Goal: Task Accomplishment & Management: Manage account settings

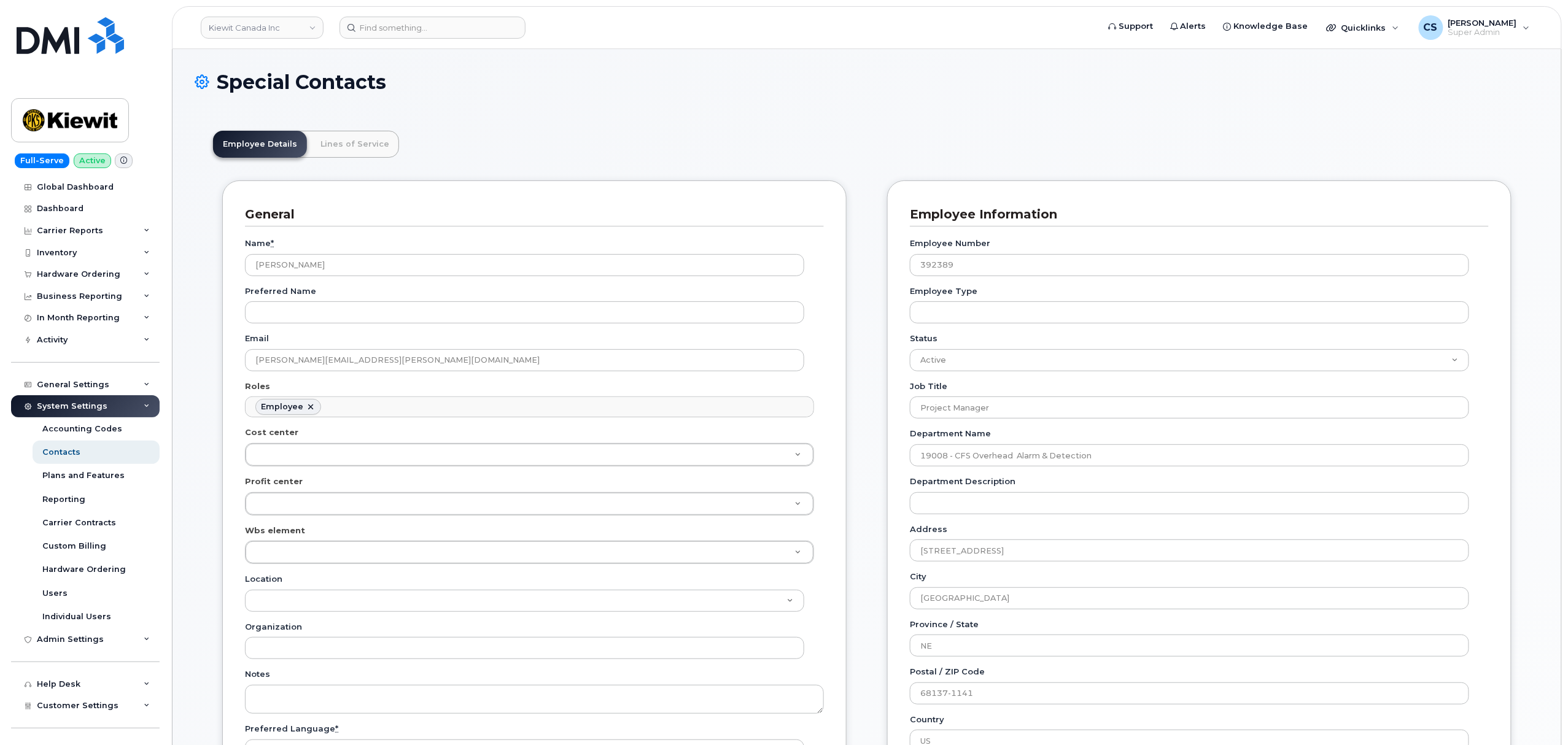
scroll to position [36, 0]
click at [435, 28] on input at bounding box center [432, 28] width 186 height 22
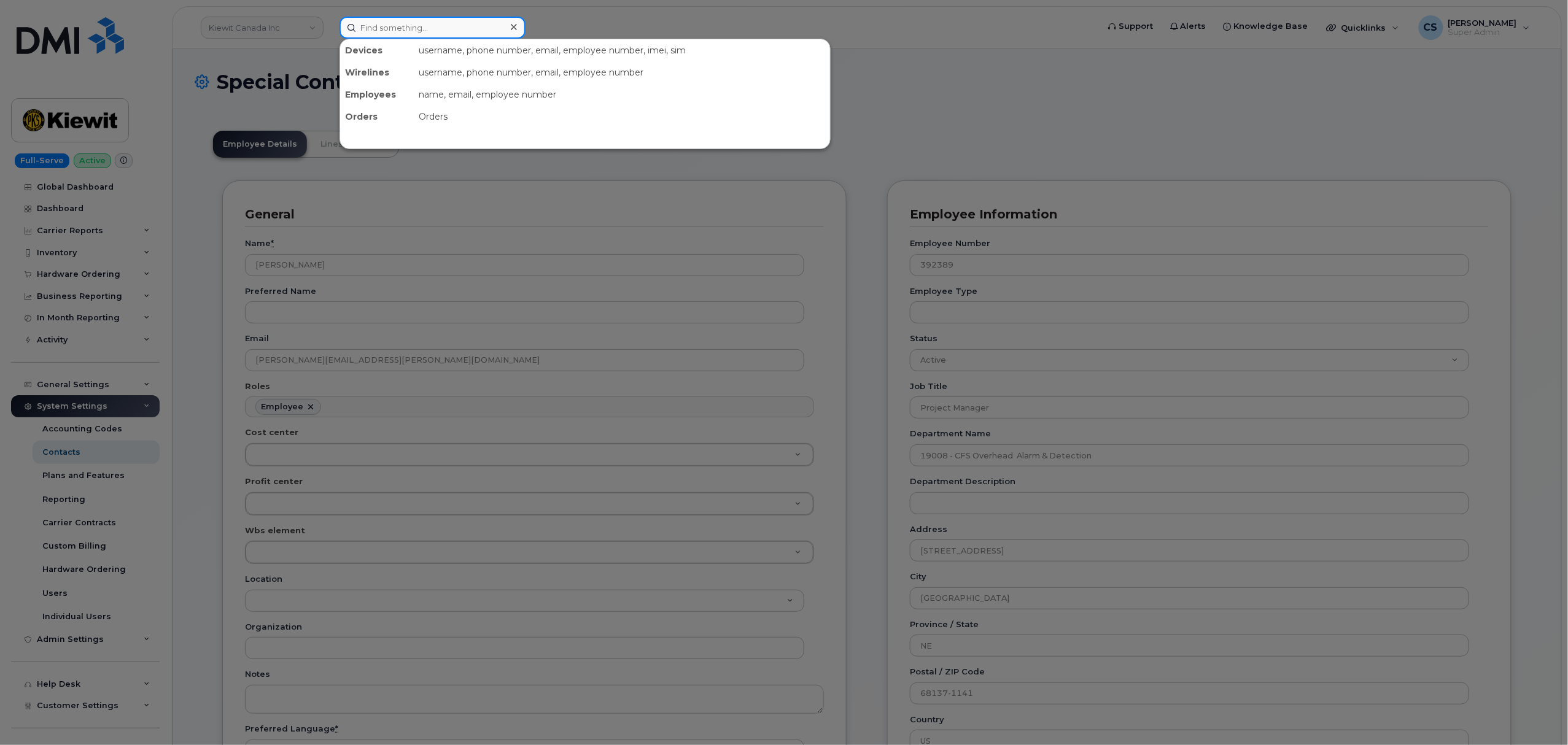
paste input "300454"
type input "300454"
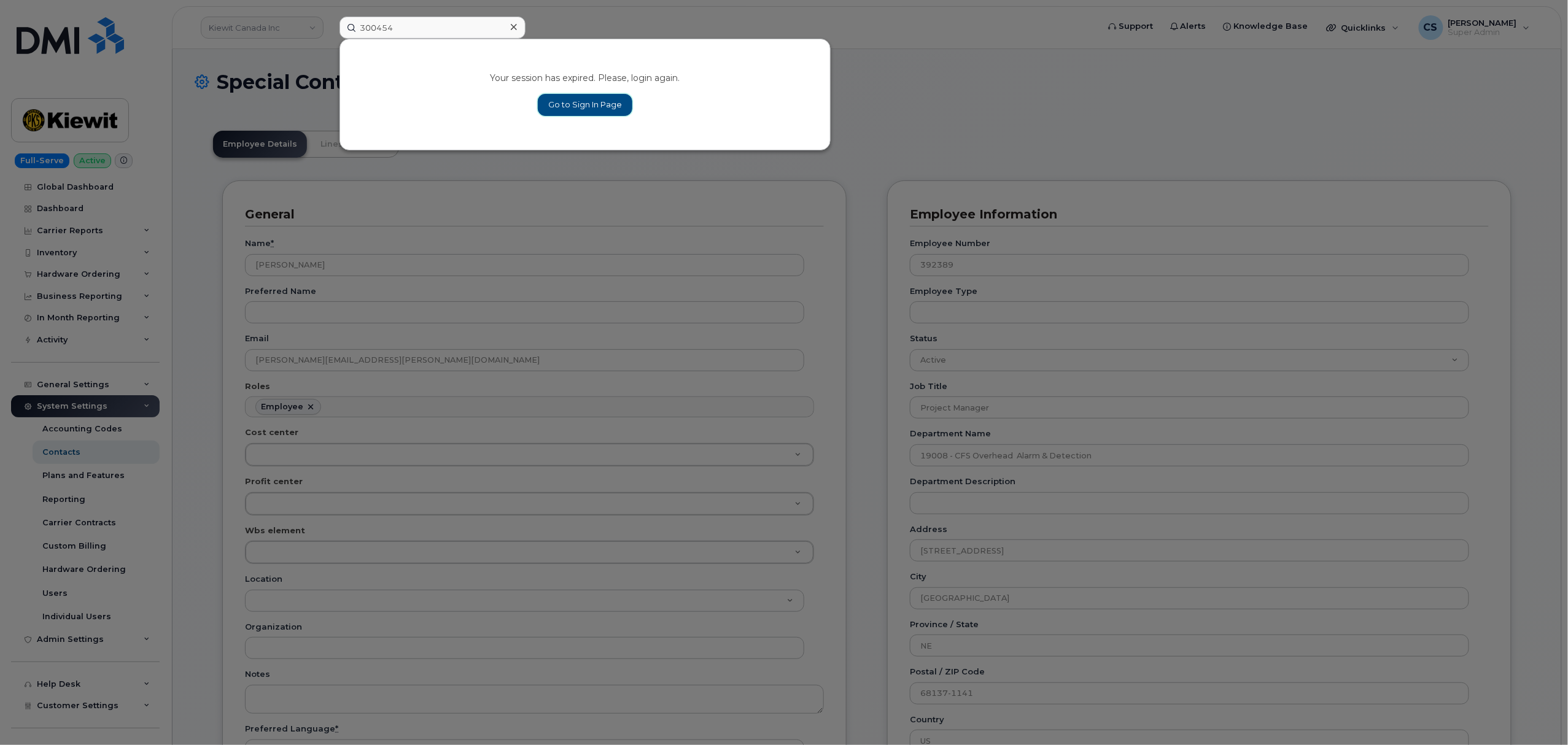
click at [583, 107] on link "Go to Sign In Page" at bounding box center [585, 105] width 95 height 22
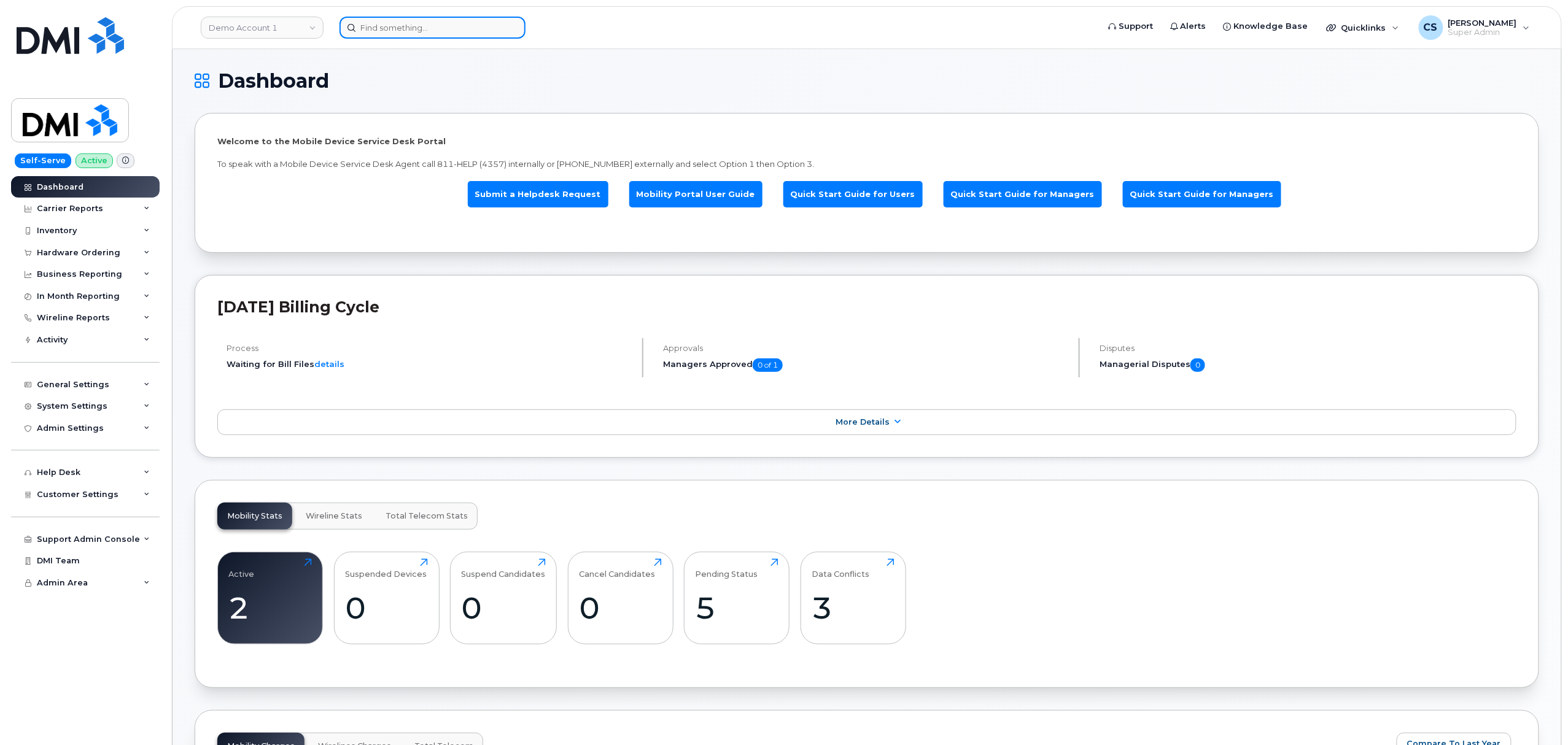
click at [433, 18] on input at bounding box center [432, 28] width 186 height 22
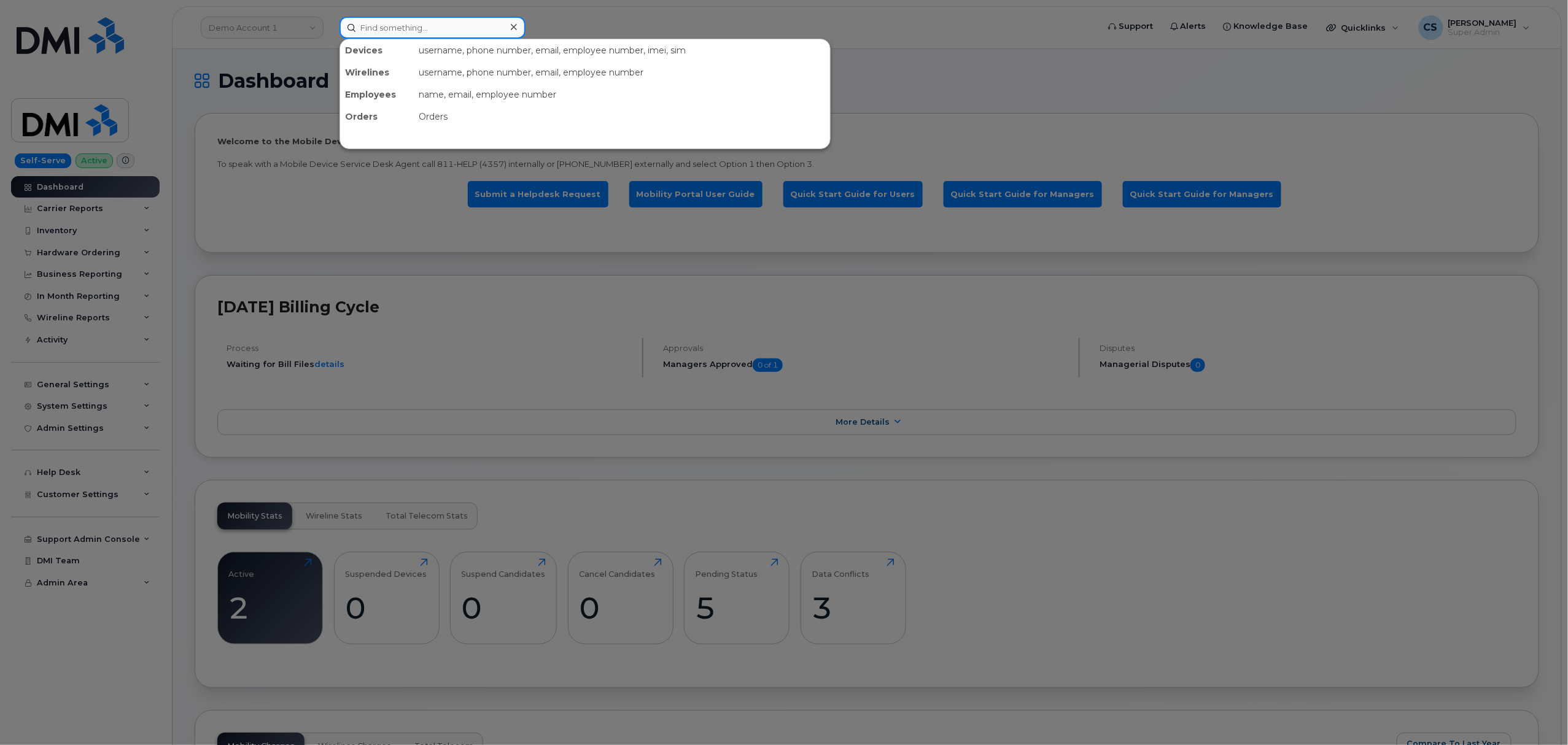
paste input "300454"
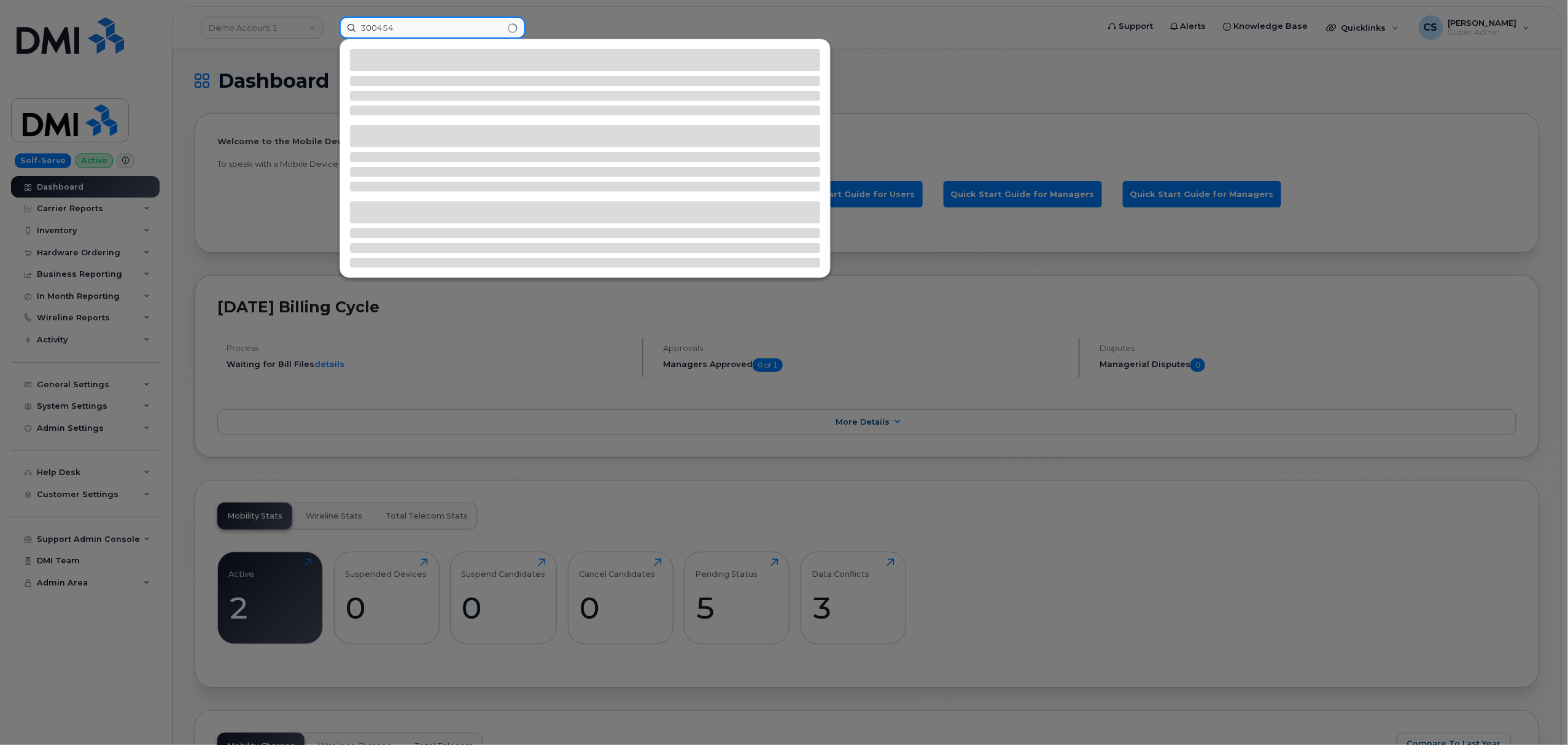
type input "300454"
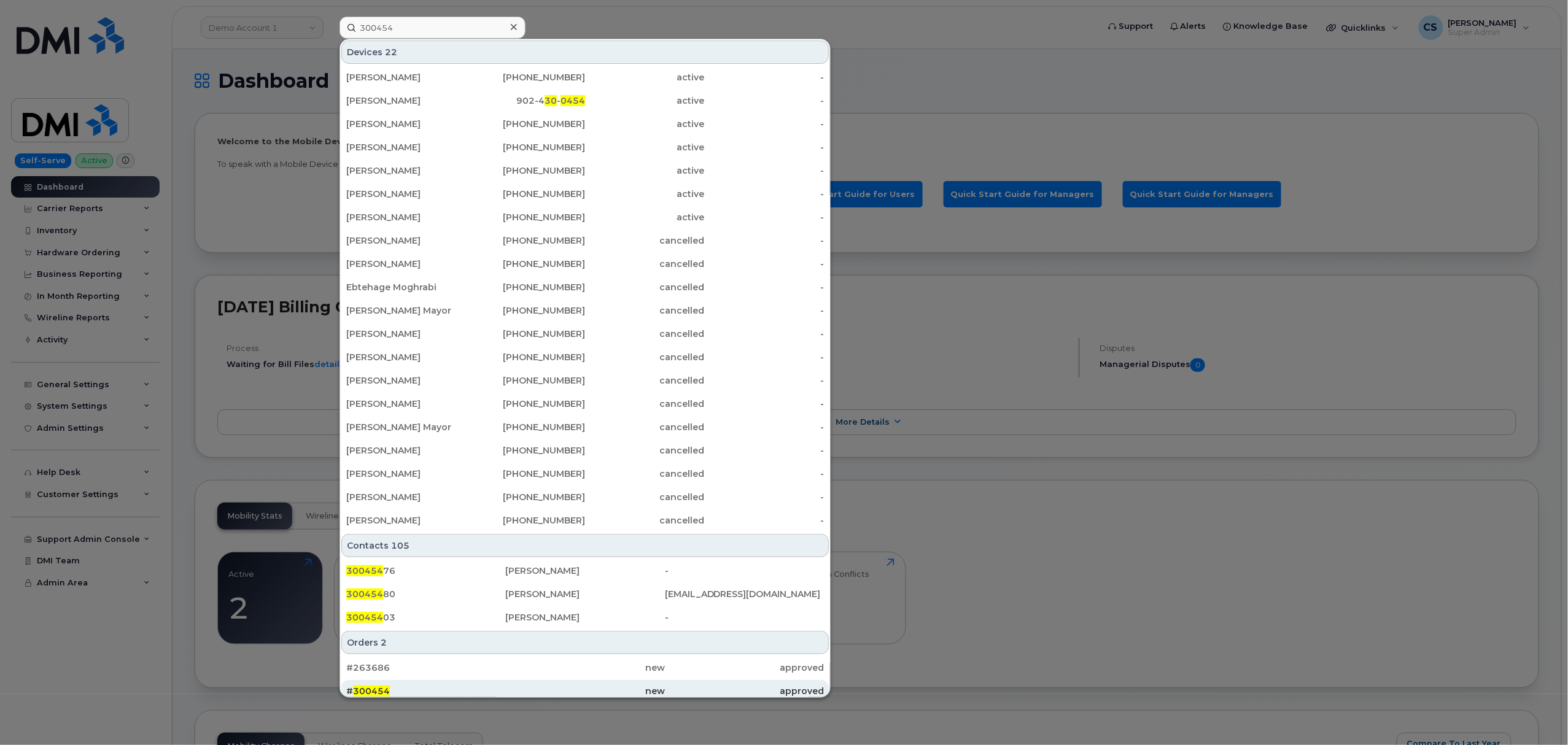
click at [367, 690] on span "300454" at bounding box center [372, 691] width 36 height 11
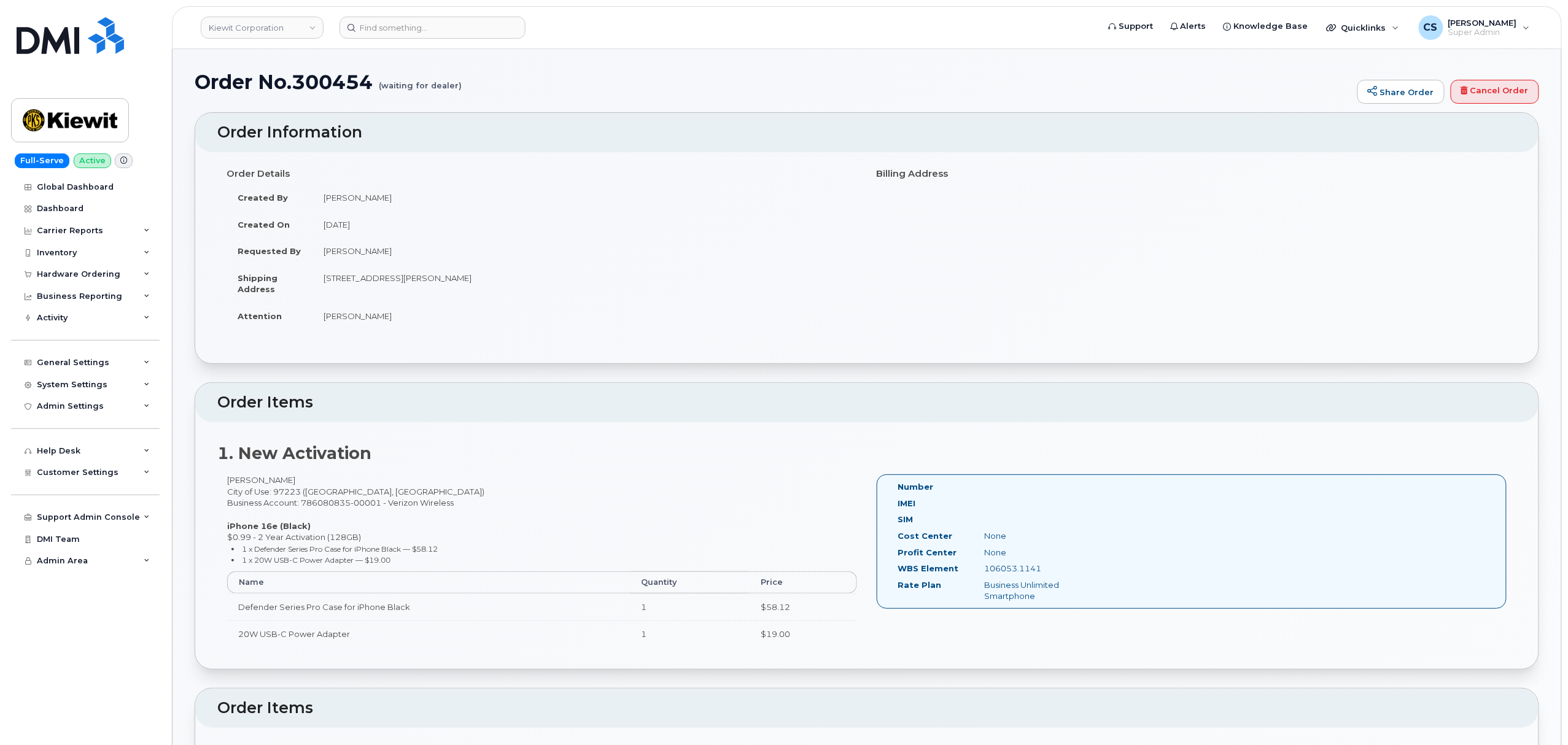
drag, startPoint x: 1015, startPoint y: 572, endPoint x: 1010, endPoint y: 568, distance: 6.4
click at [1010, 568] on div "106053.1141" at bounding box center [1036, 568] width 122 height 12
click at [1015, 570] on div "106053.1141" at bounding box center [1036, 568] width 122 height 12
copy div "106053.1141"
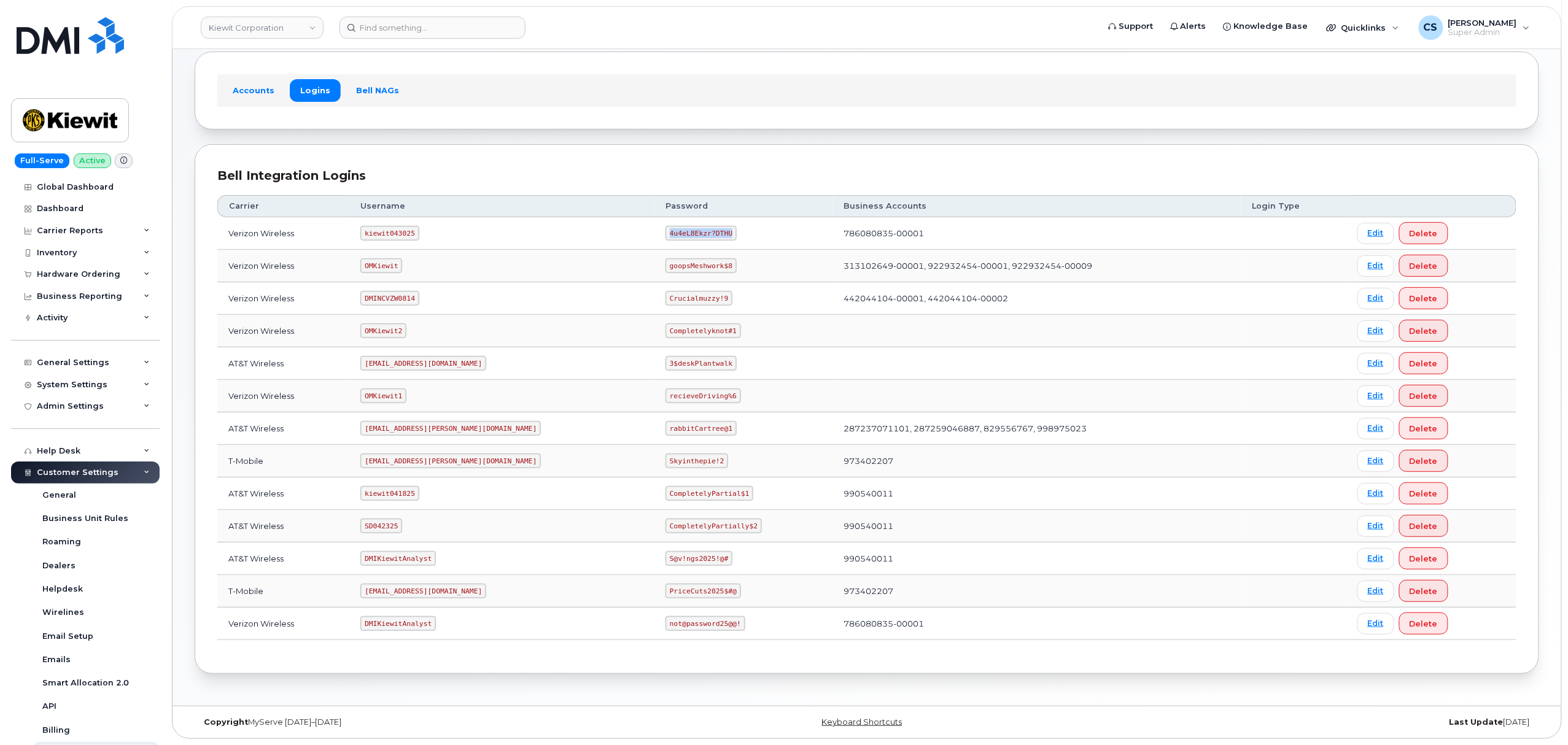
scroll to position [177, 0]
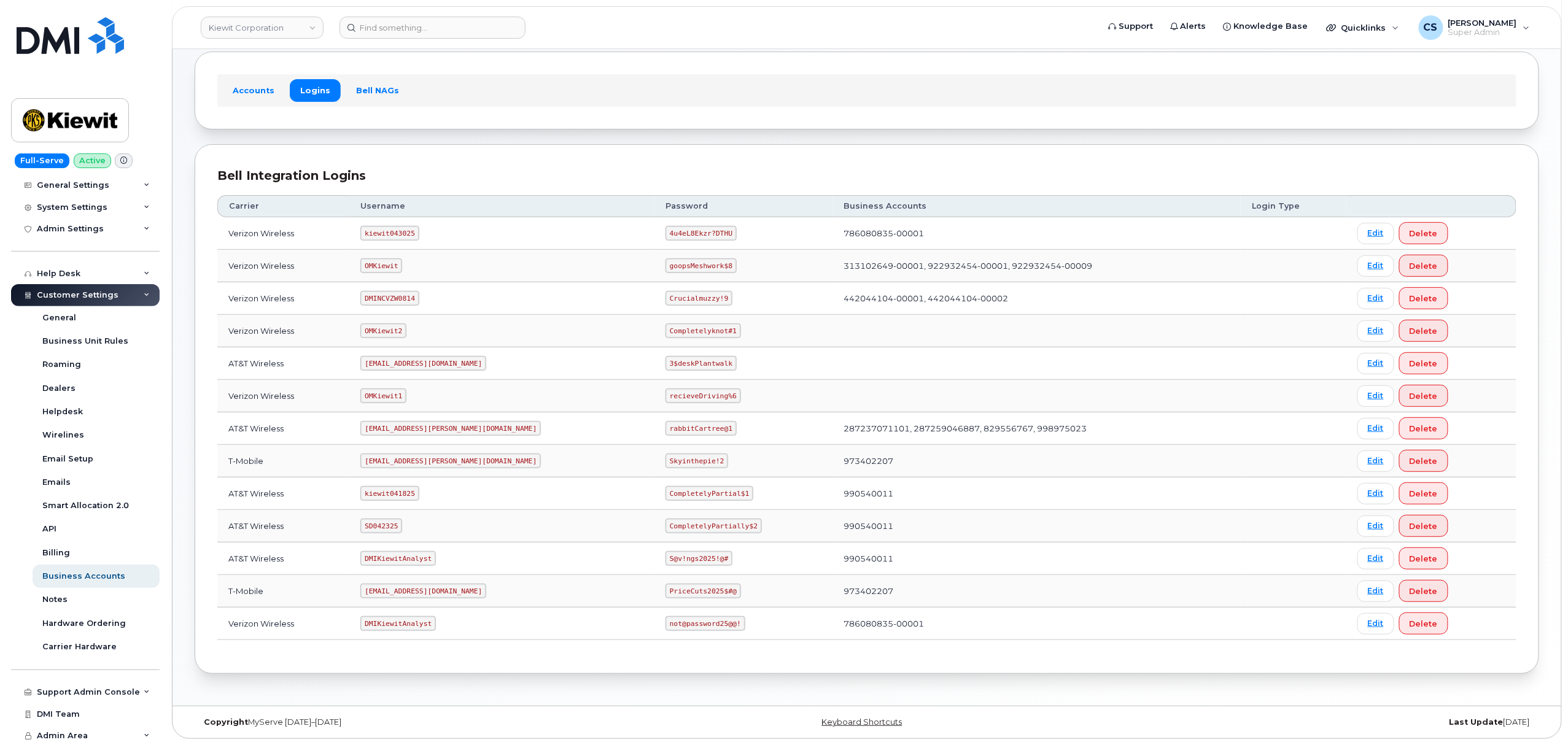
click at [378, 230] on code "kiewit043025" at bounding box center [390, 233] width 58 height 15
copy code "kiewit043025"
drag, startPoint x: 671, startPoint y: 230, endPoint x: 602, endPoint y: 225, distance: 69.2
click at [655, 225] on td "4u4eL8Ekzr?DTHU" at bounding box center [744, 233] width 179 height 33
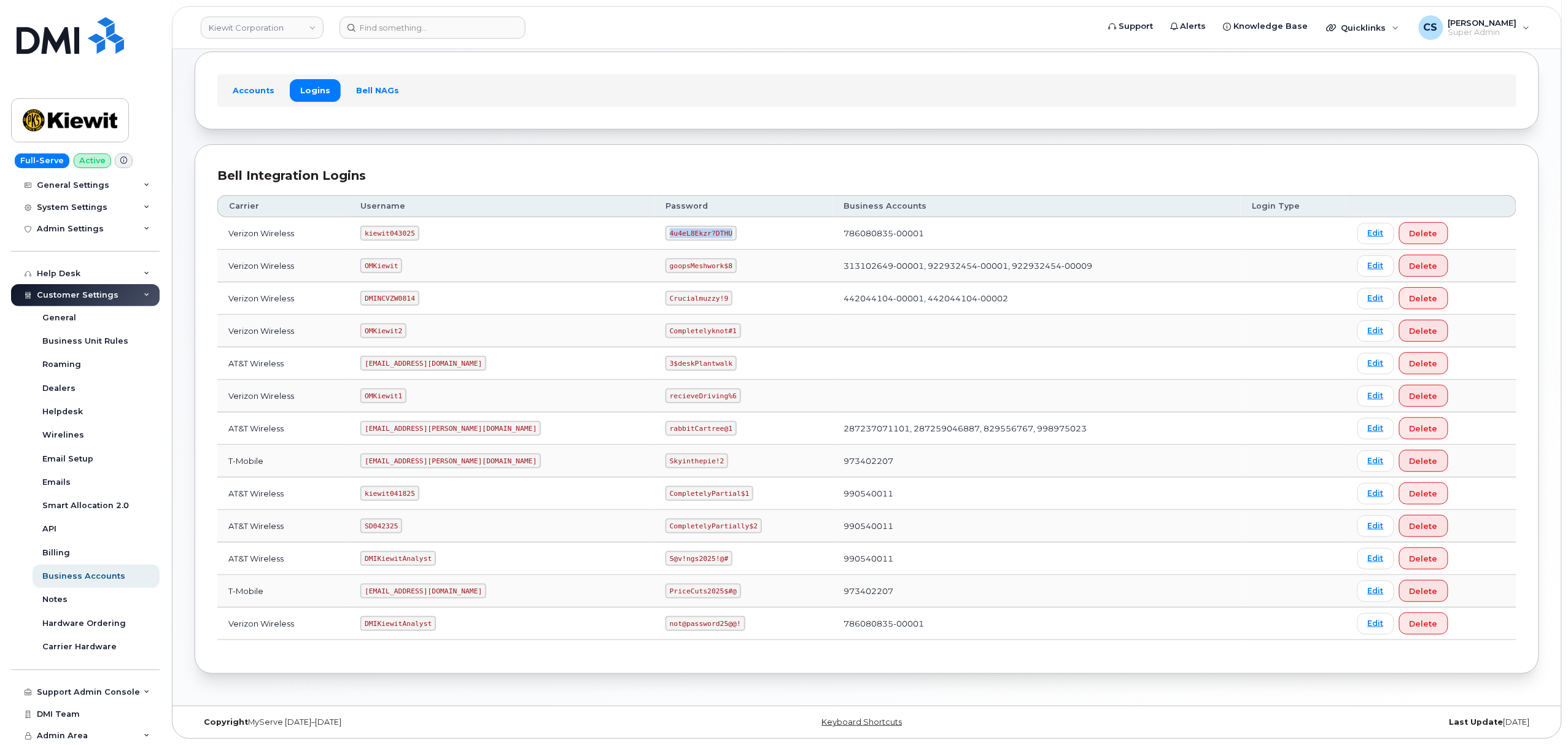
copy code "4u4eL8Ekzr?DTHU"
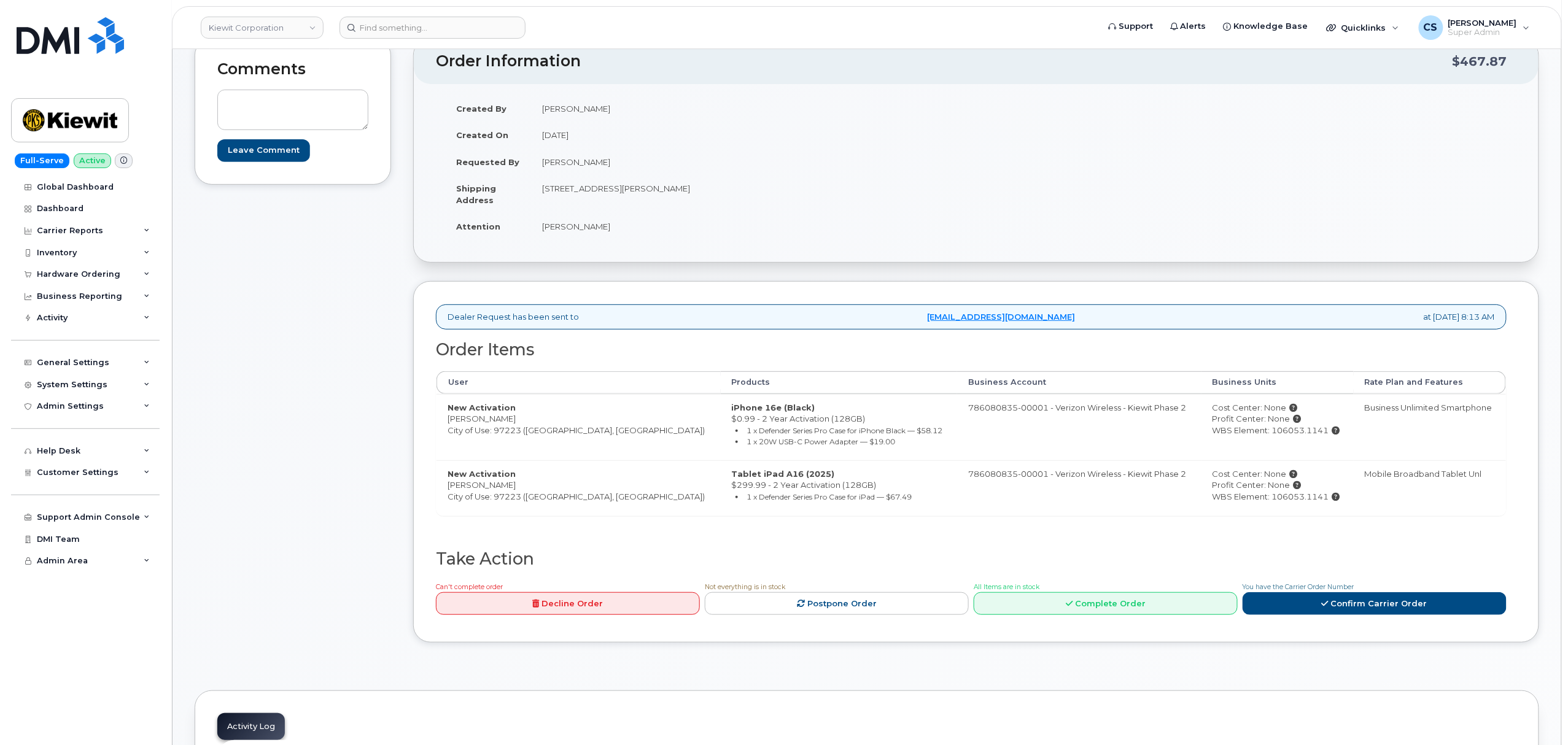
scroll to position [163, 0]
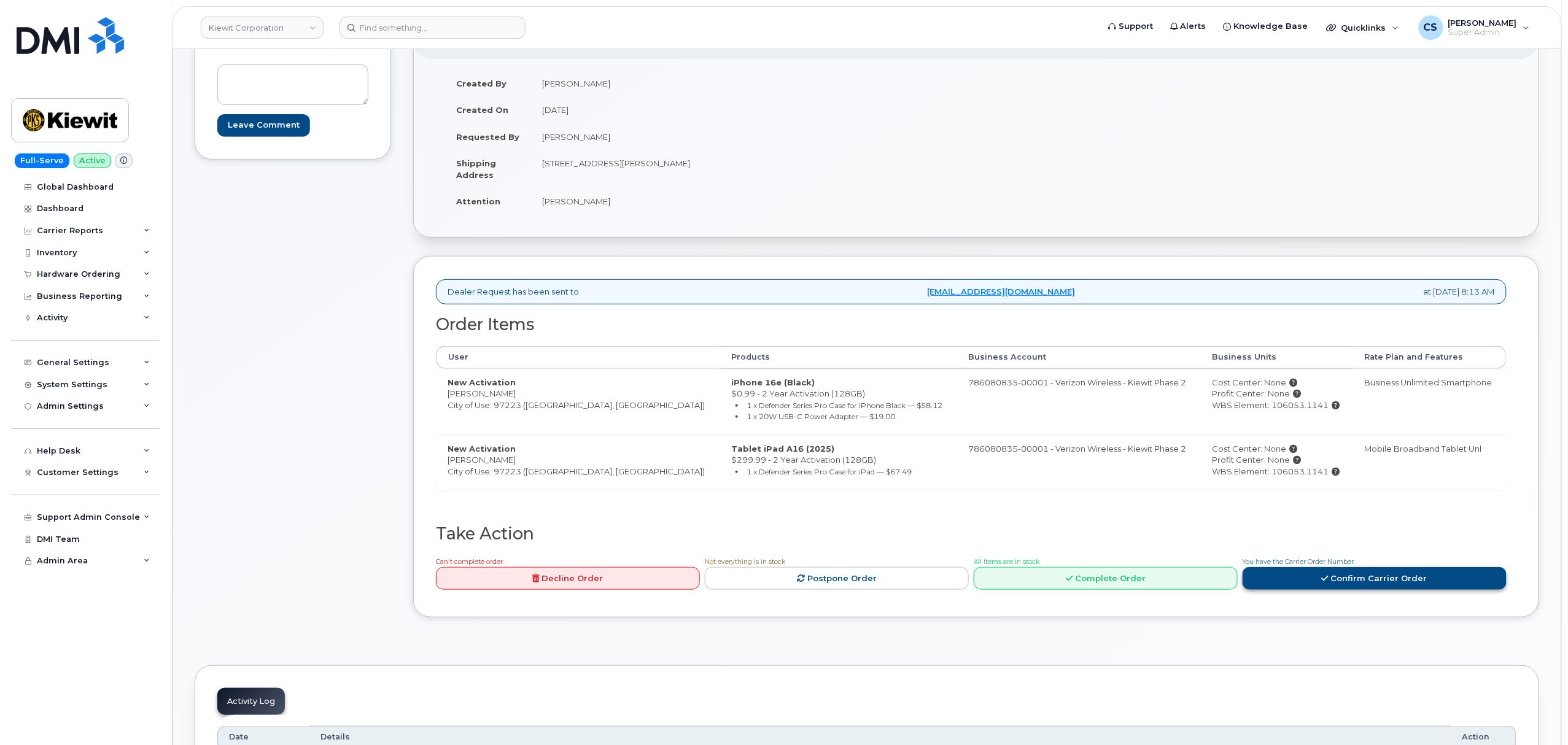
click at [1362, 572] on link "Confirm Carrier Order" at bounding box center [1375, 578] width 264 height 23
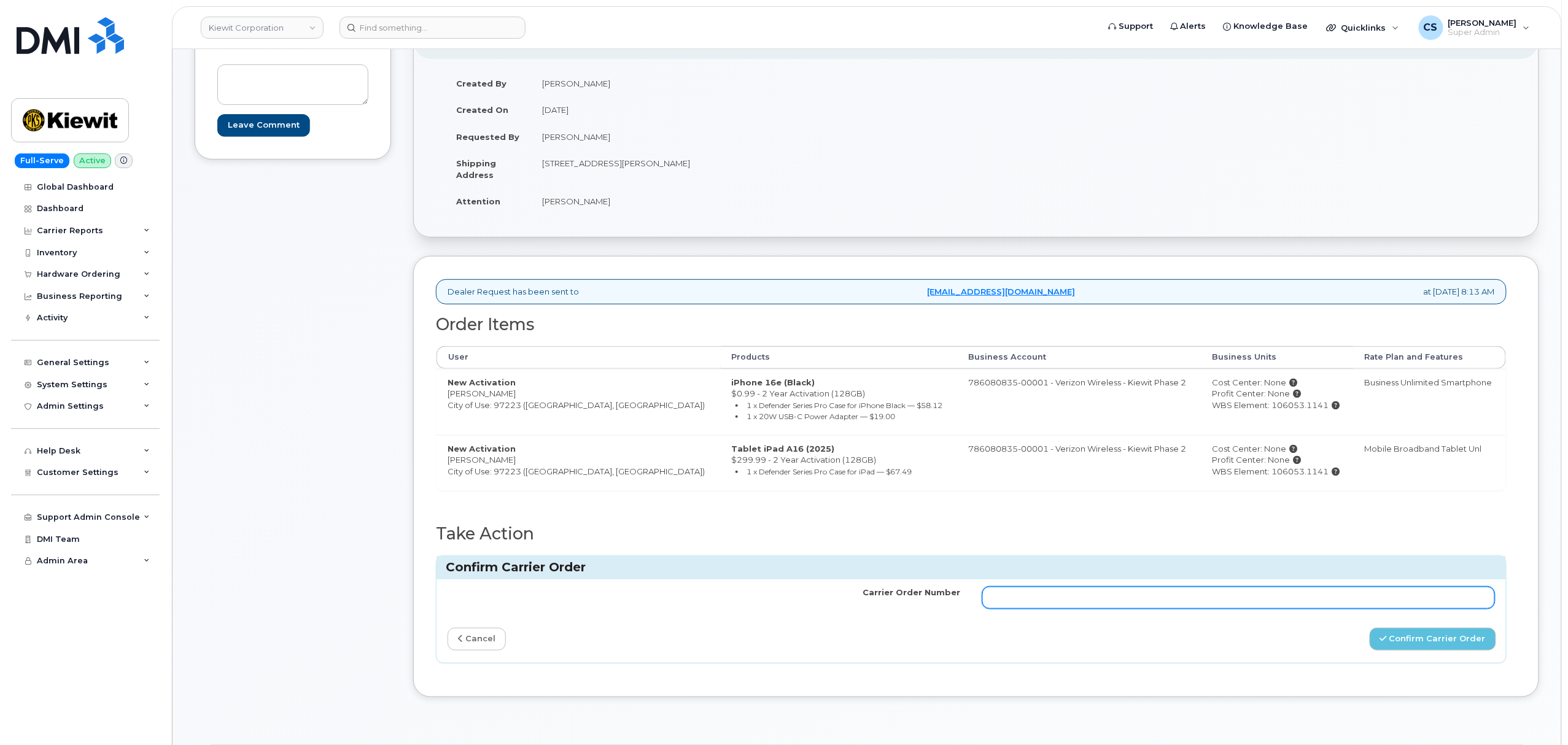
click at [1167, 597] on input "Carrier Order Number" at bounding box center [1239, 598] width 512 height 22
paste input "MB1000501219240"
type input "MB1000501219240"
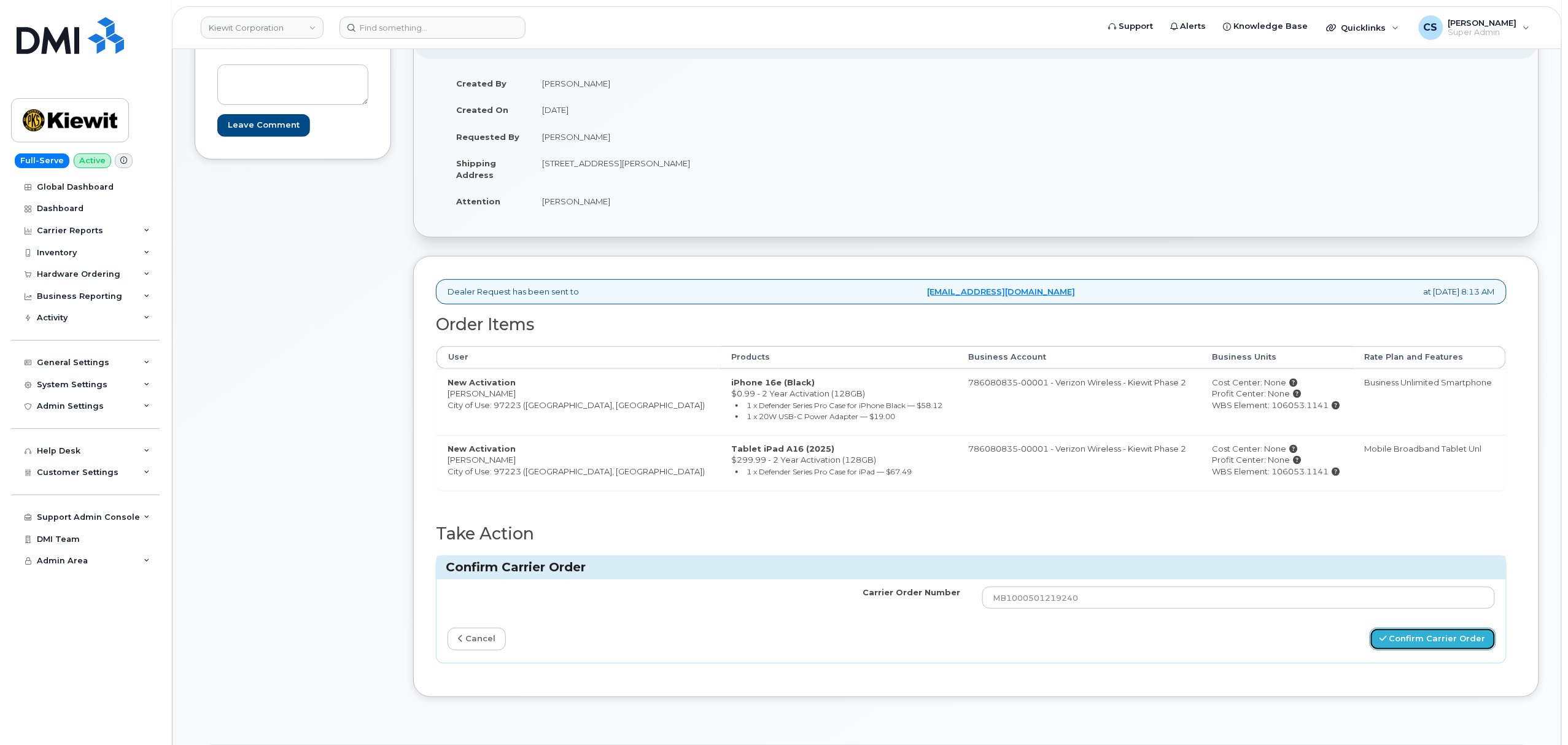
click at [1418, 644] on button "Confirm Carrier Order" at bounding box center [1433, 639] width 126 height 23
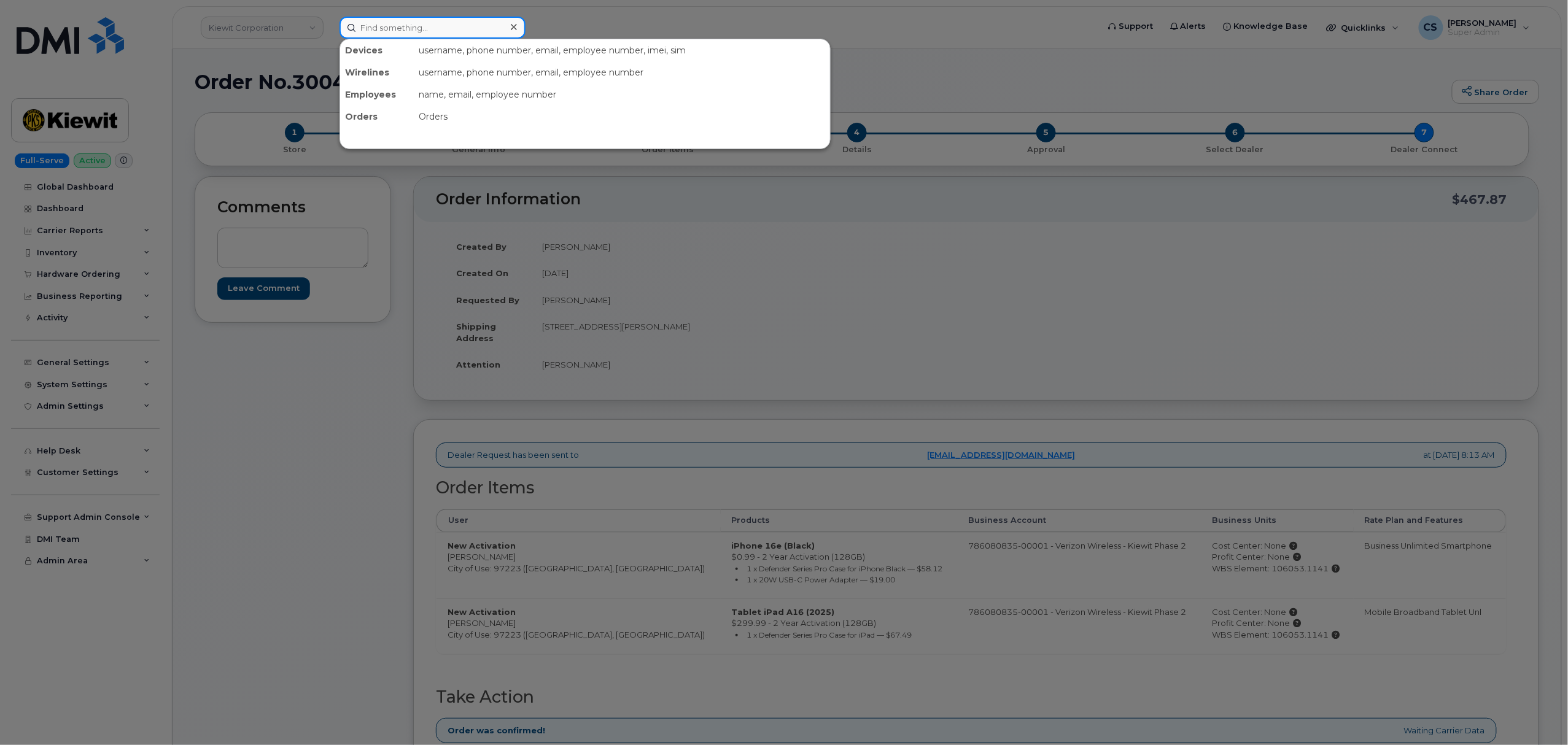
click at [415, 32] on input at bounding box center [432, 28] width 186 height 22
paste input "300434"
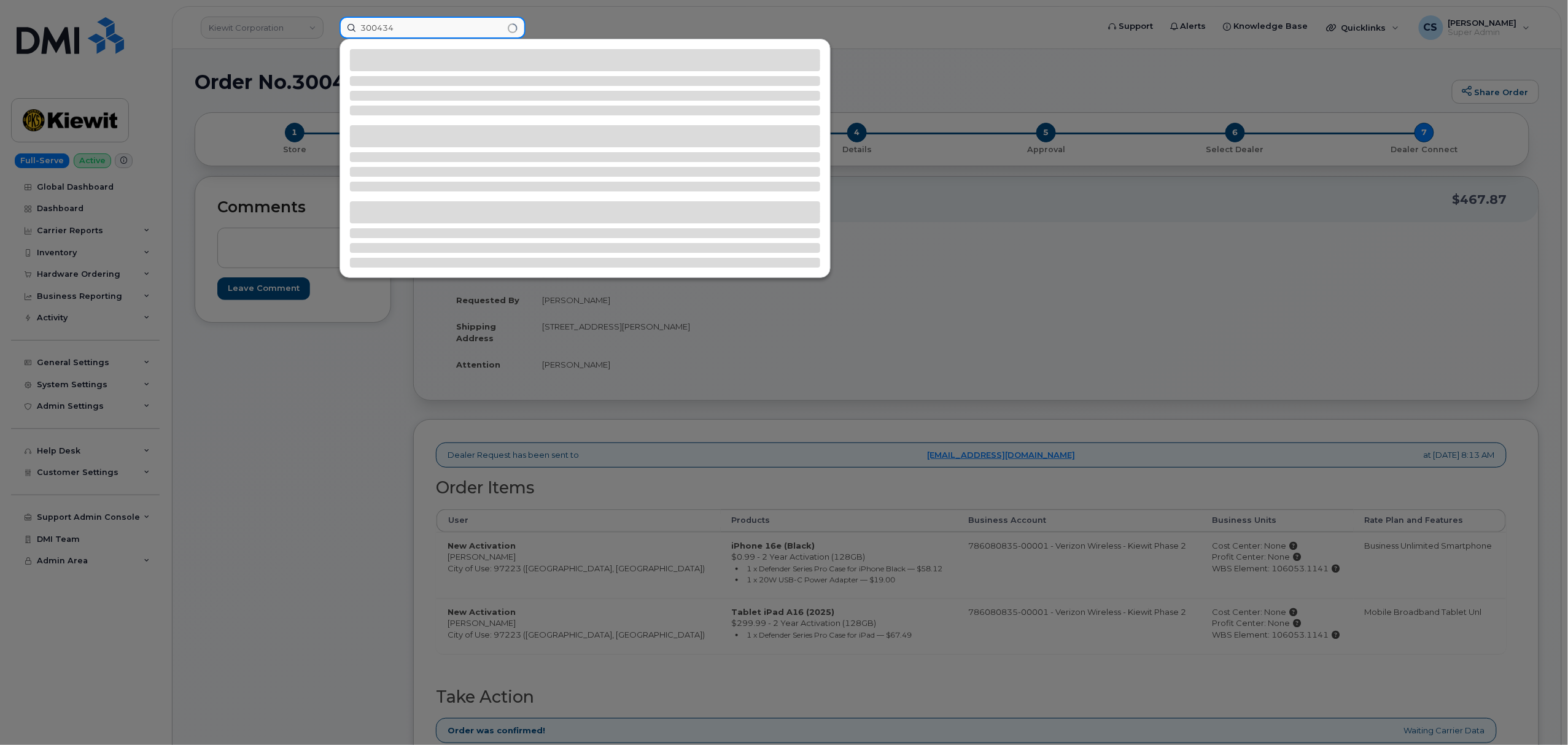
type input "300434"
click at [421, 26] on input "300434" at bounding box center [432, 28] width 186 height 22
click at [957, 293] on div at bounding box center [784, 372] width 1568 height 745
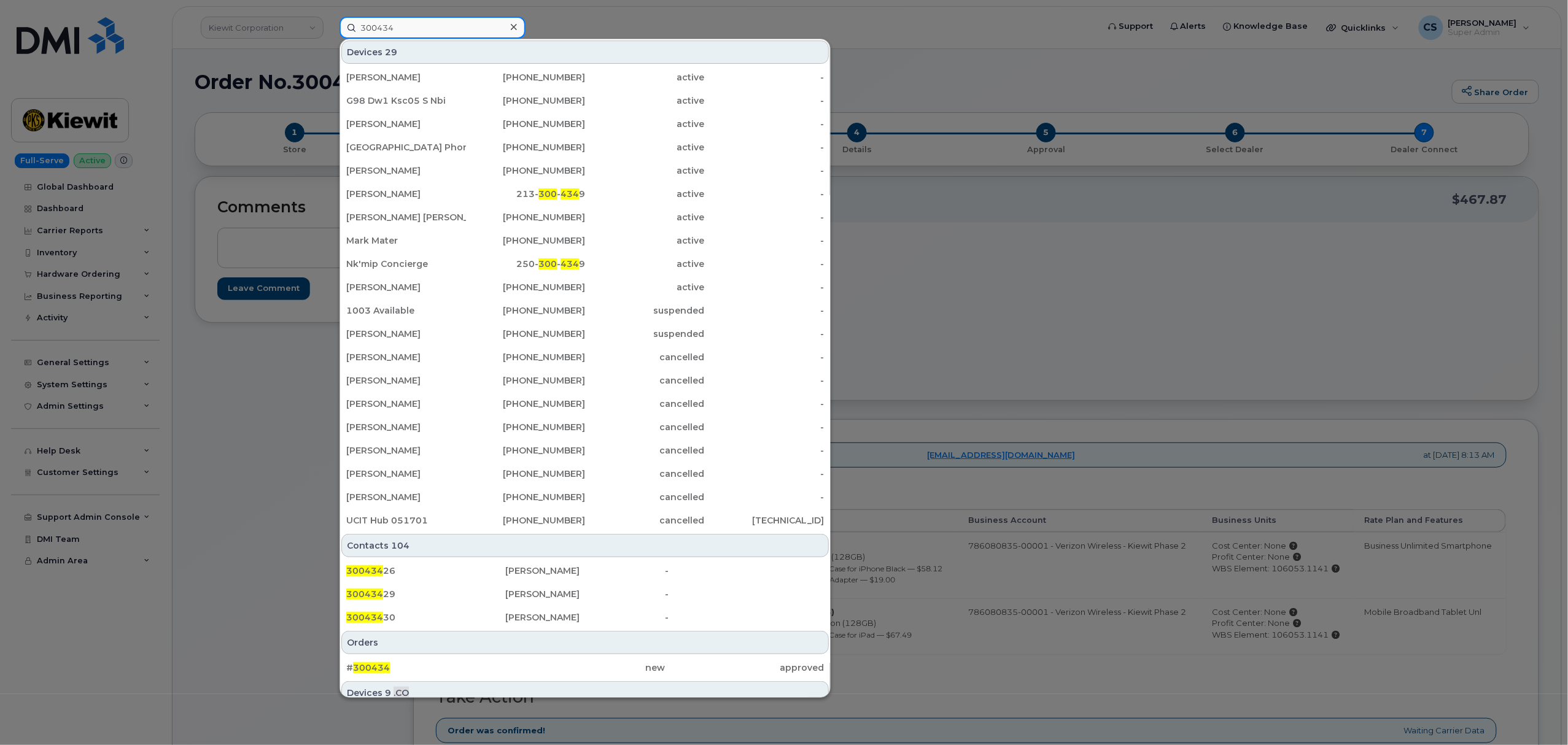
click at [463, 21] on input "300434" at bounding box center [432, 28] width 186 height 22
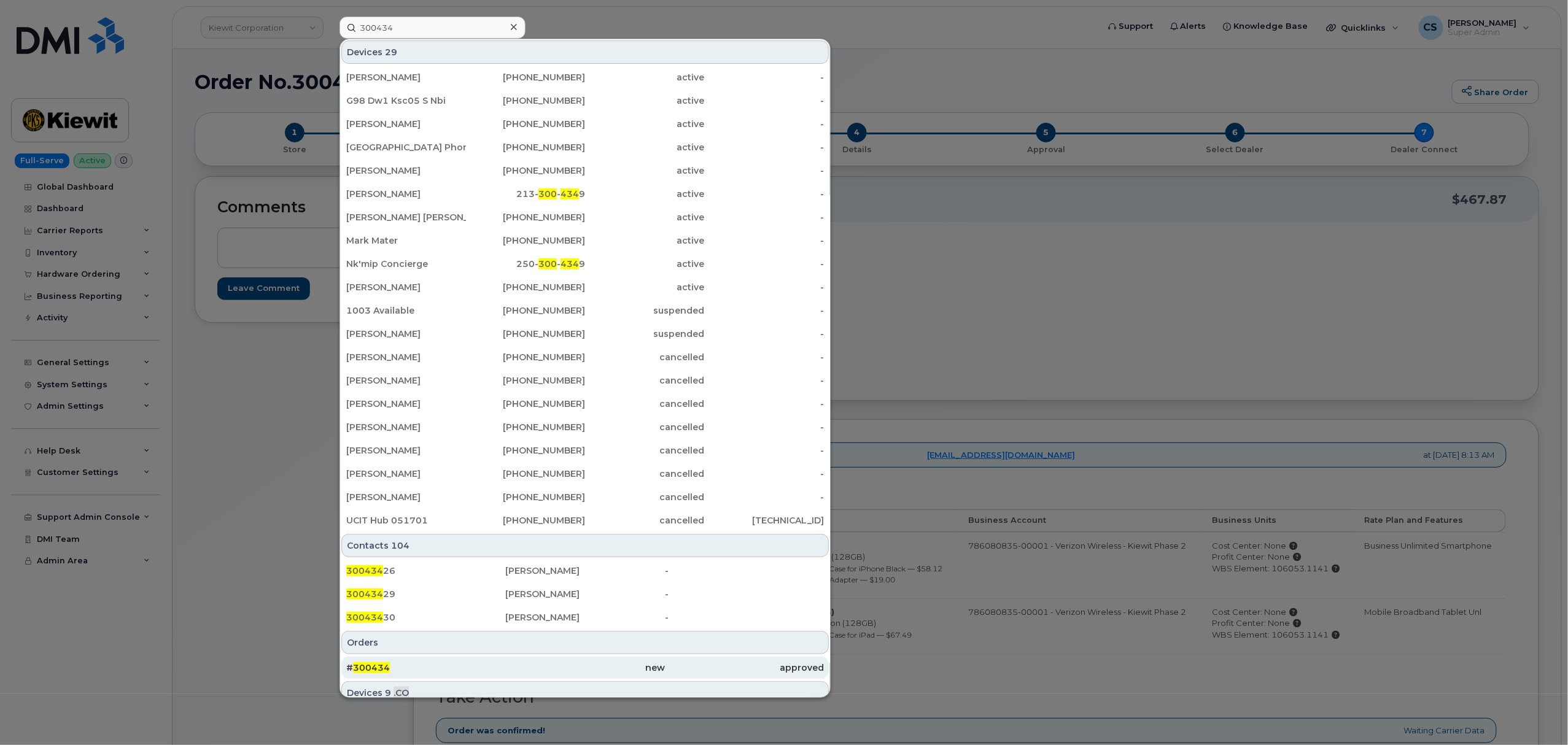
click at [374, 666] on span "300434" at bounding box center [372, 668] width 36 height 11
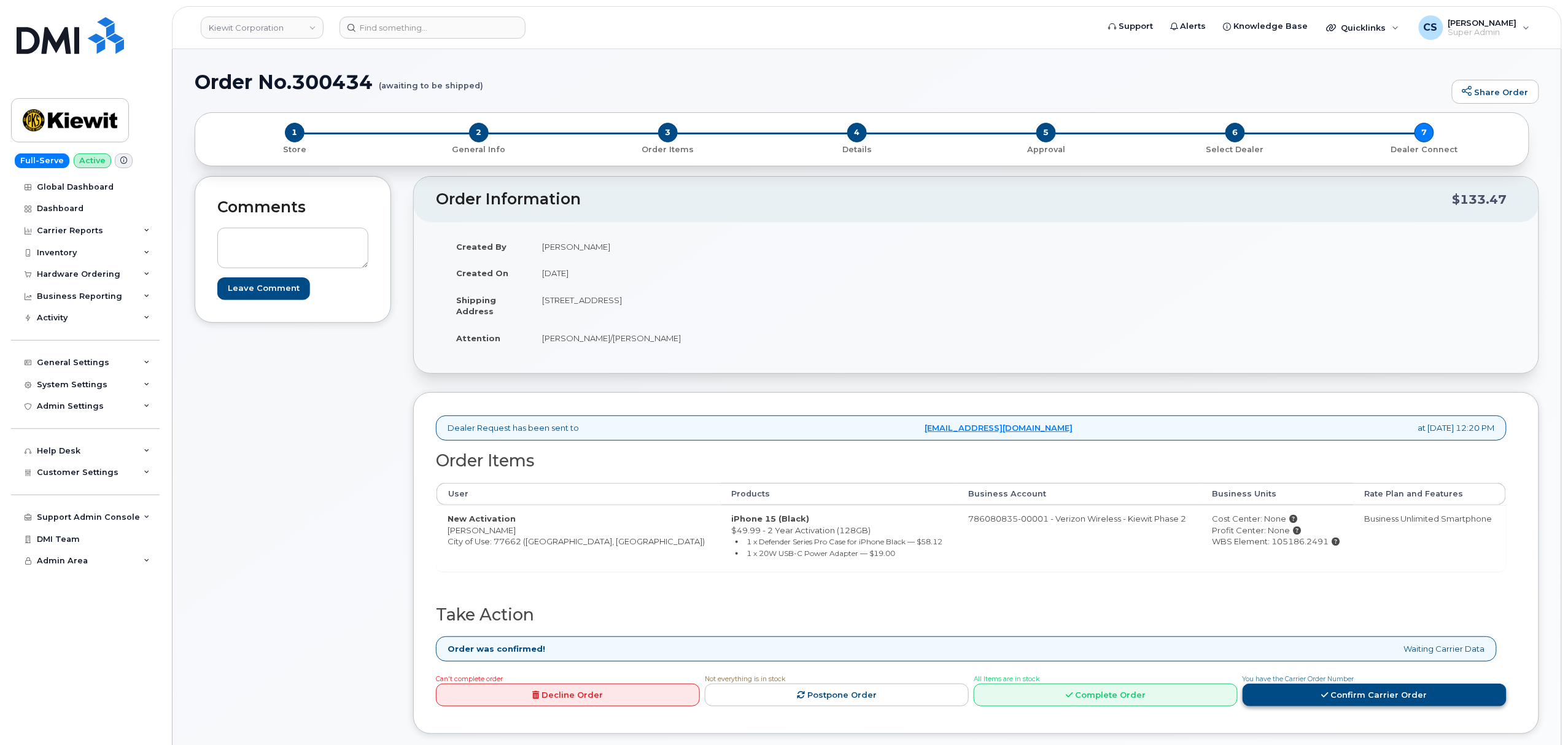
click at [1350, 694] on link "Confirm Carrier Order" at bounding box center [1375, 695] width 264 height 23
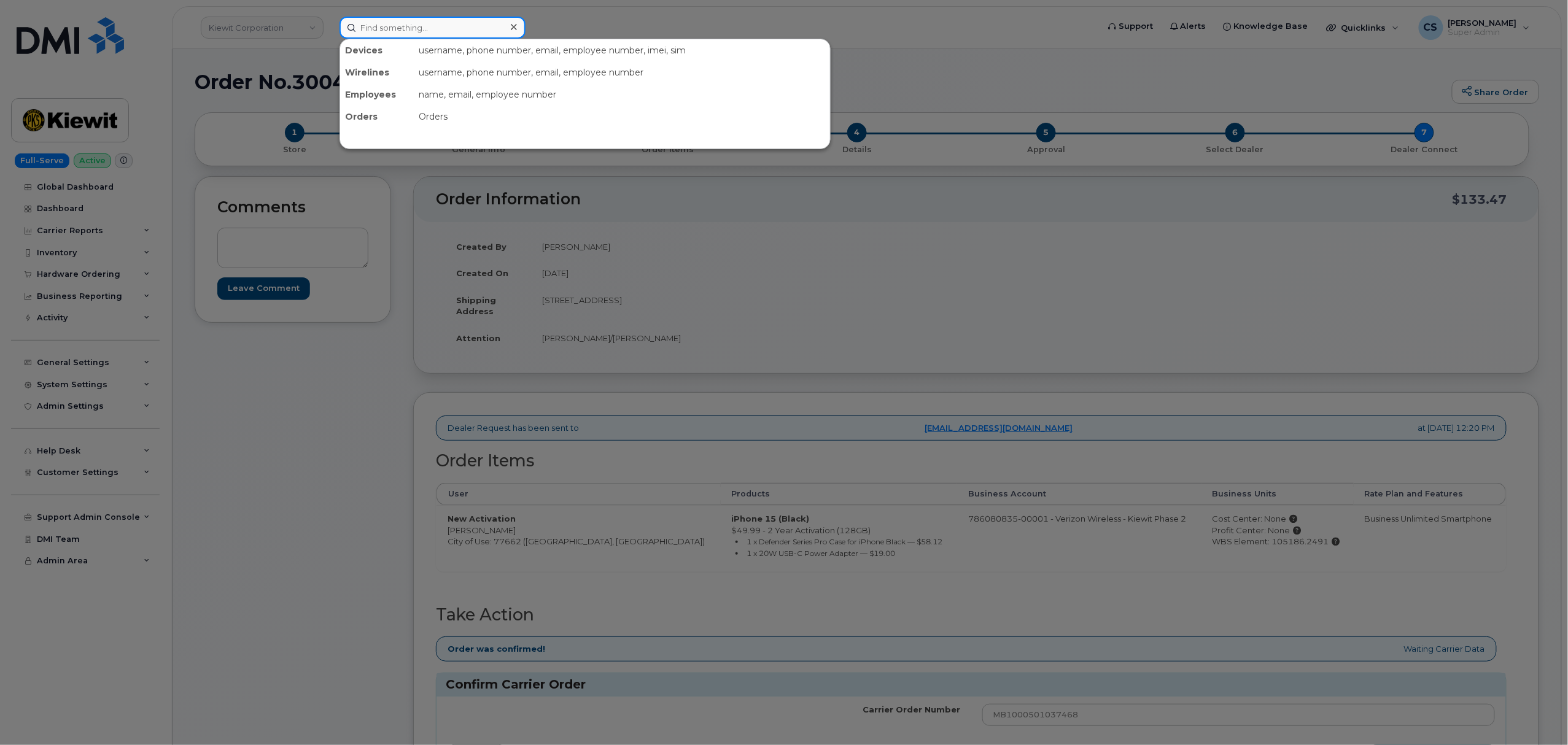
click at [410, 30] on input at bounding box center [432, 28] width 186 height 22
paste input "300462"
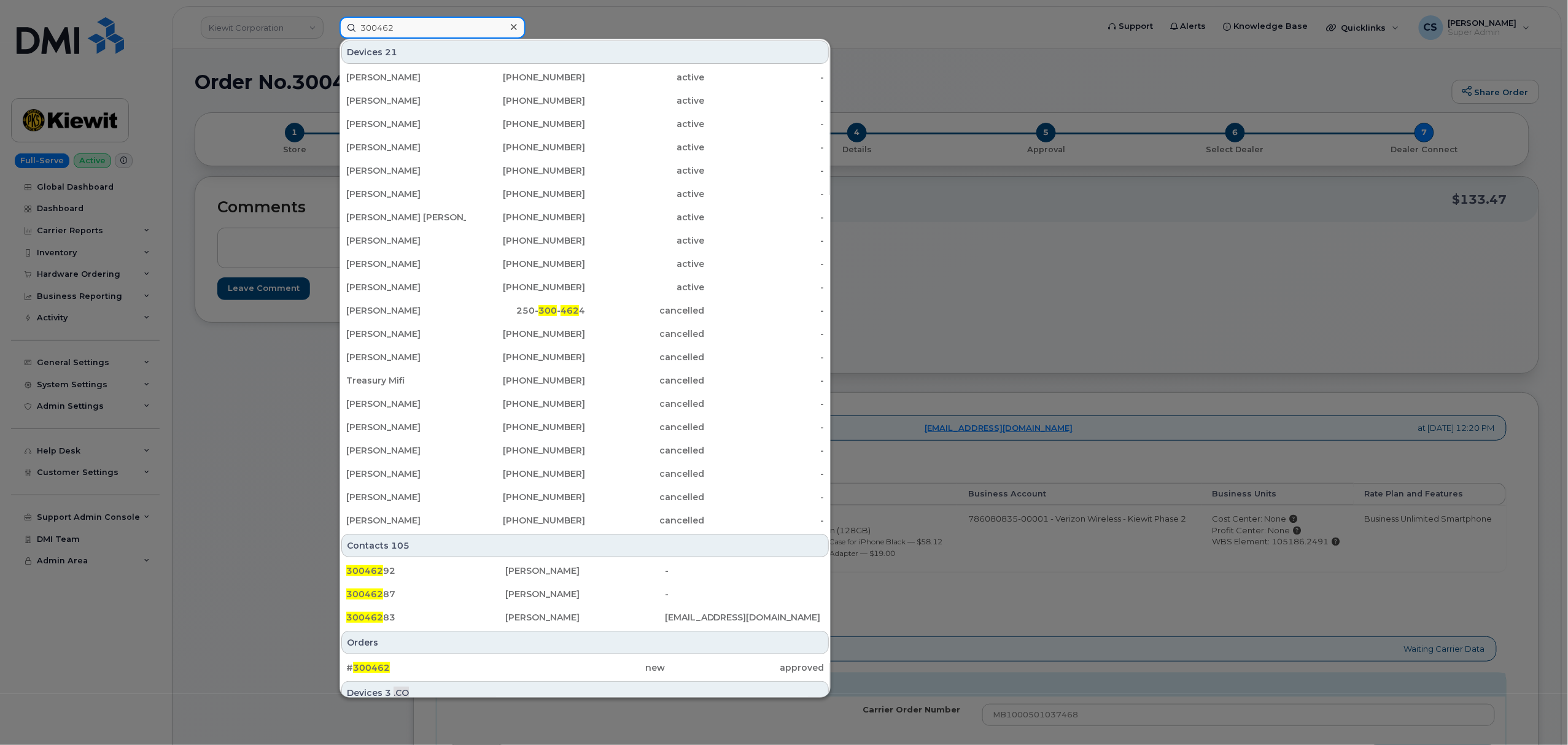
type input "300462"
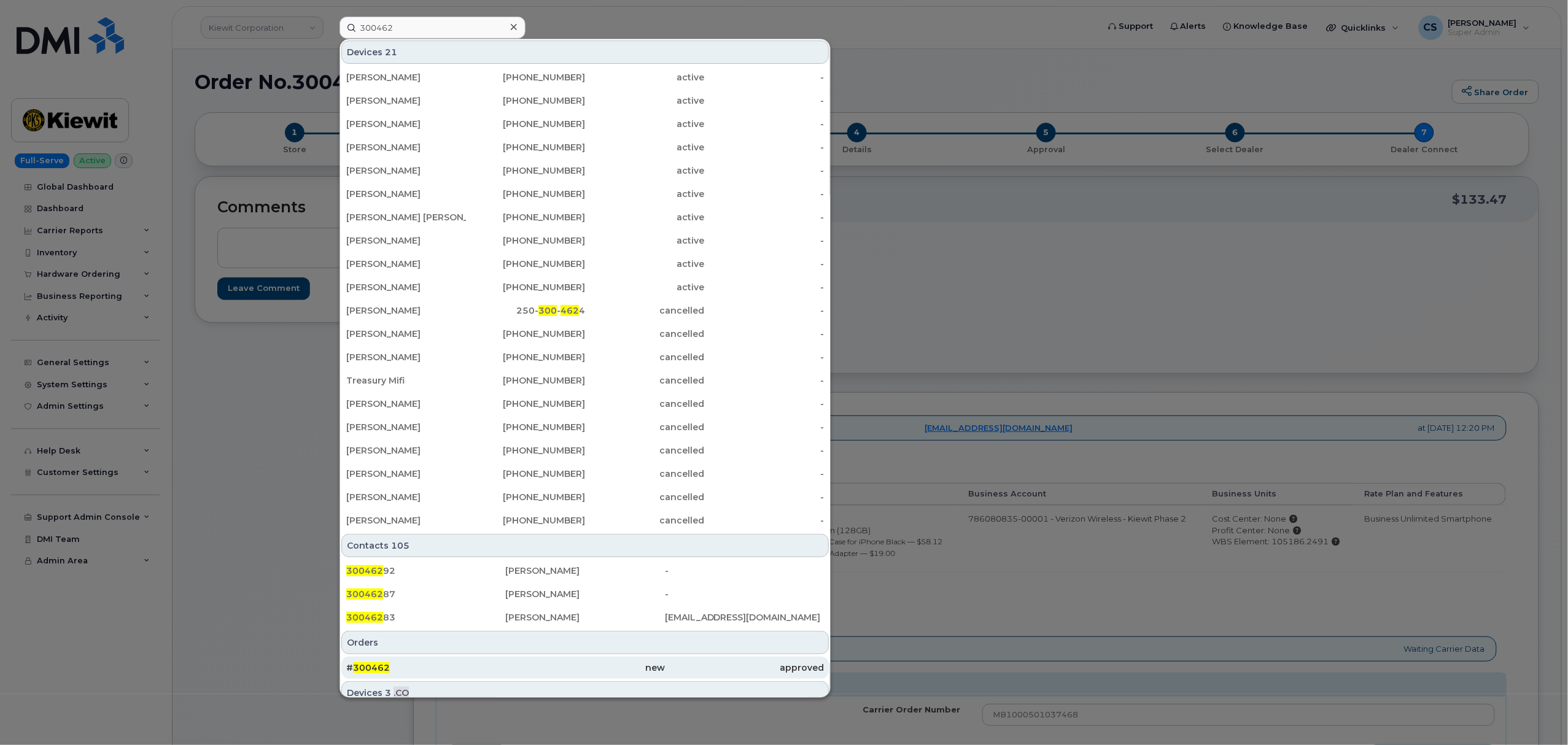
click at [374, 667] on span "300462" at bounding box center [372, 668] width 36 height 11
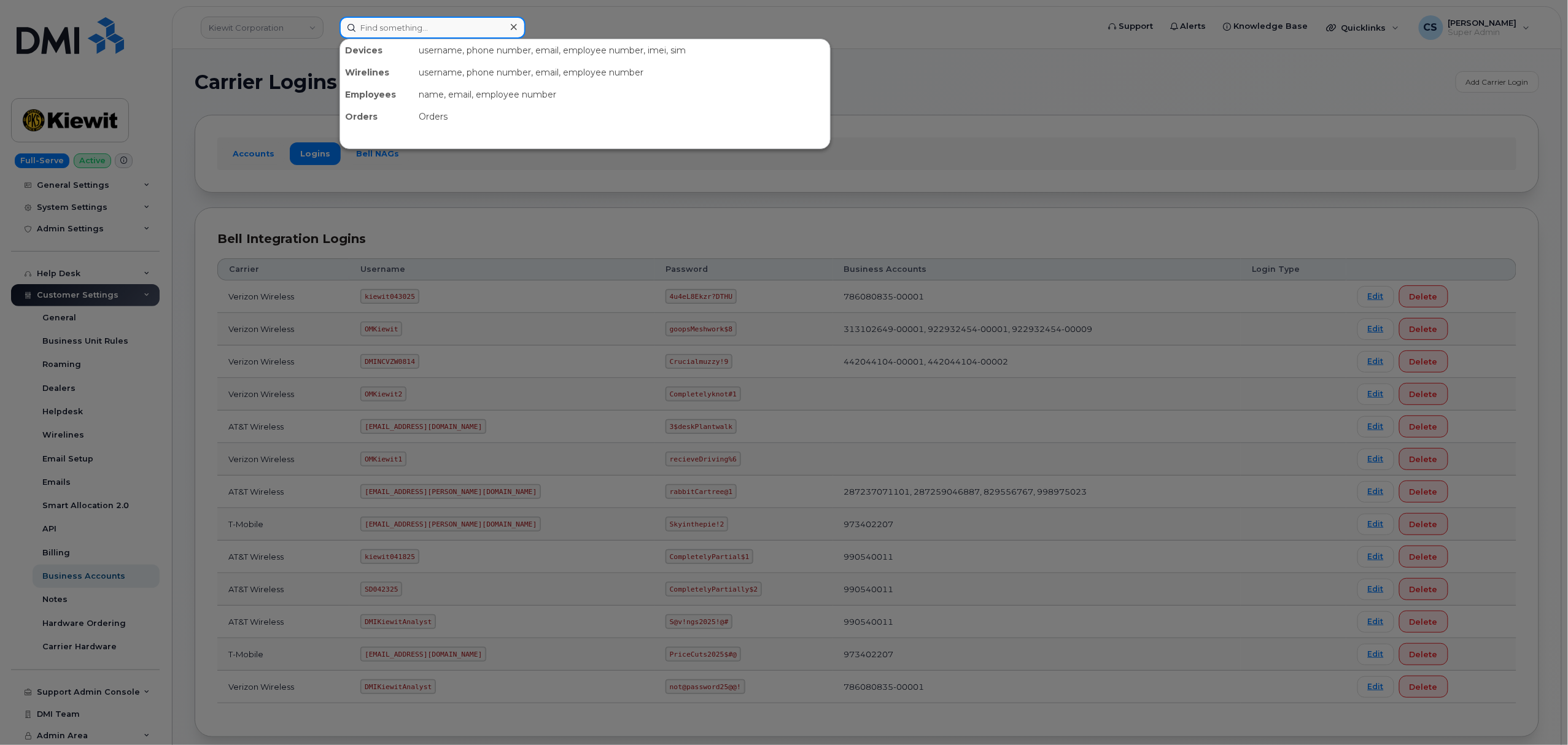
click at [413, 22] on input at bounding box center [432, 28] width 186 height 22
paste input "300434"
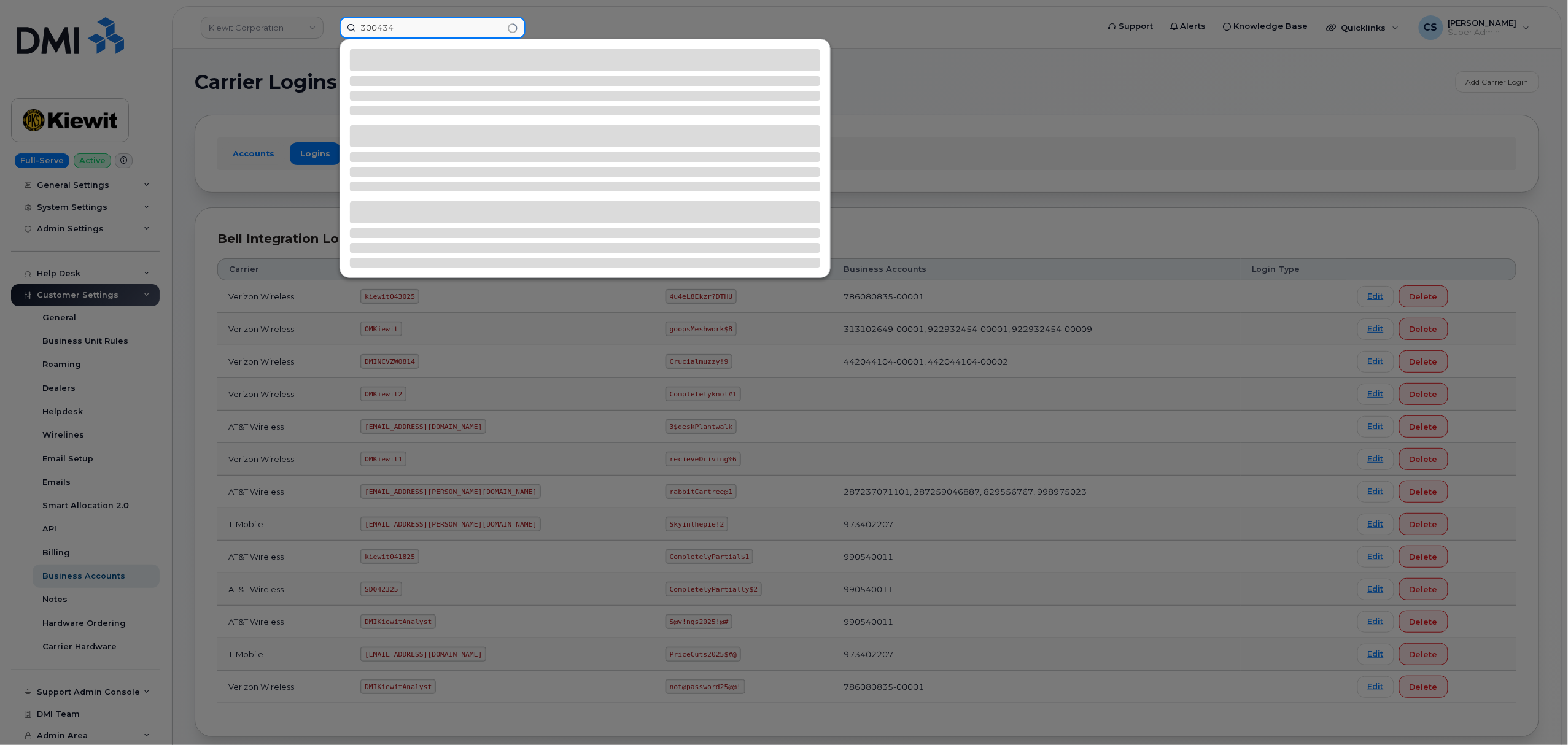
type input "300434"
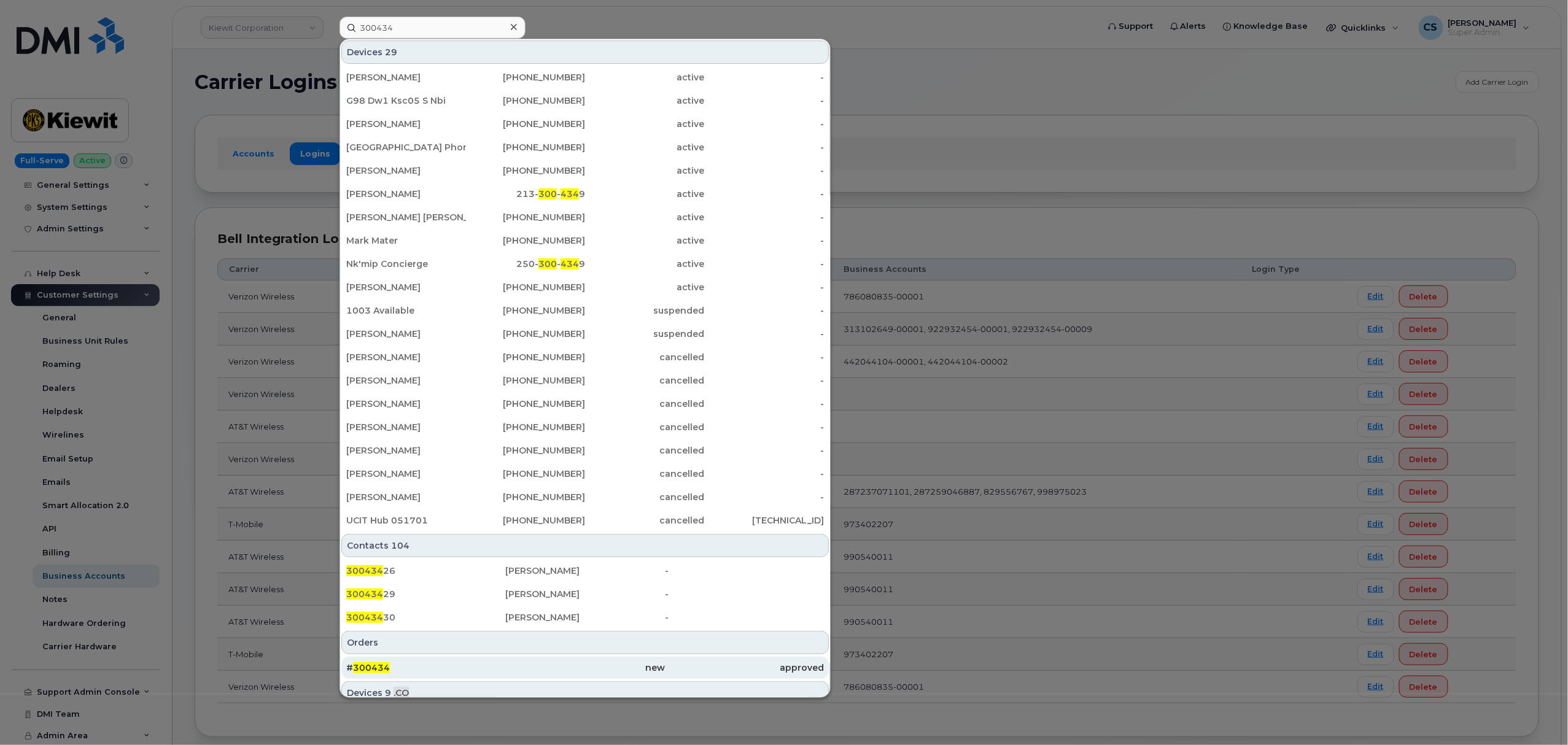
click at [369, 663] on div "# 300434" at bounding box center [426, 668] width 159 height 22
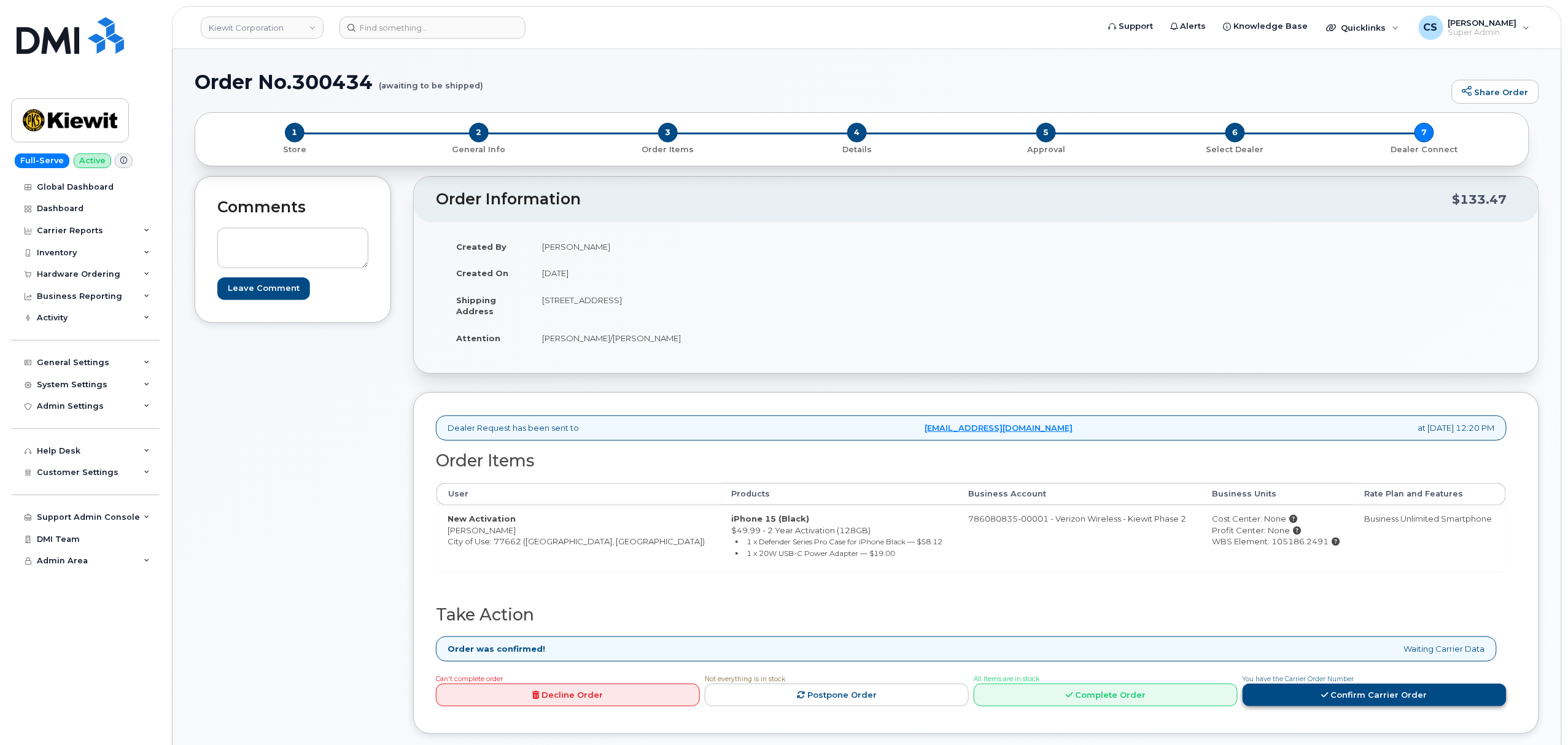
click at [1342, 695] on link "Confirm Carrier Order" at bounding box center [1375, 695] width 264 height 23
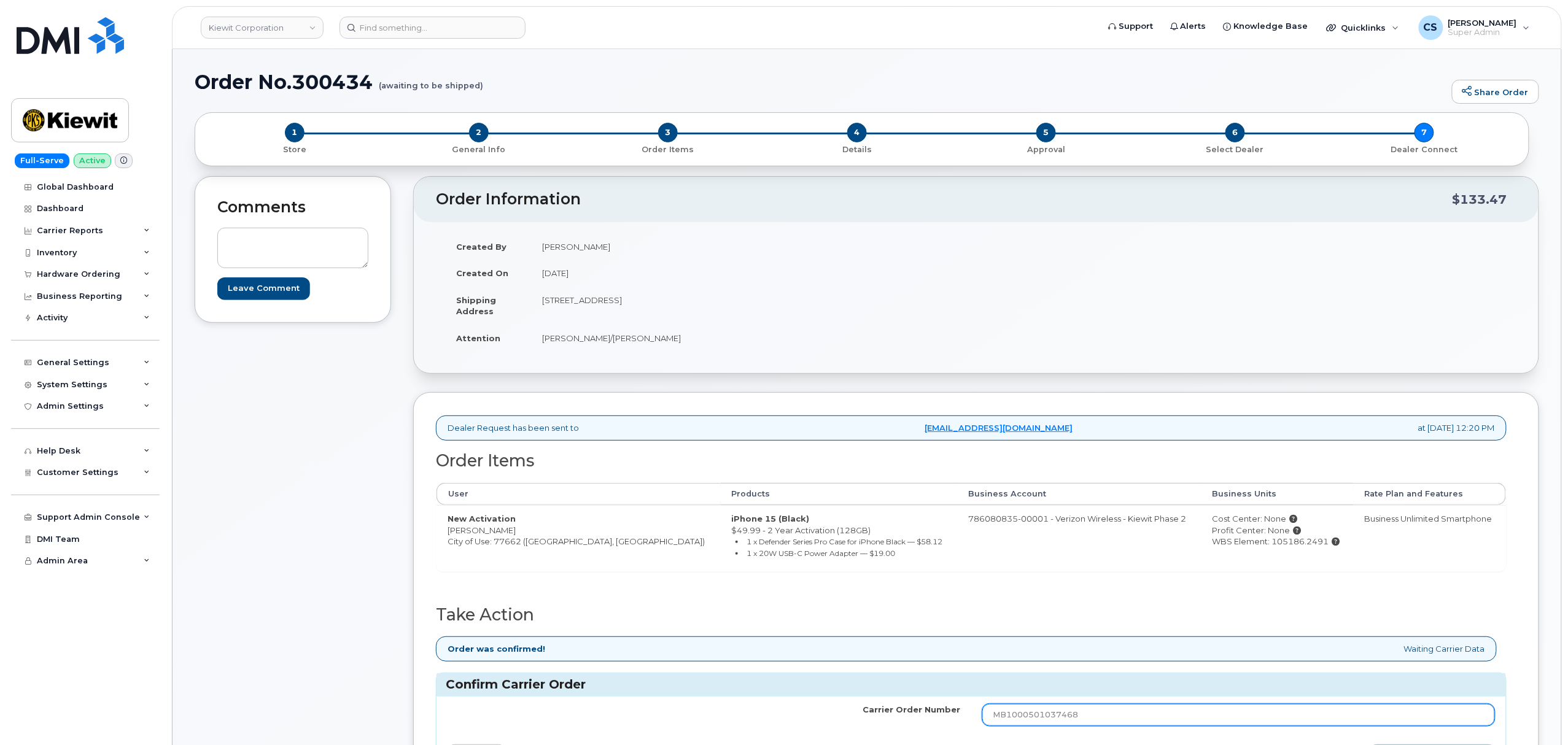
click at [1089, 723] on input "MB1000501037468" at bounding box center [1239, 715] width 512 height 22
paste input "222577"
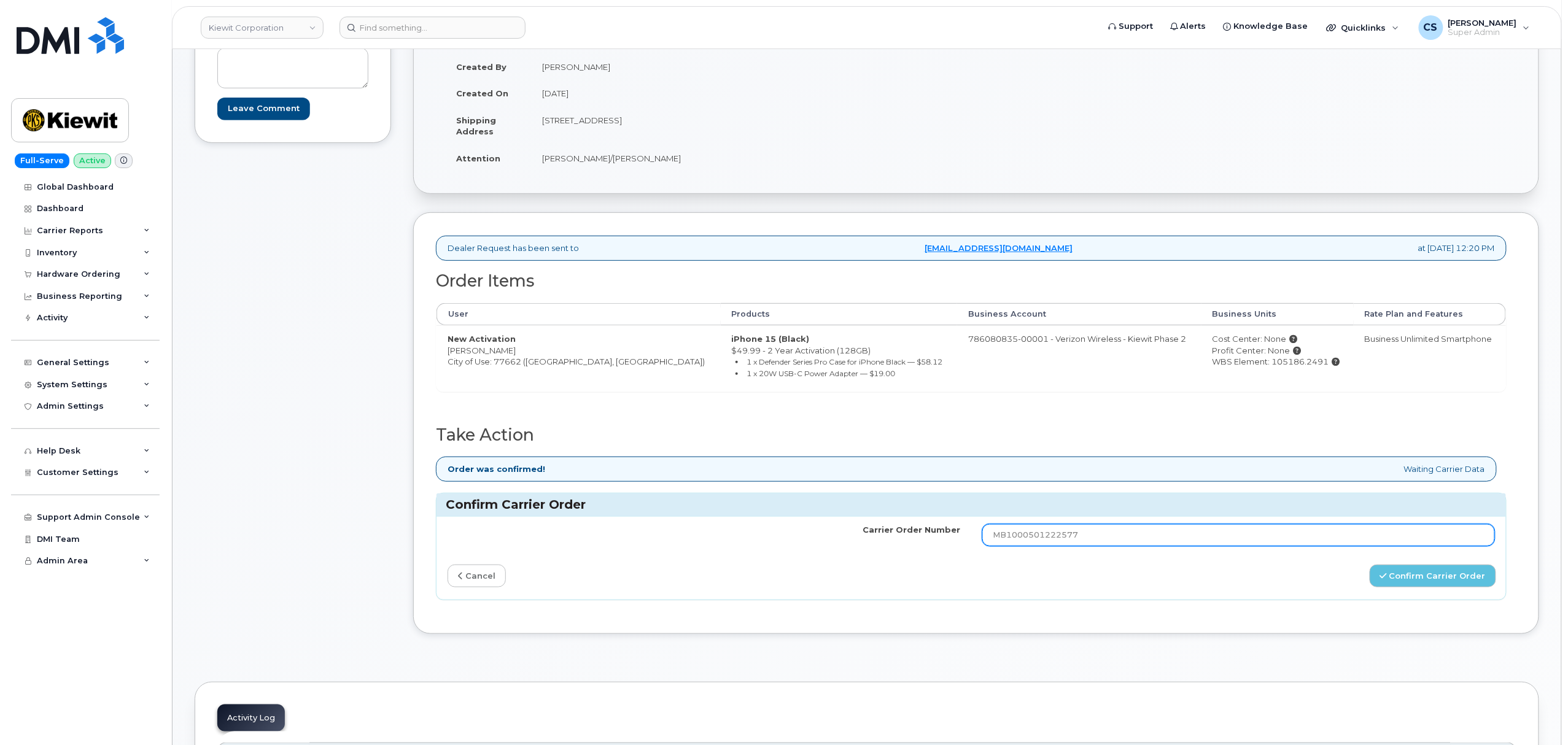
scroll to position [245, 0]
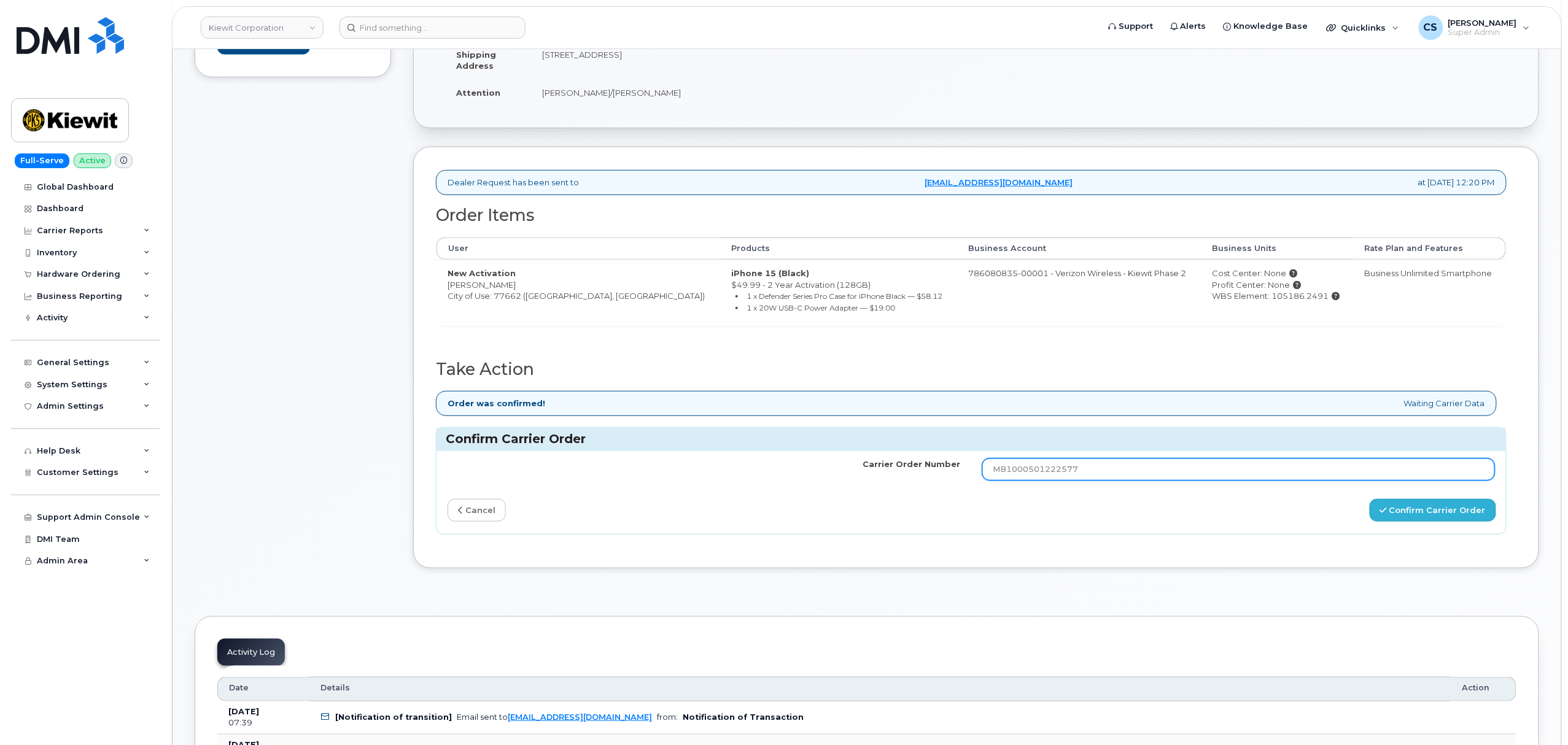
type input "MB1000501222577"
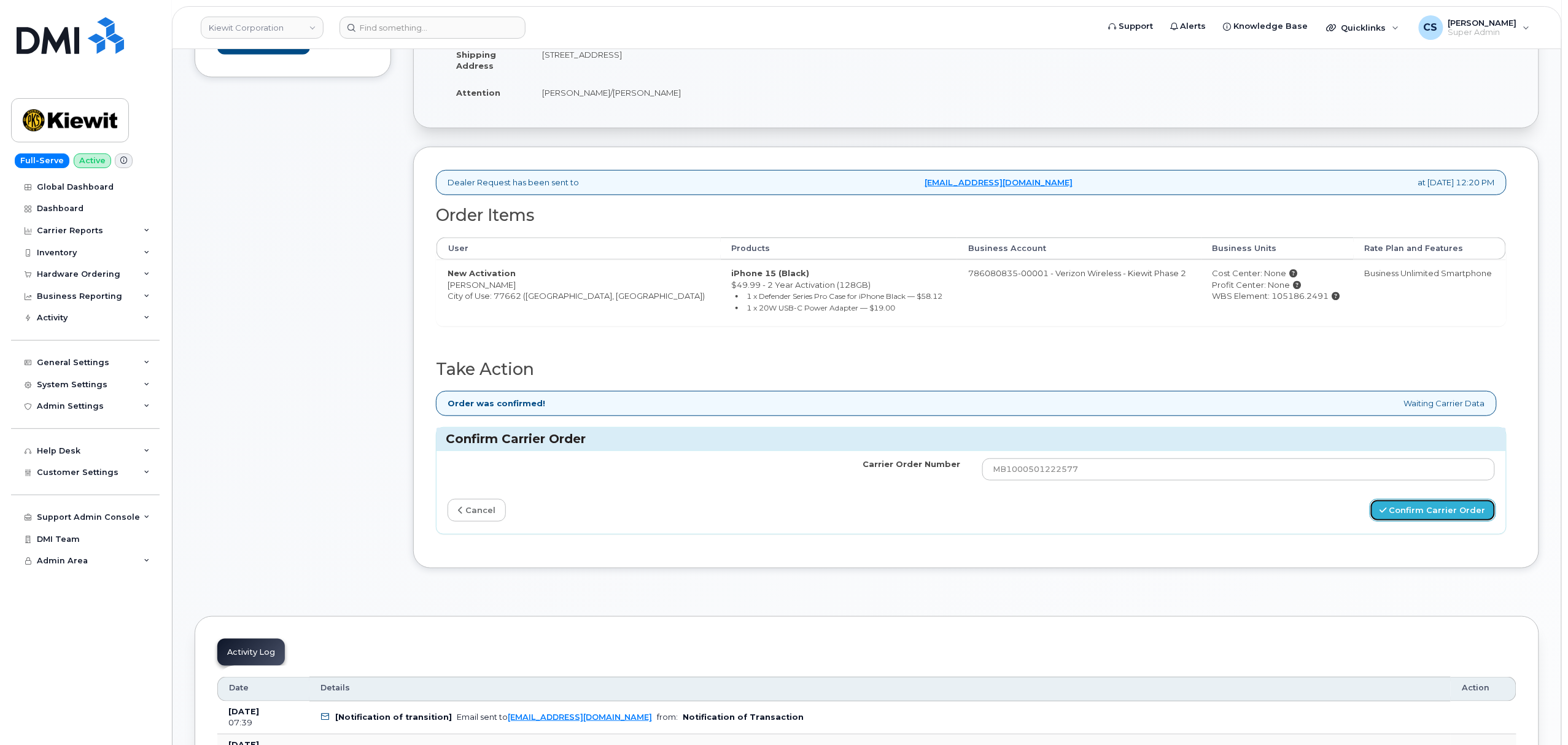
click at [1436, 507] on button "Confirm Carrier Order" at bounding box center [1433, 510] width 126 height 23
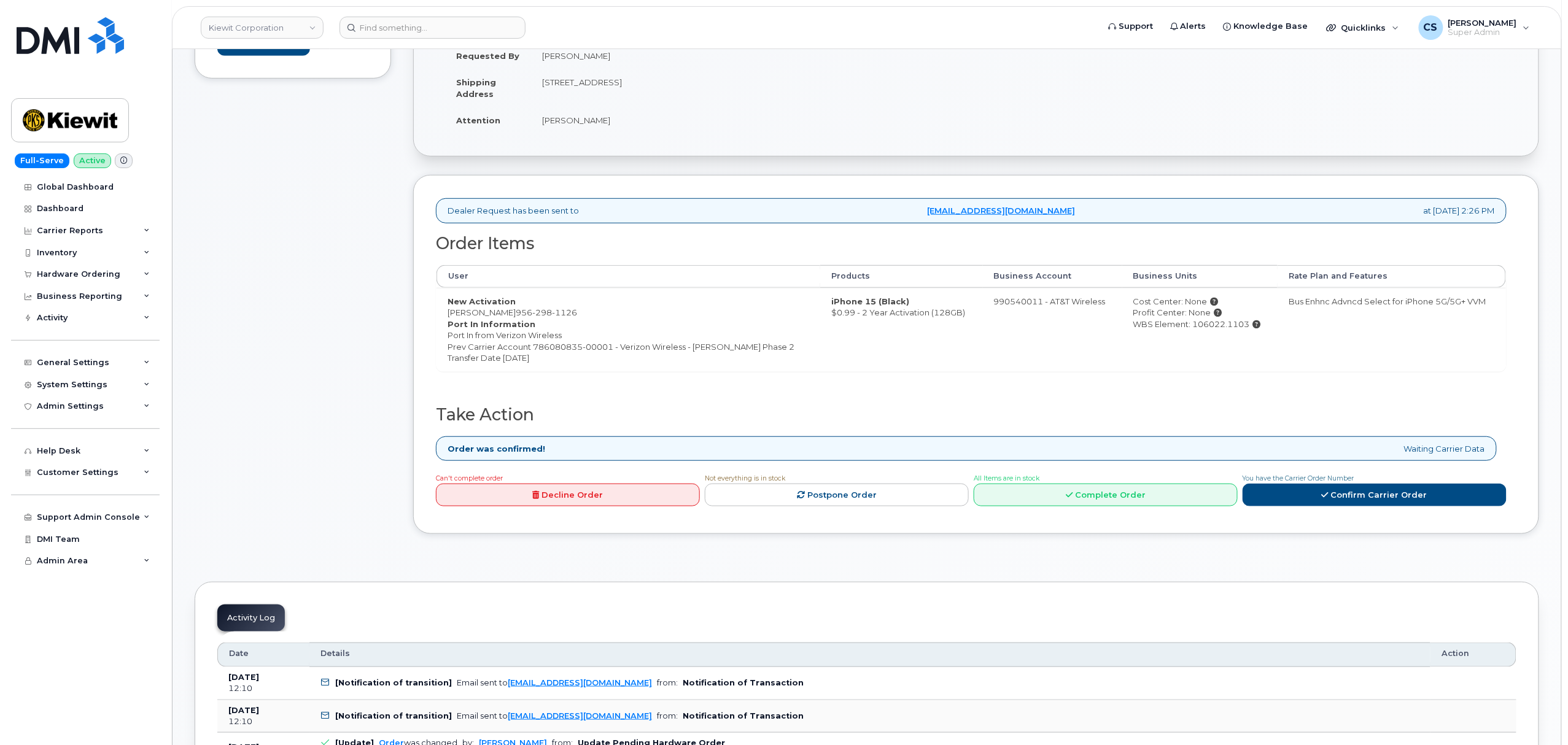
scroll to position [245, 0]
click at [1356, 500] on link "Confirm Carrier Order" at bounding box center [1375, 493] width 264 height 23
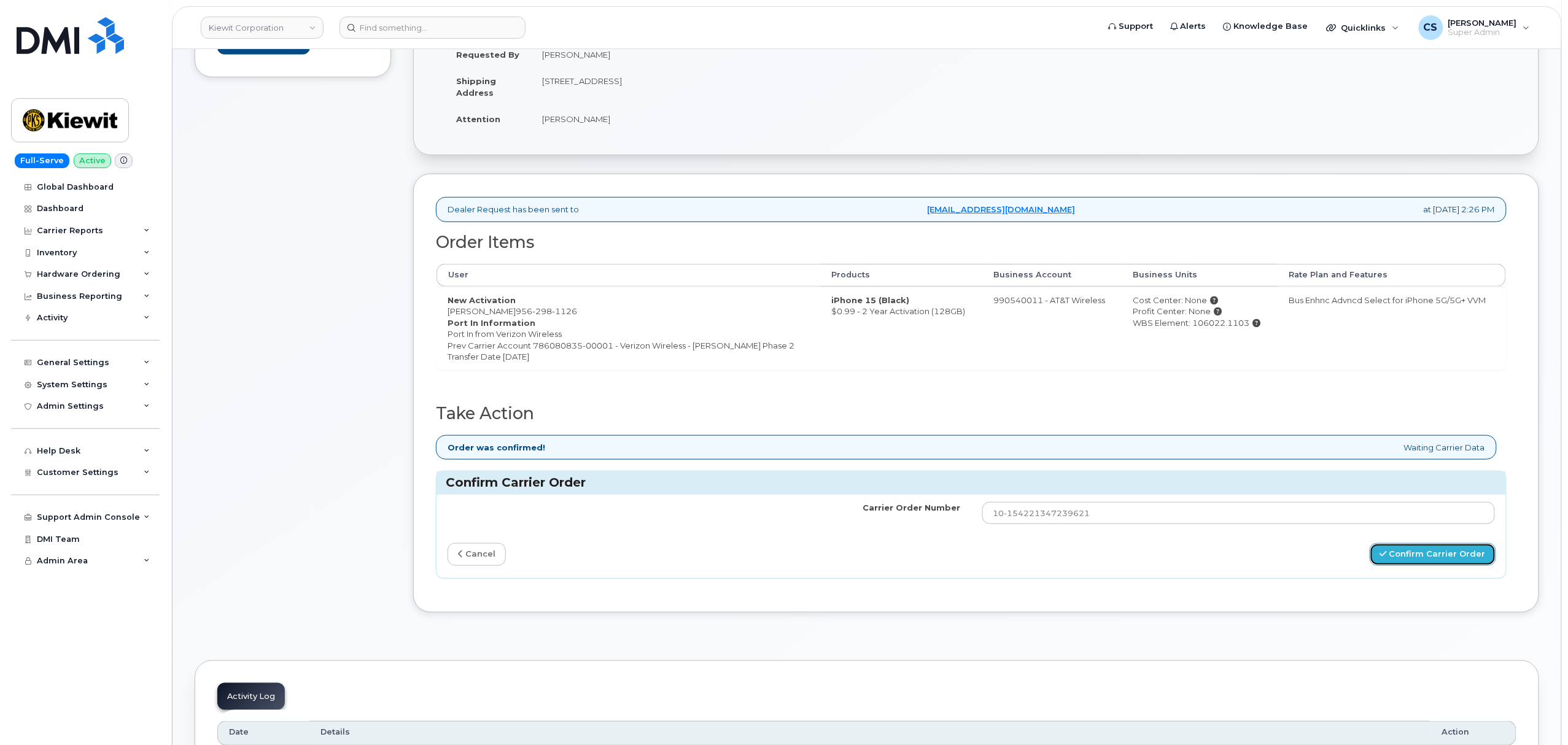
click at [1411, 558] on button "Confirm Carrier Order" at bounding box center [1433, 554] width 126 height 23
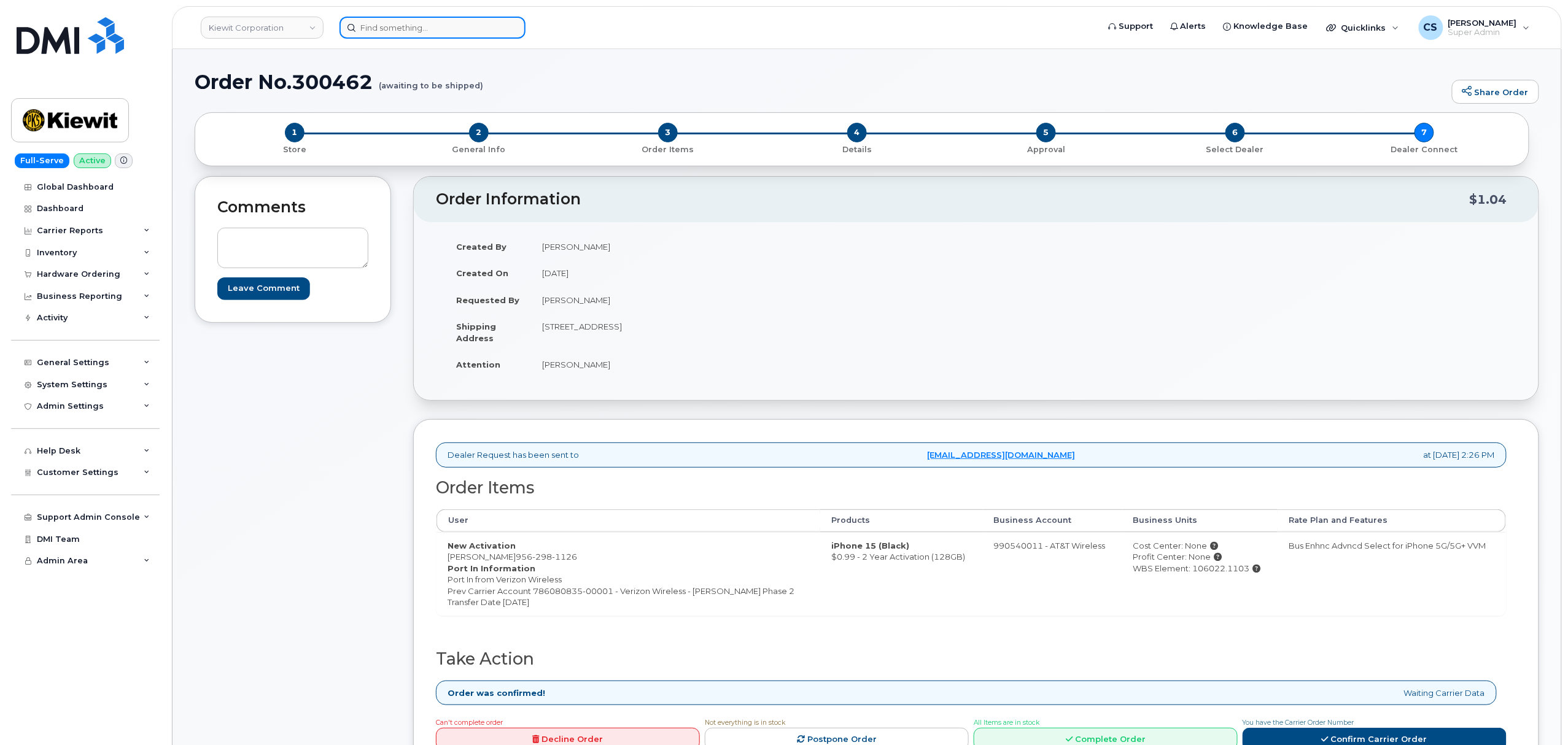
click at [466, 33] on input at bounding box center [432, 28] width 186 height 22
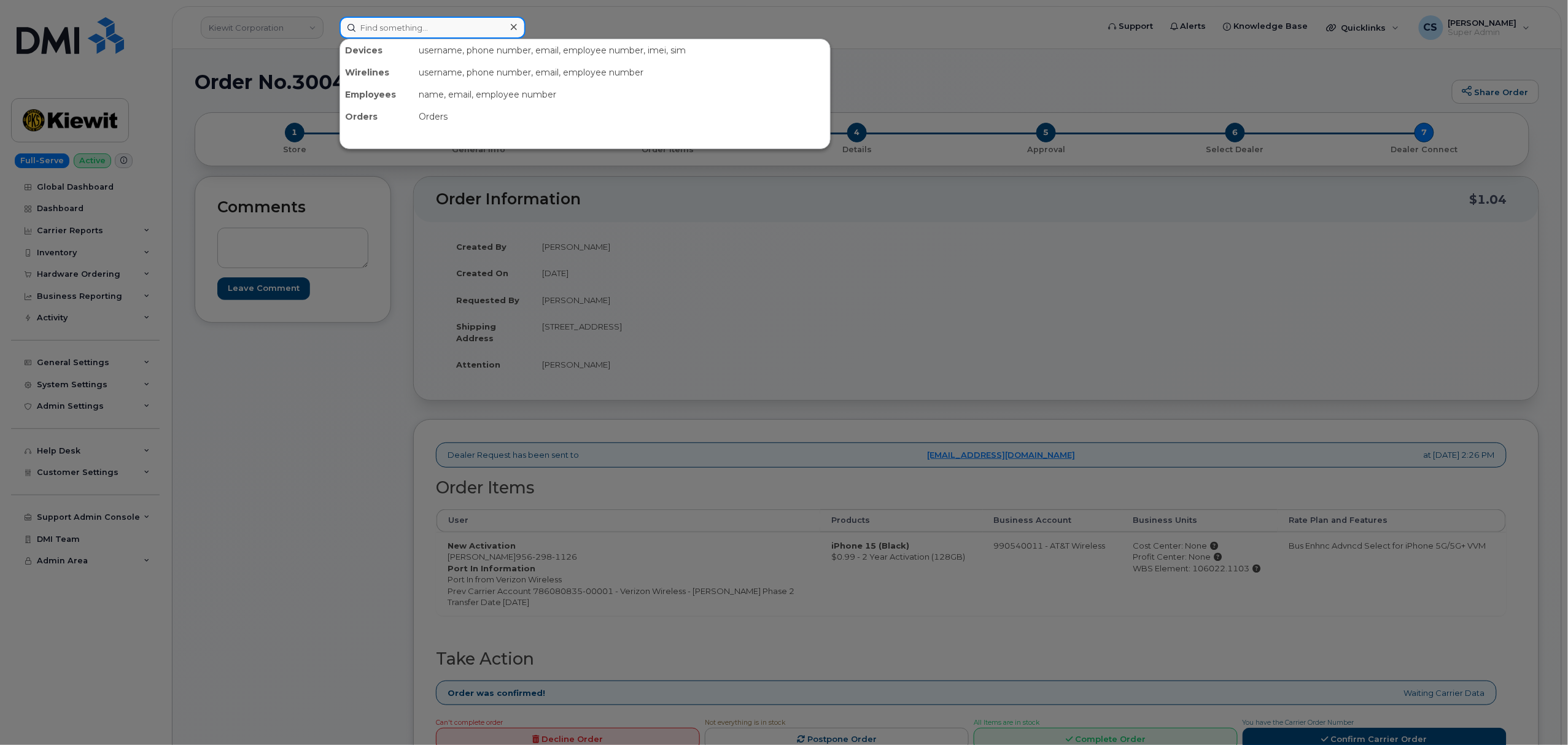
paste input "491594"
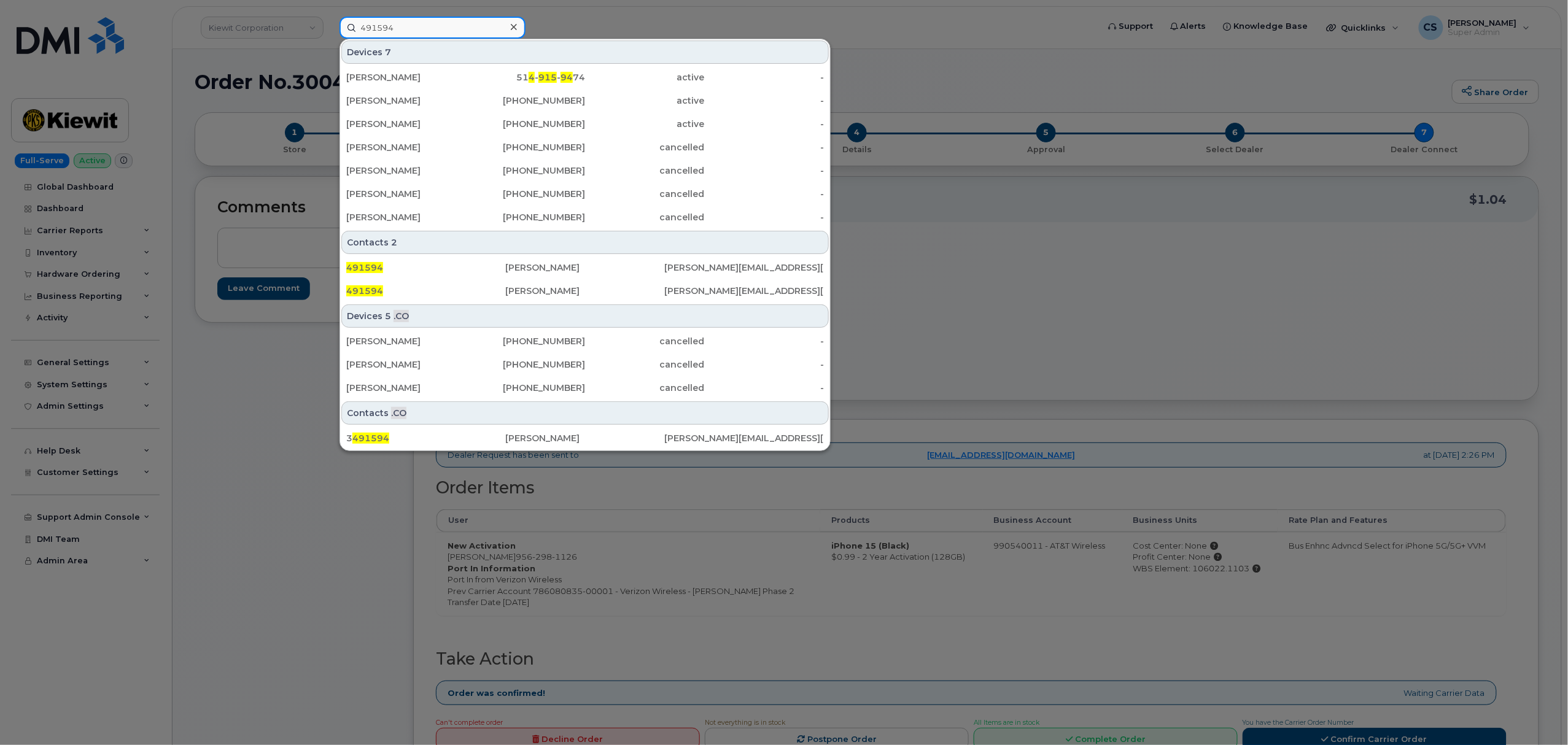
click at [398, 23] on input "491594" at bounding box center [432, 28] width 186 height 22
paste input "Michael Hart"
type input "Michael Hart"
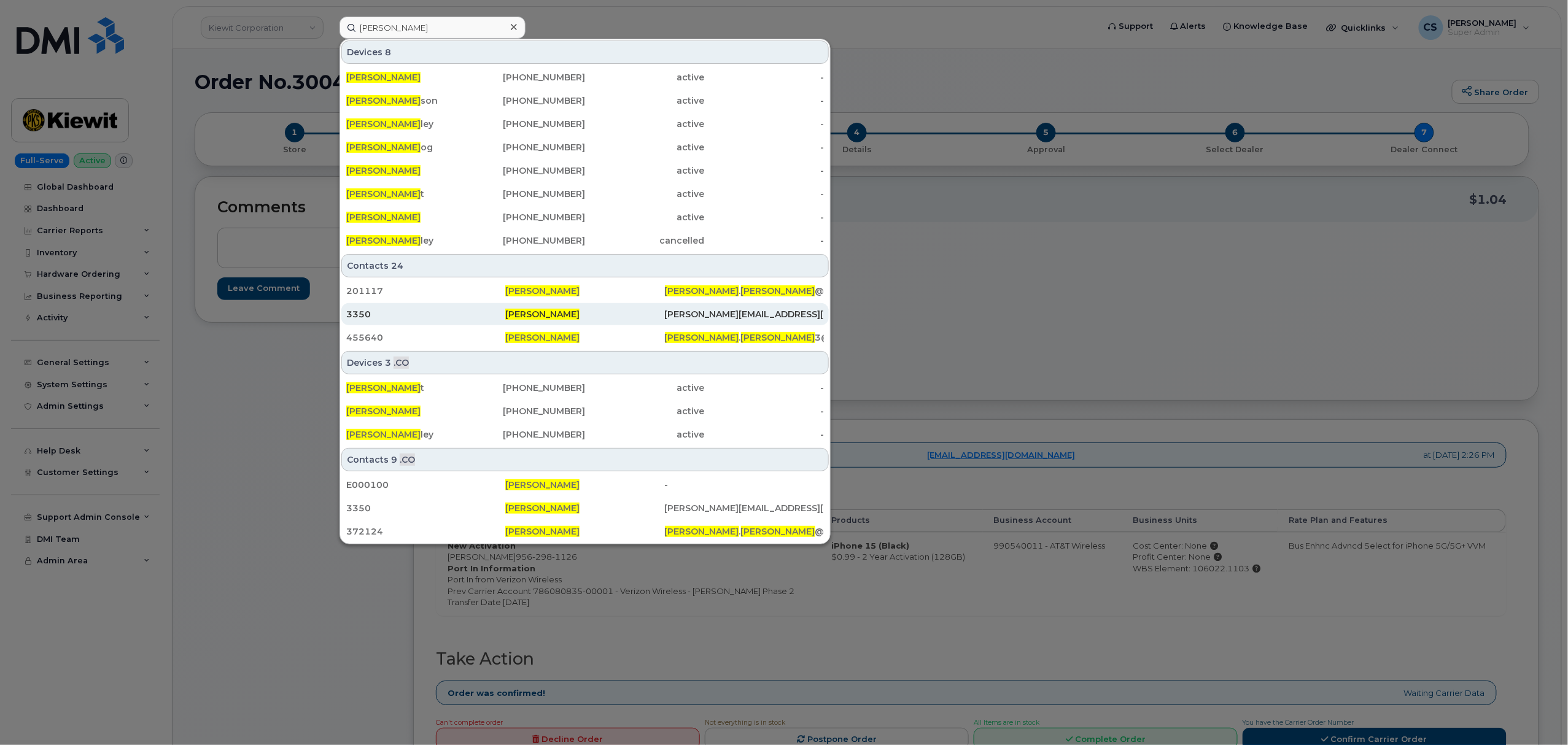
click at [536, 312] on span "Michael Hart" at bounding box center [542, 314] width 74 height 11
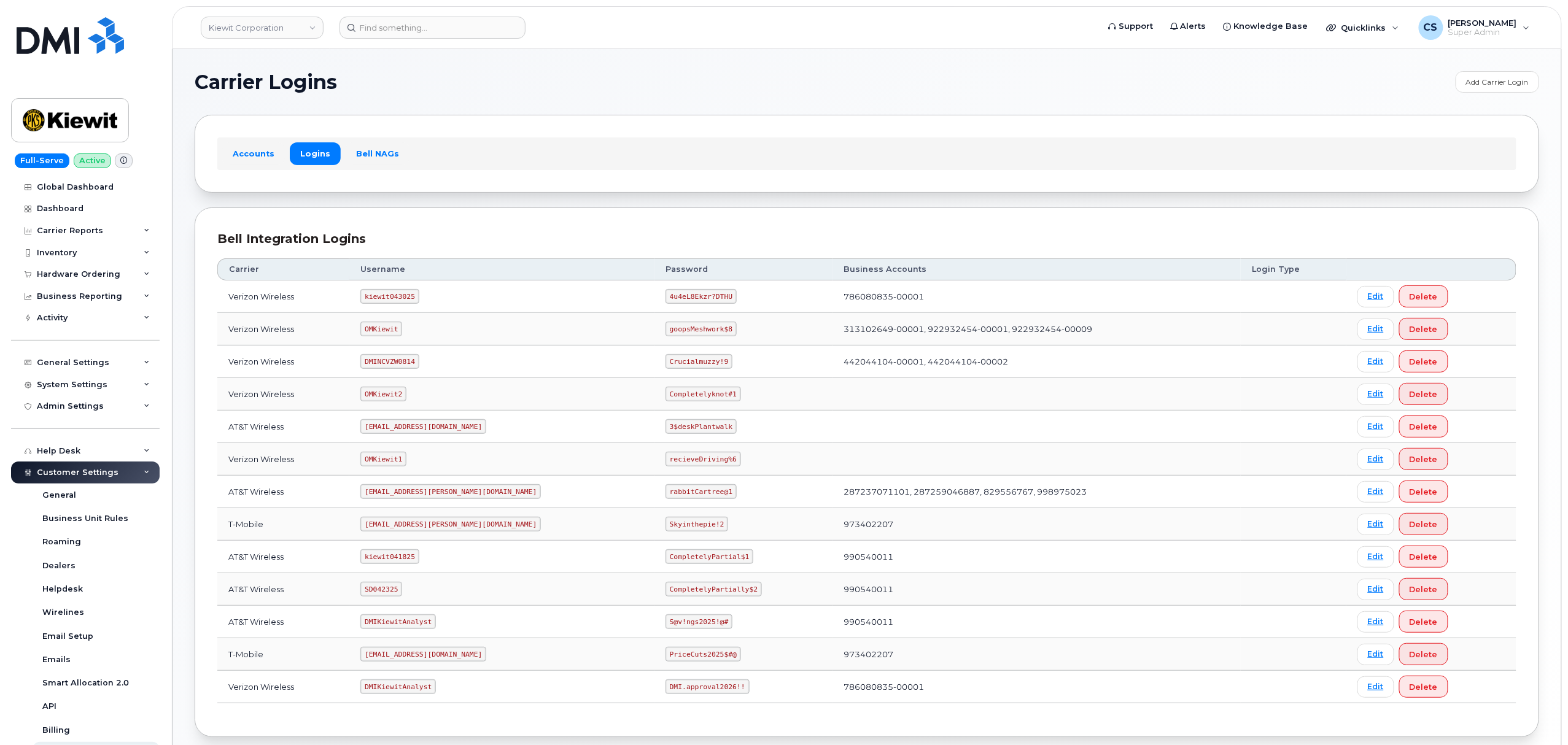
click at [396, 590] on code "SD042325" at bounding box center [381, 589] width 42 height 15
copy code "SD042325"
click at [666, 593] on code "CompletelyPartially$2" at bounding box center [714, 589] width 96 height 15
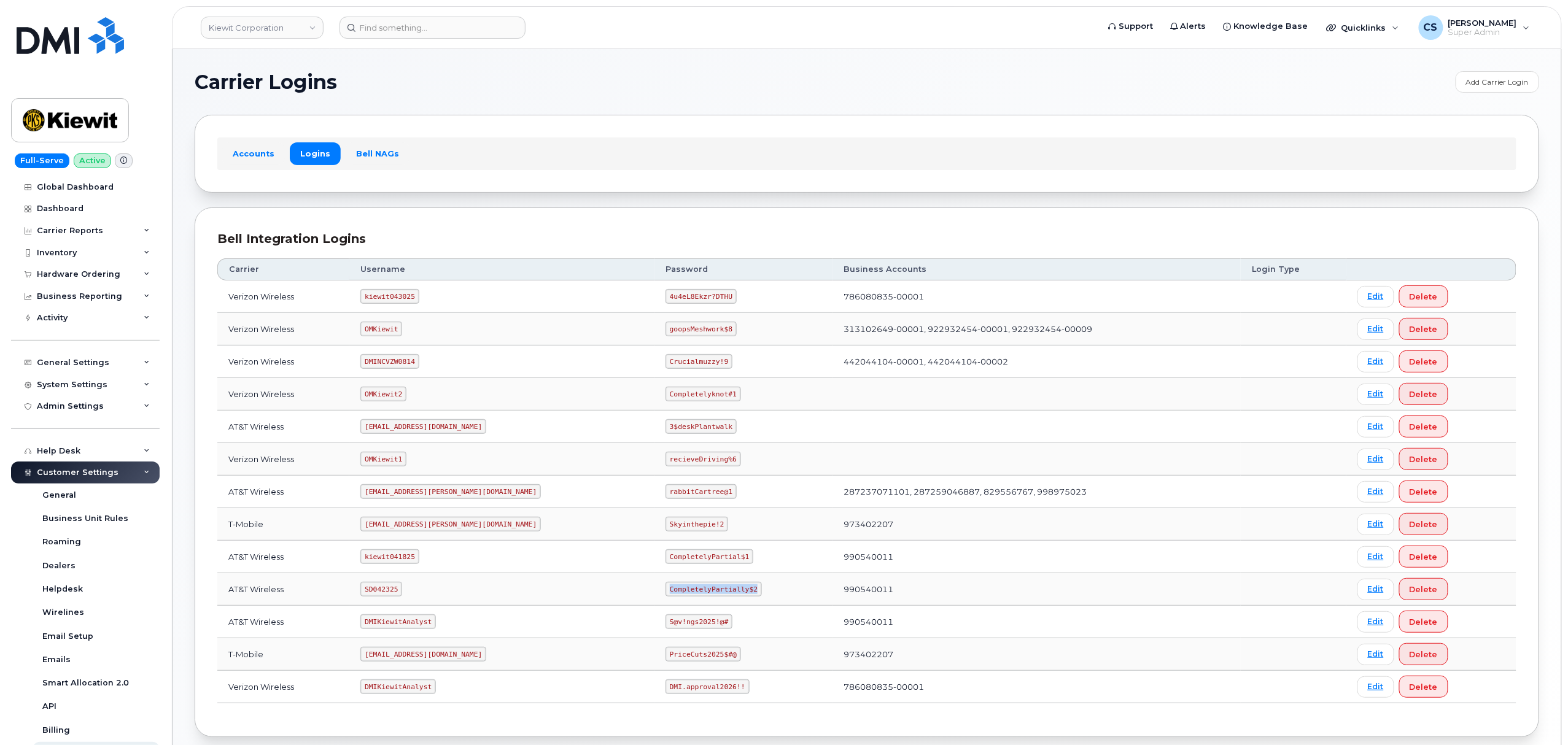
drag, startPoint x: 694, startPoint y: 592, endPoint x: 612, endPoint y: 595, distance: 82.1
click at [666, 595] on code "CompletelyPartially$2" at bounding box center [714, 589] width 96 height 15
copy code "CompletelyPartially$2"
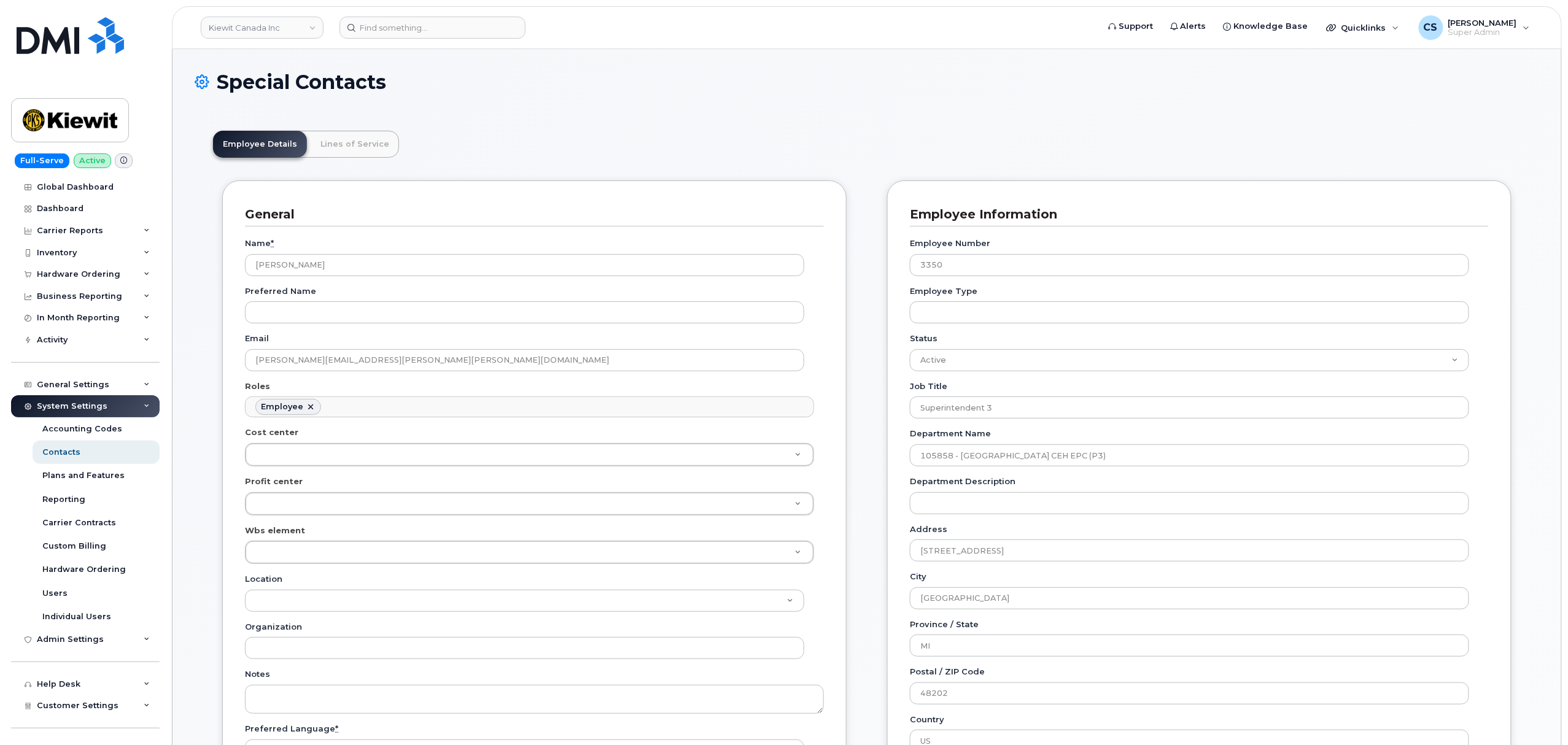
scroll to position [36, 0]
click at [350, 138] on link "Lines of Service" at bounding box center [355, 144] width 88 height 27
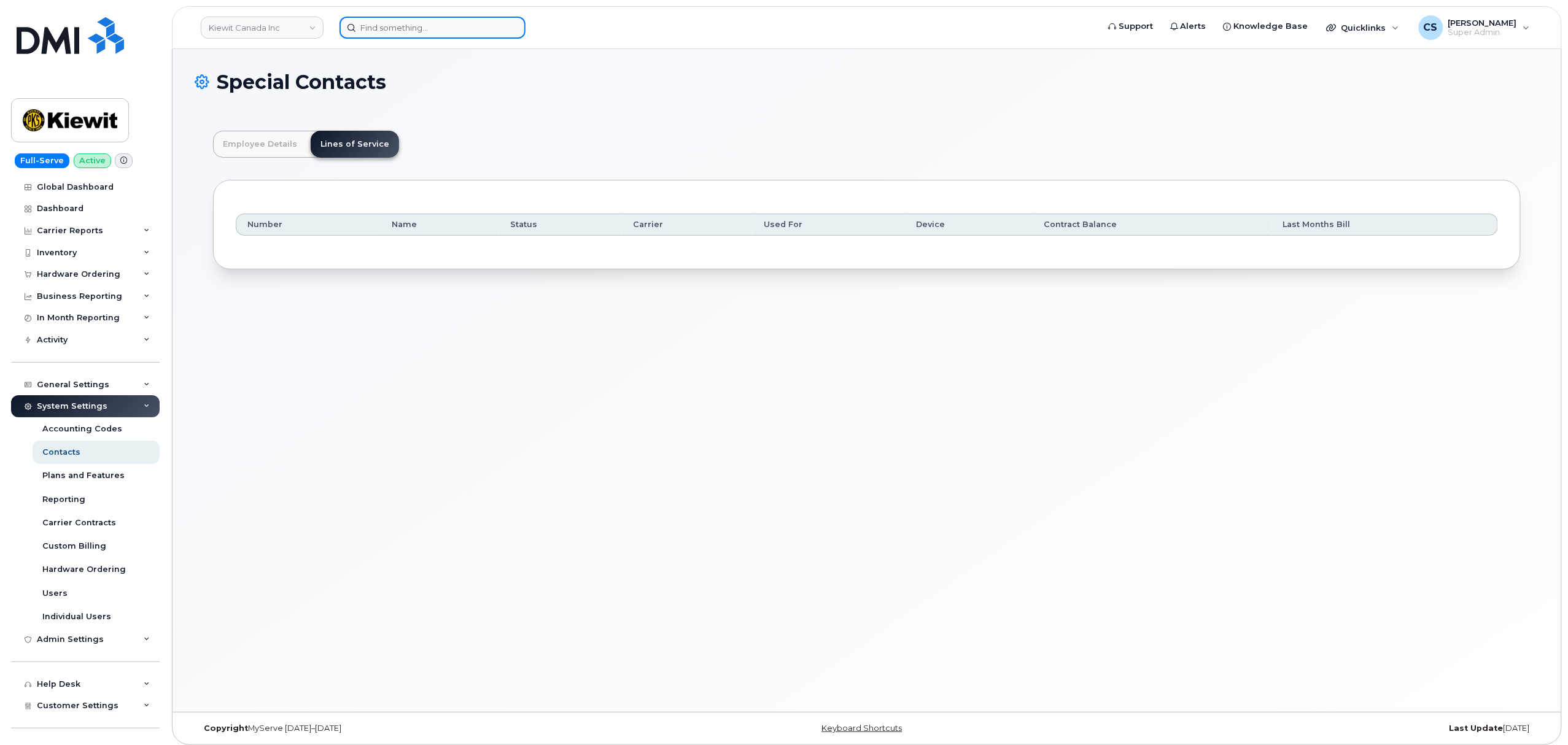
click at [391, 28] on input at bounding box center [432, 28] width 186 height 22
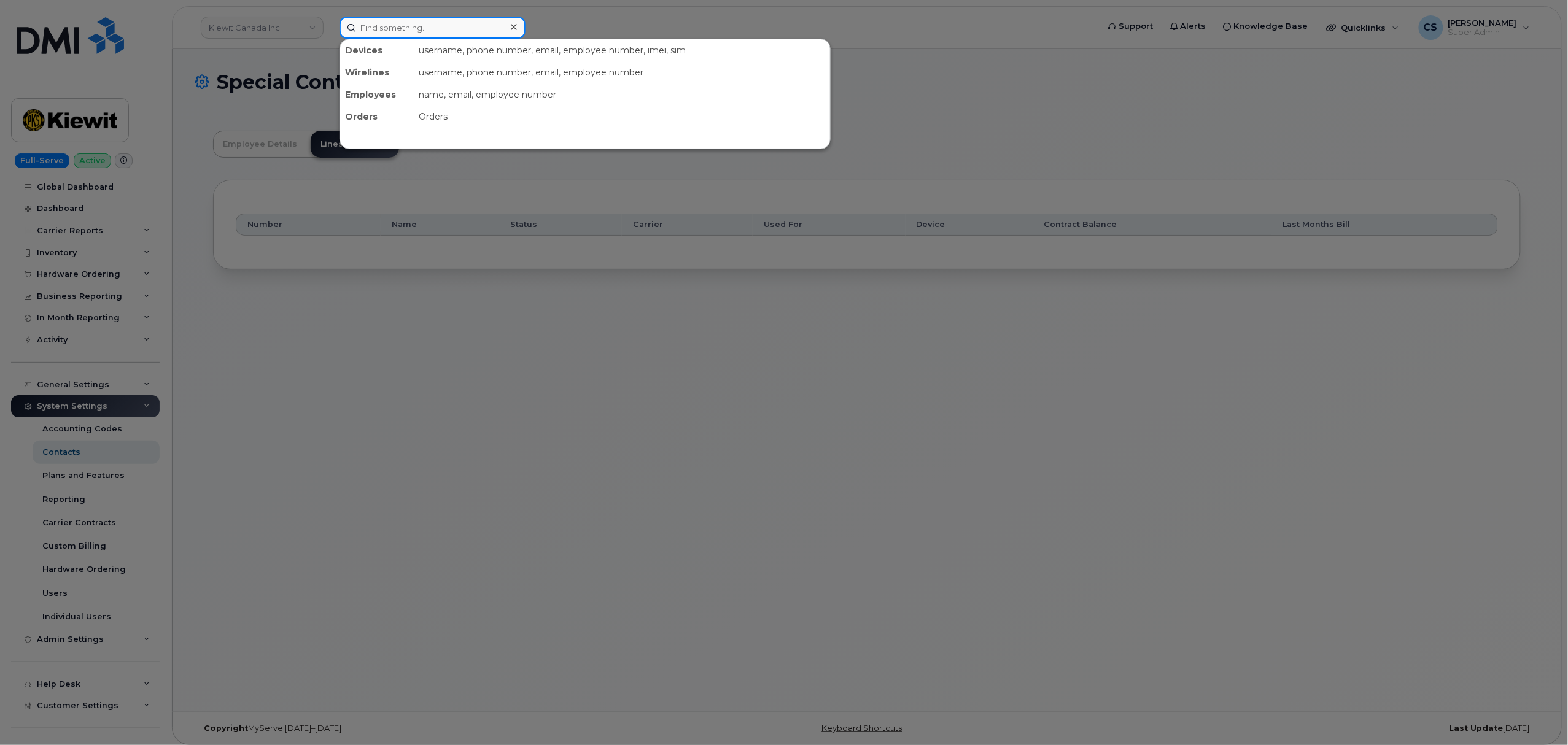
paste input "Michael Hart"
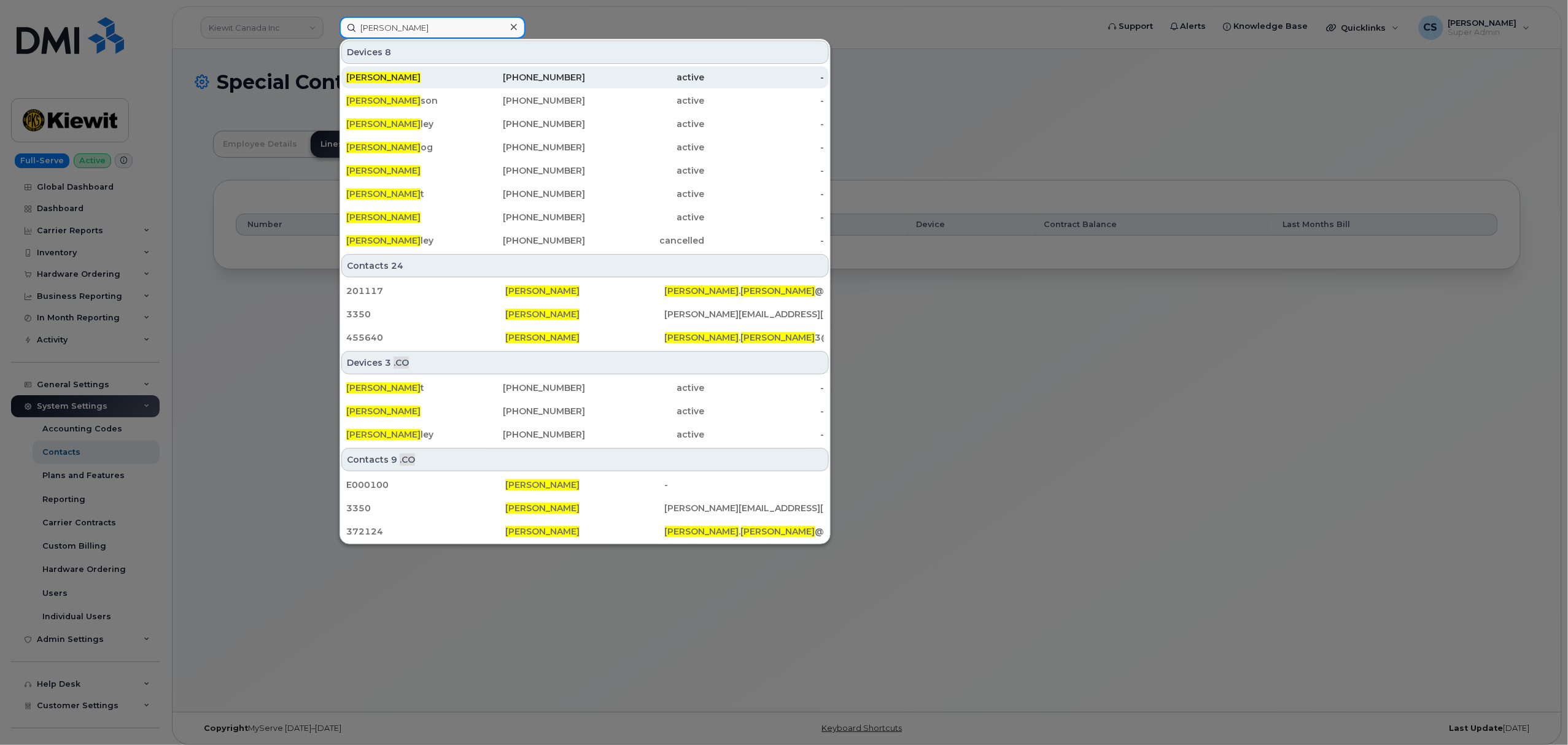
type input "Michael Hart"
click at [381, 77] on span "Michael Hart" at bounding box center [383, 77] width 74 height 11
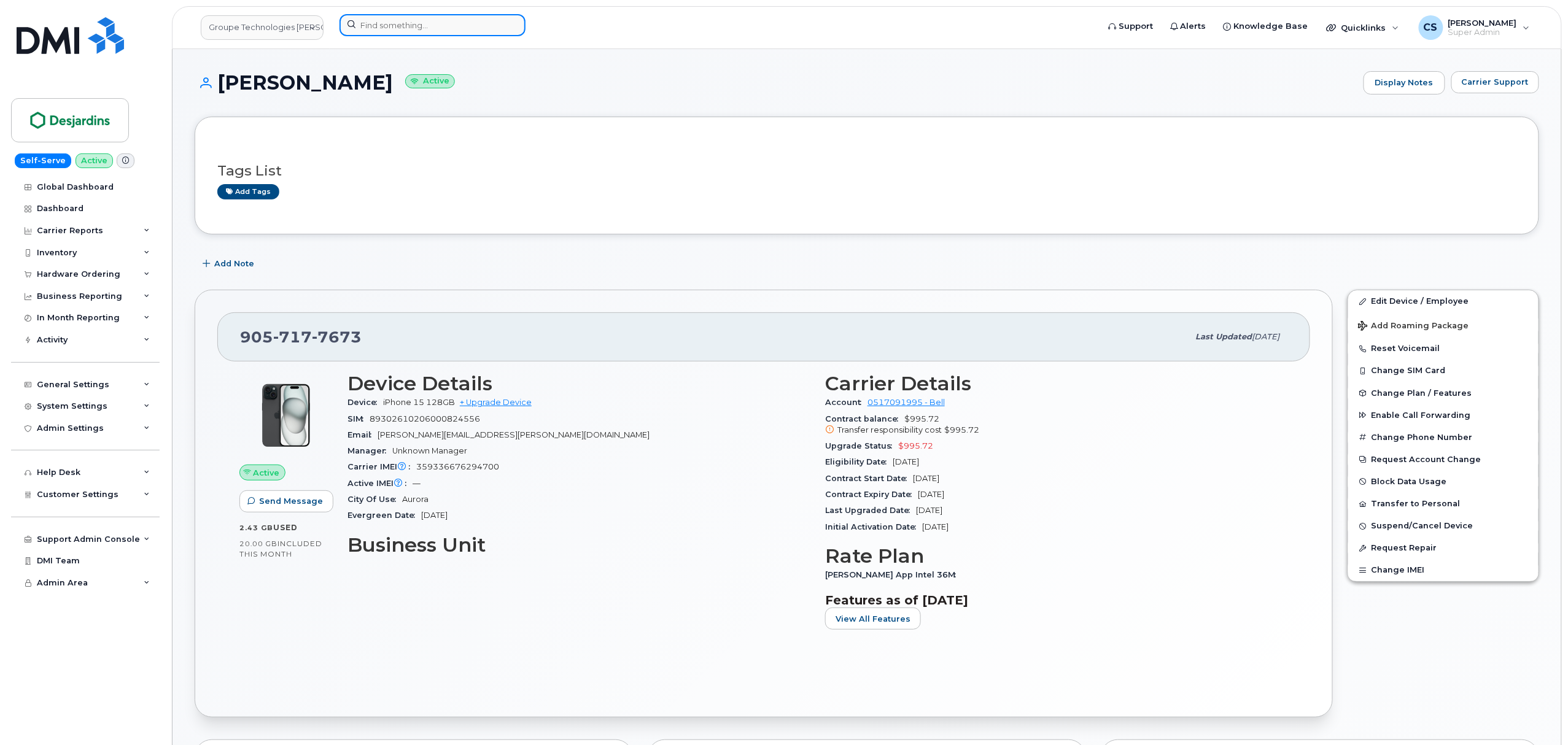
click at [391, 28] on input at bounding box center [432, 25] width 186 height 22
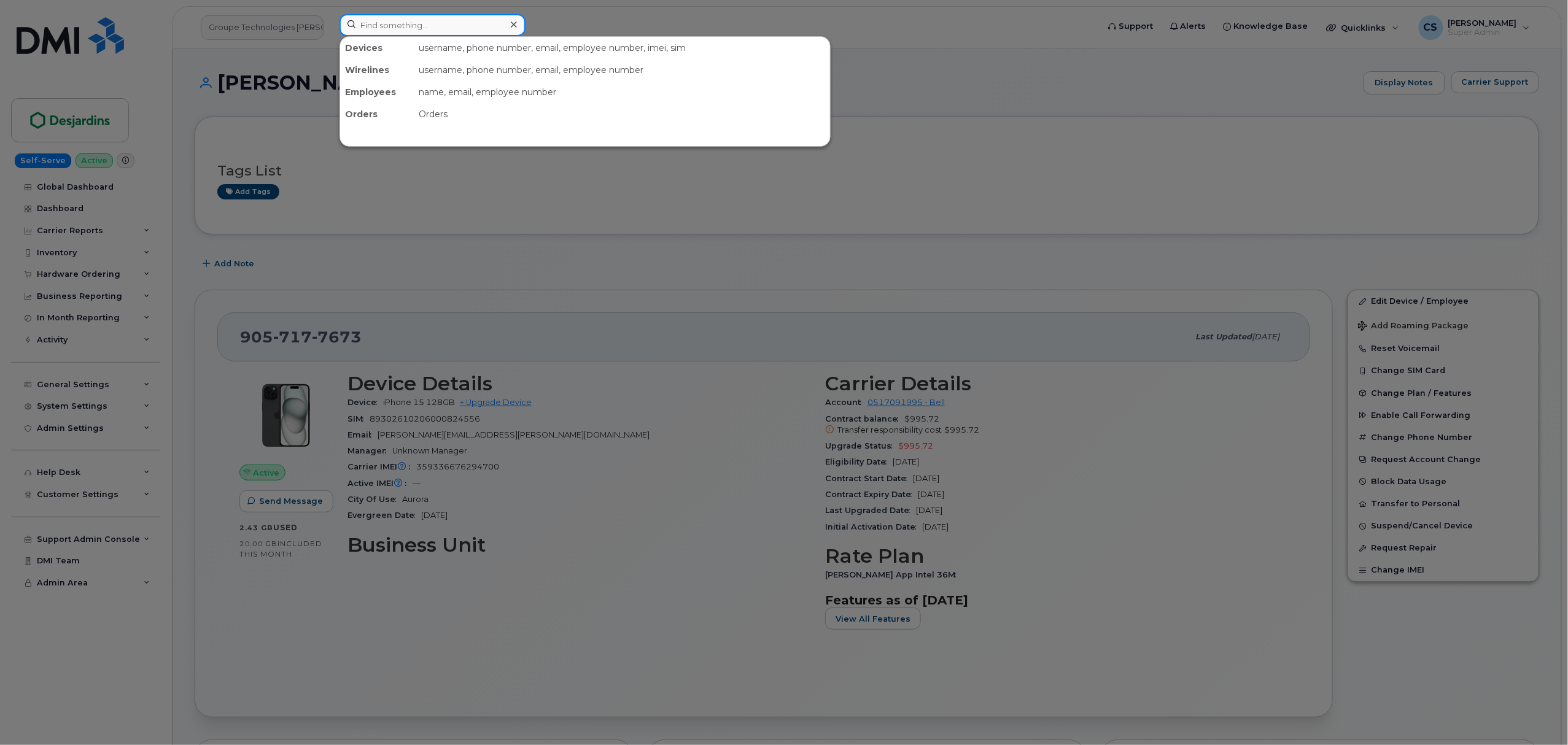
paste input "[PERSON_NAME]"
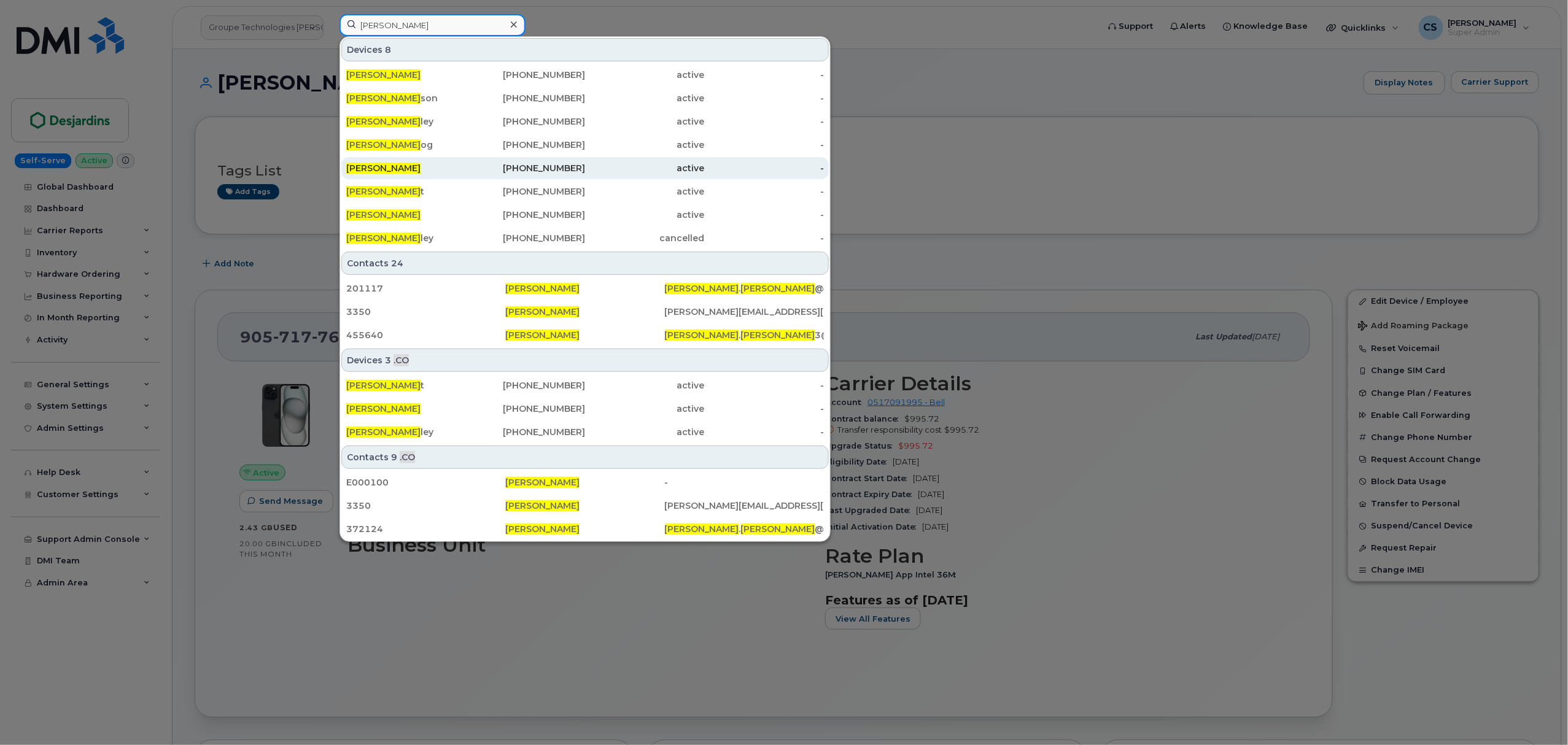
type input "[PERSON_NAME]"
click at [372, 167] on span "[PERSON_NAME]" at bounding box center [383, 168] width 74 height 11
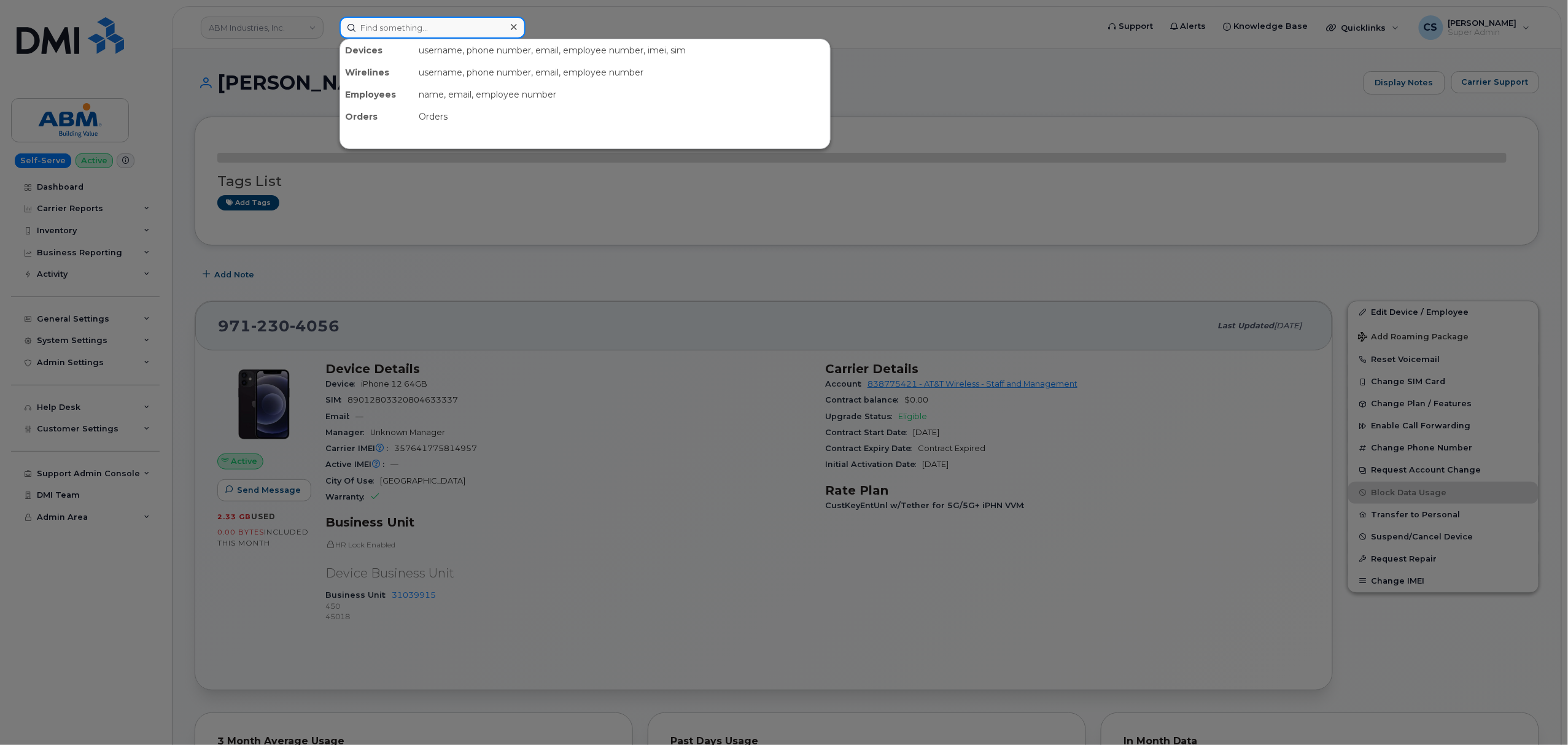
click at [383, 25] on input at bounding box center [432, 28] width 186 height 22
paste input "[PERSON_NAME]"
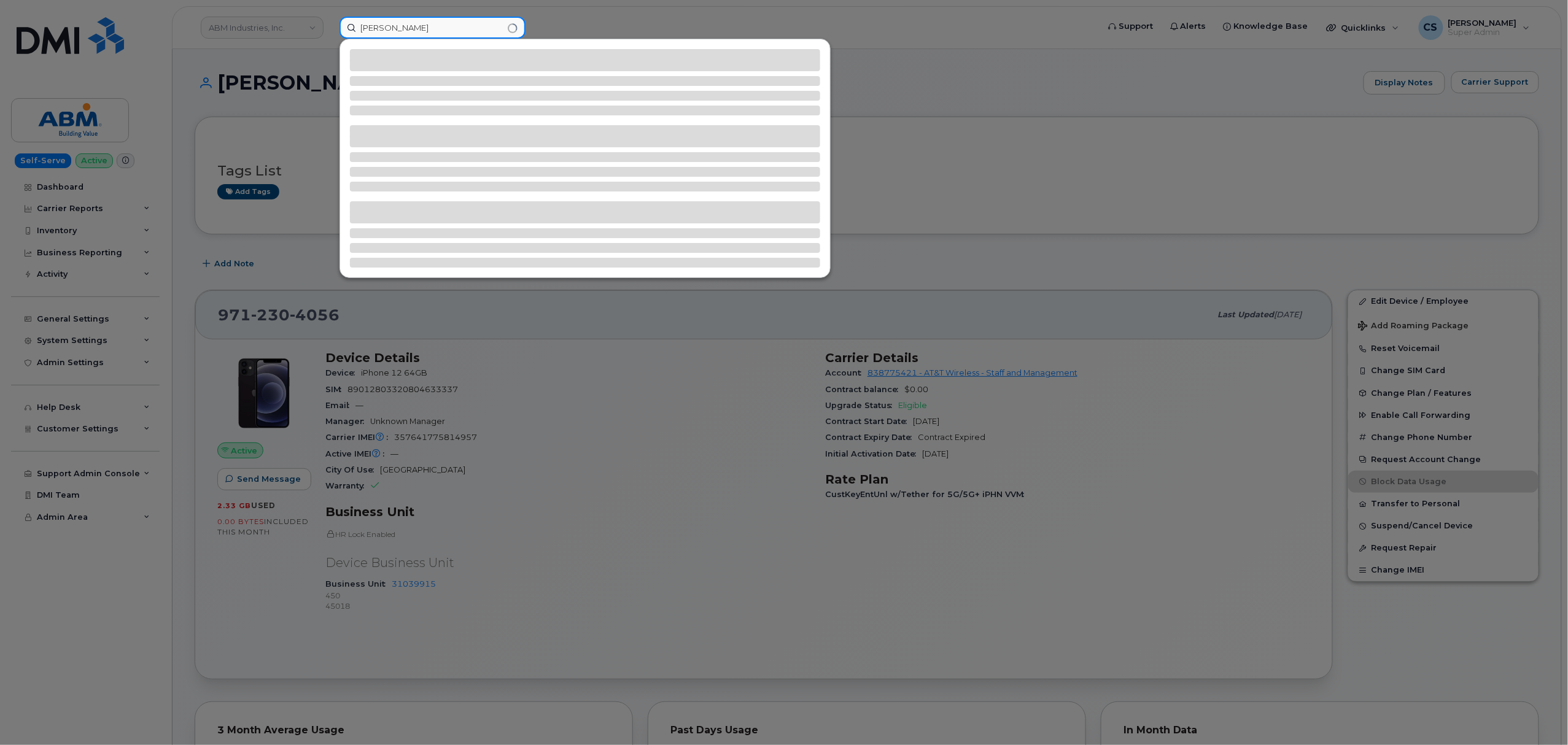
type input "[PERSON_NAME]"
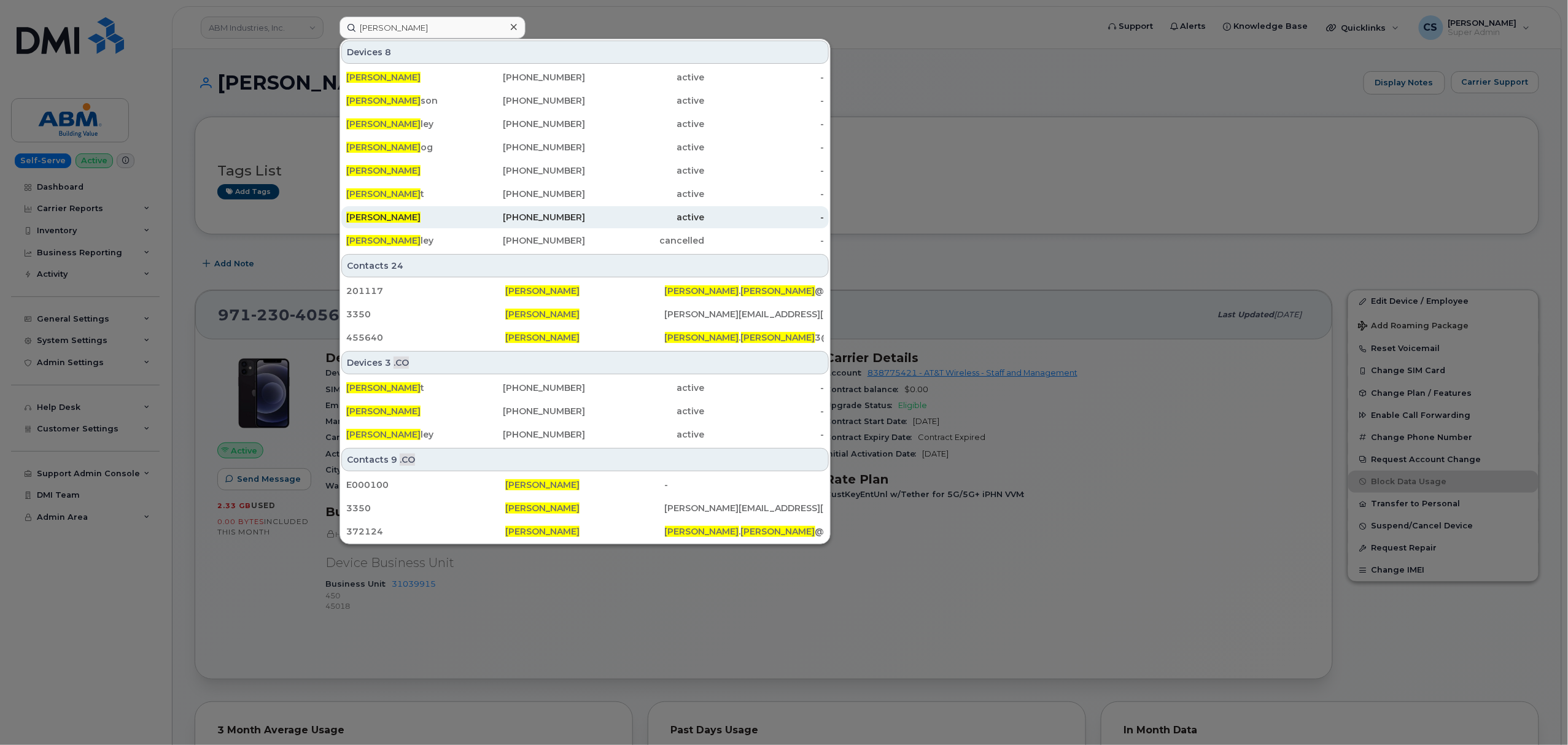
click at [385, 215] on span "[PERSON_NAME]" at bounding box center [383, 217] width 74 height 11
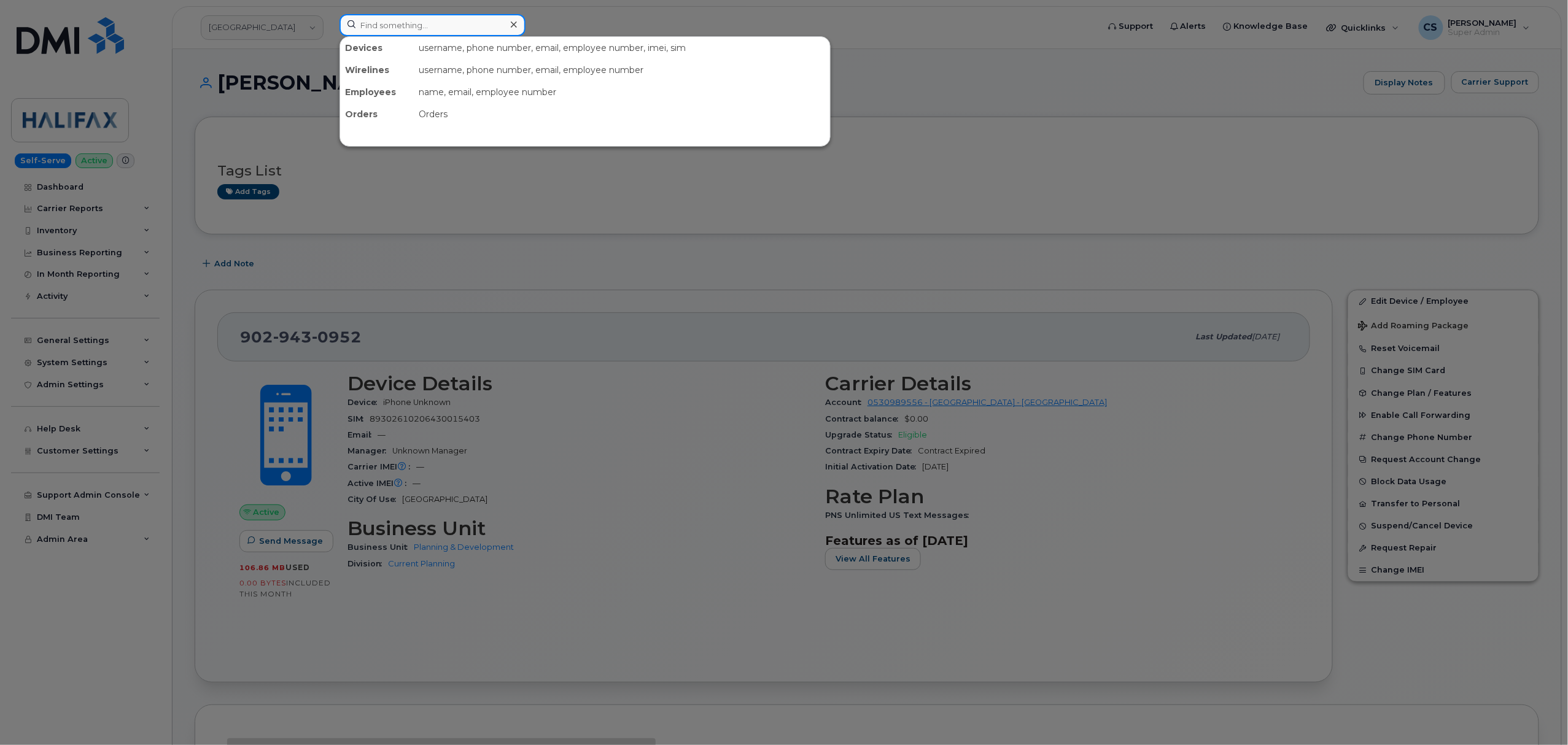
click at [377, 23] on input at bounding box center [432, 25] width 186 height 22
paste input "[PERSON_NAME]"
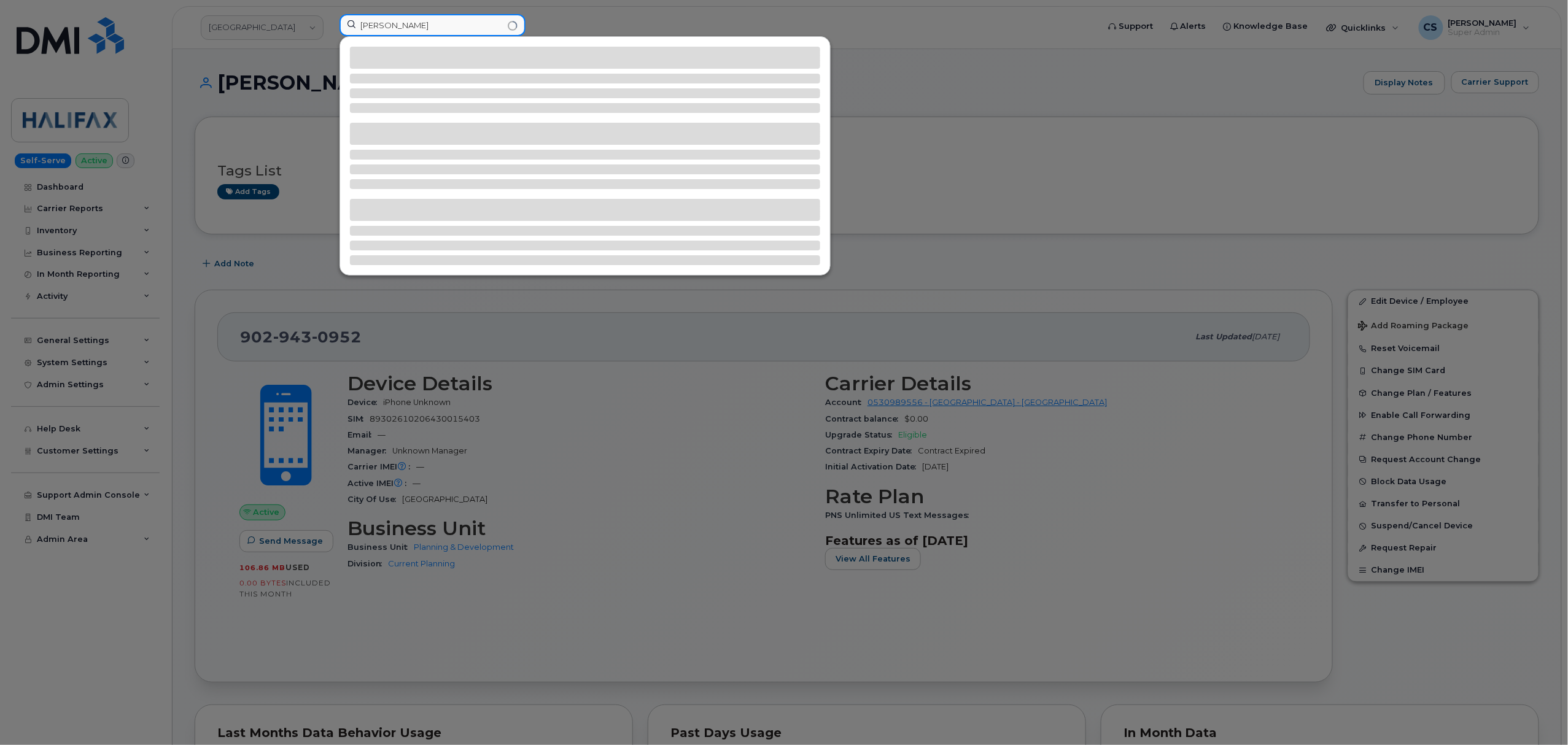
type input "[PERSON_NAME]"
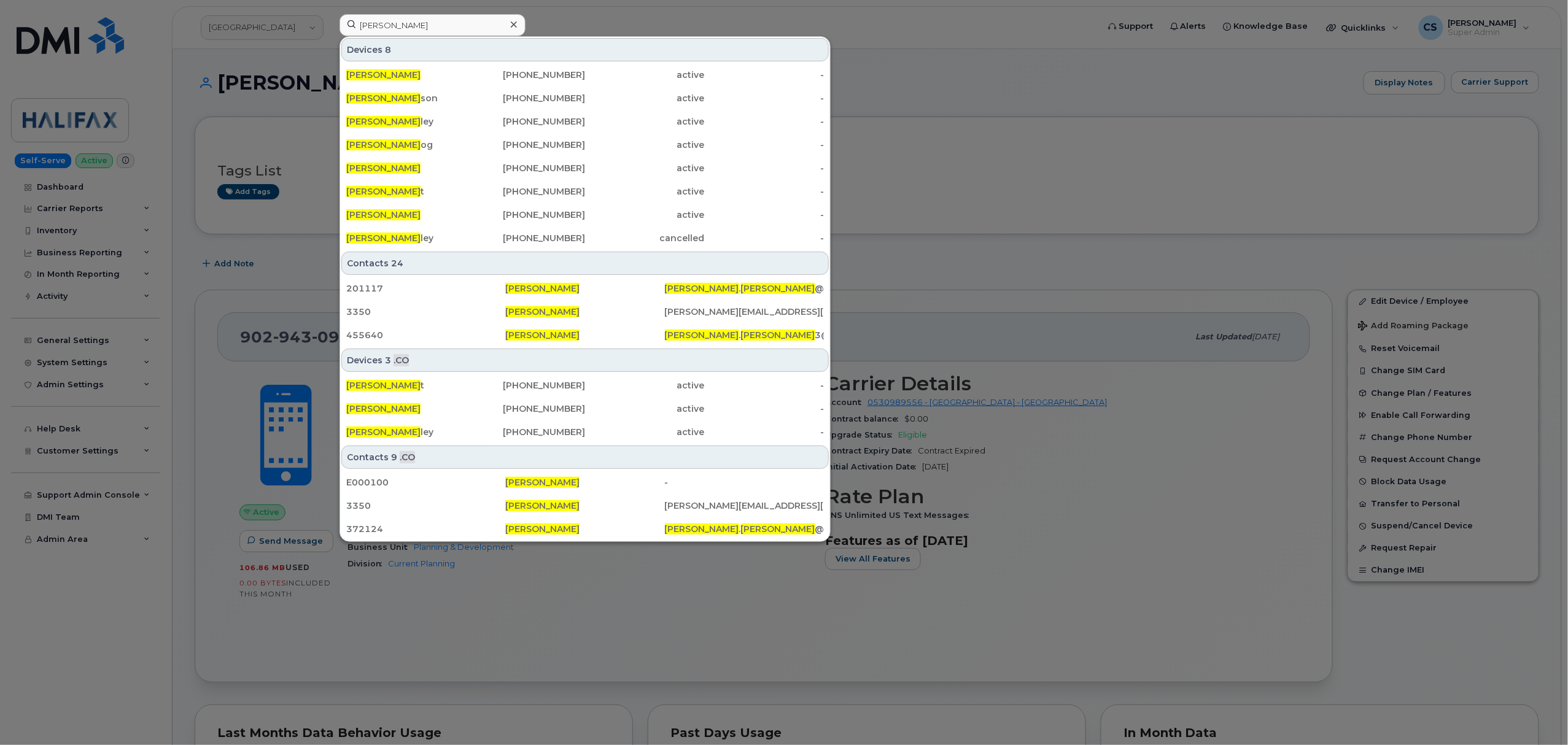
click at [511, 25] on icon at bounding box center [514, 24] width 6 height 9
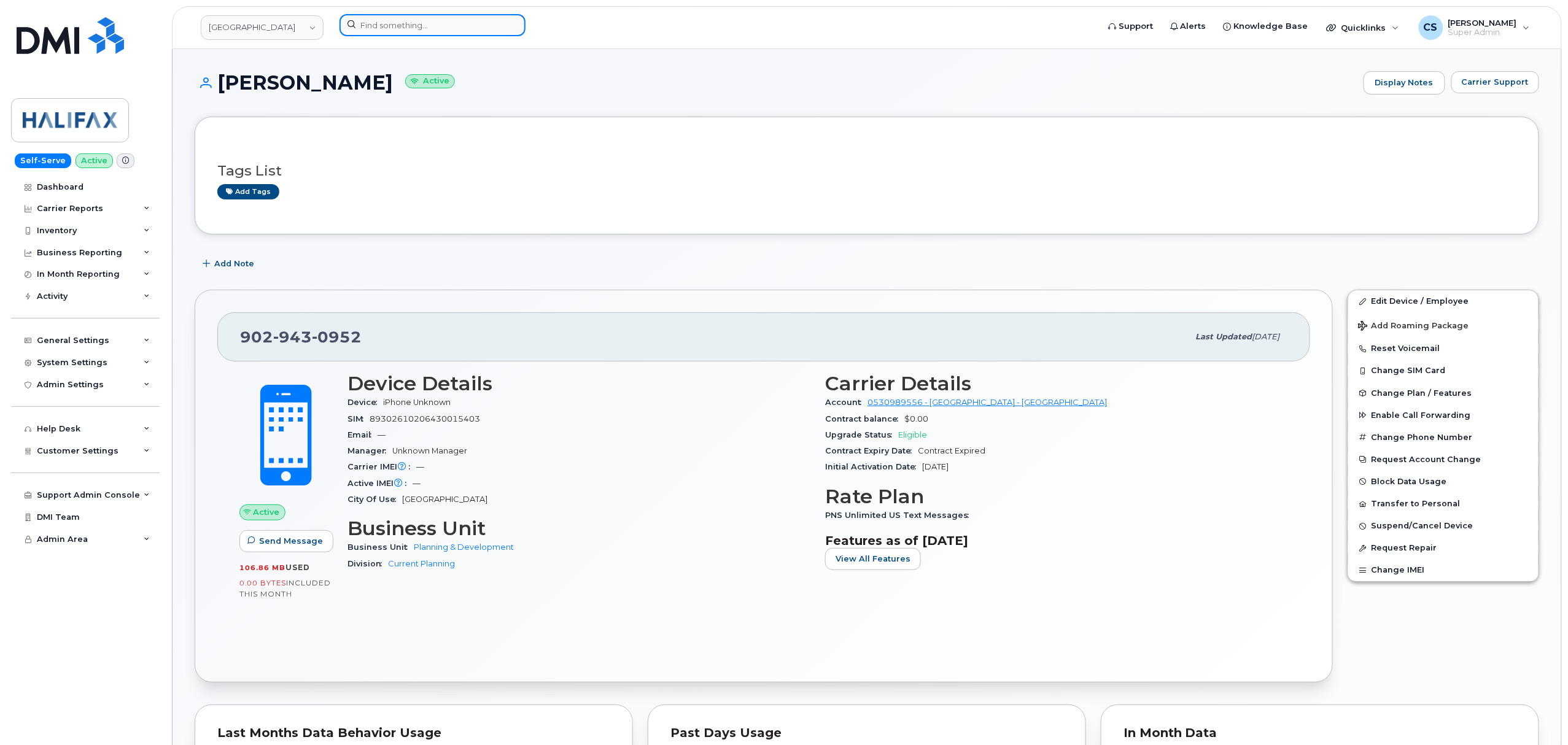
click at [386, 25] on input at bounding box center [432, 25] width 186 height 22
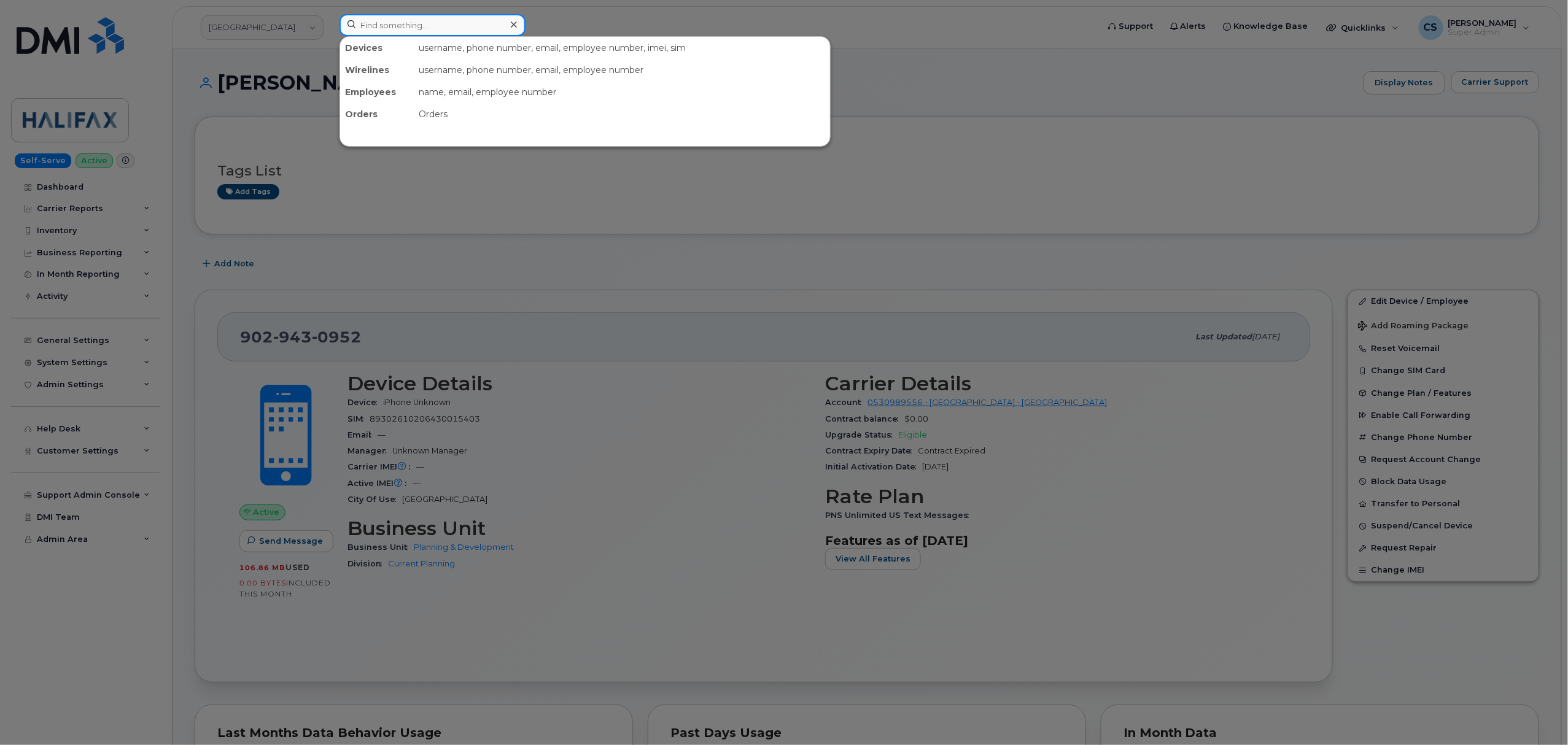
paste input "314-956-3492"
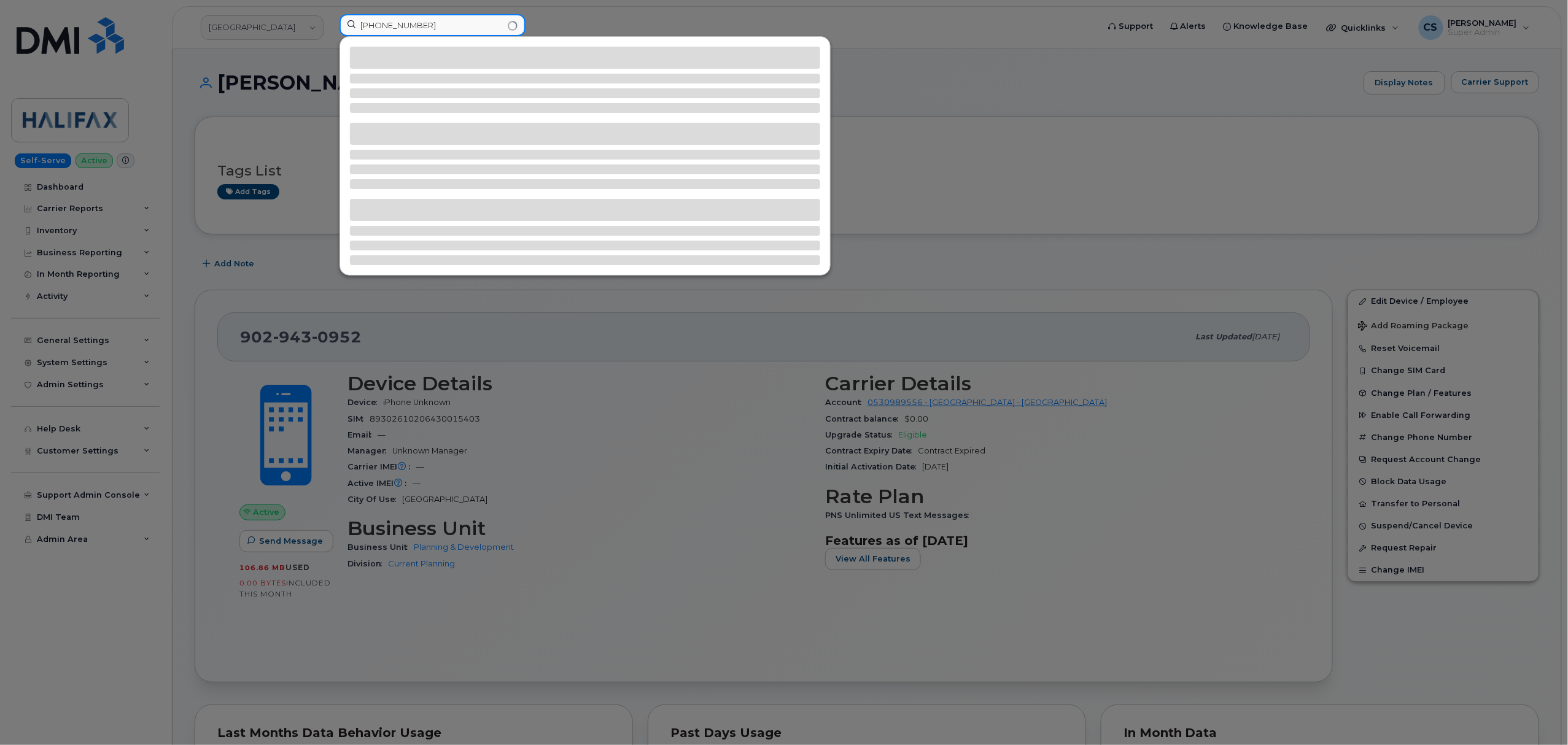
type input "314-956-3492"
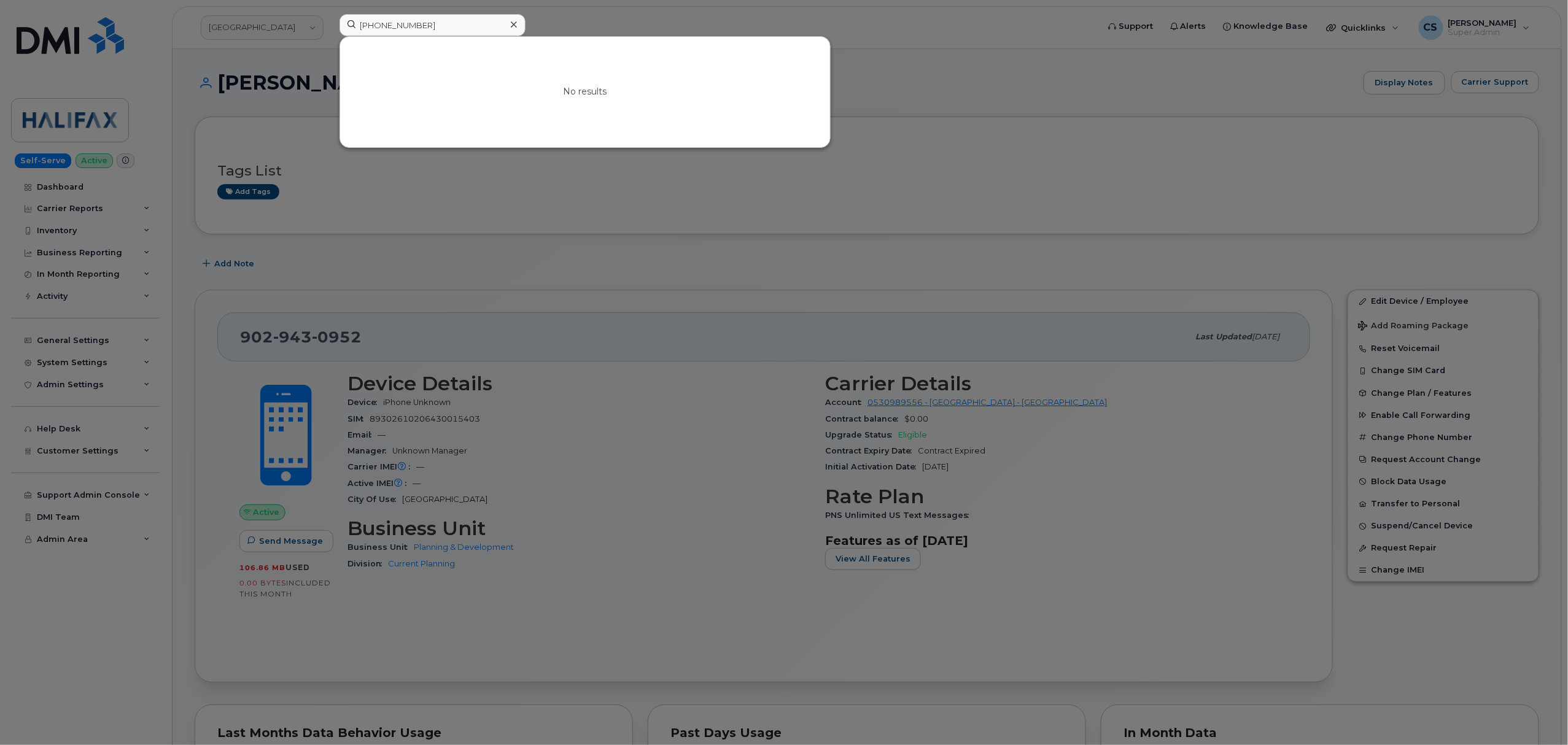
click at [1118, 116] on div at bounding box center [784, 372] width 1568 height 745
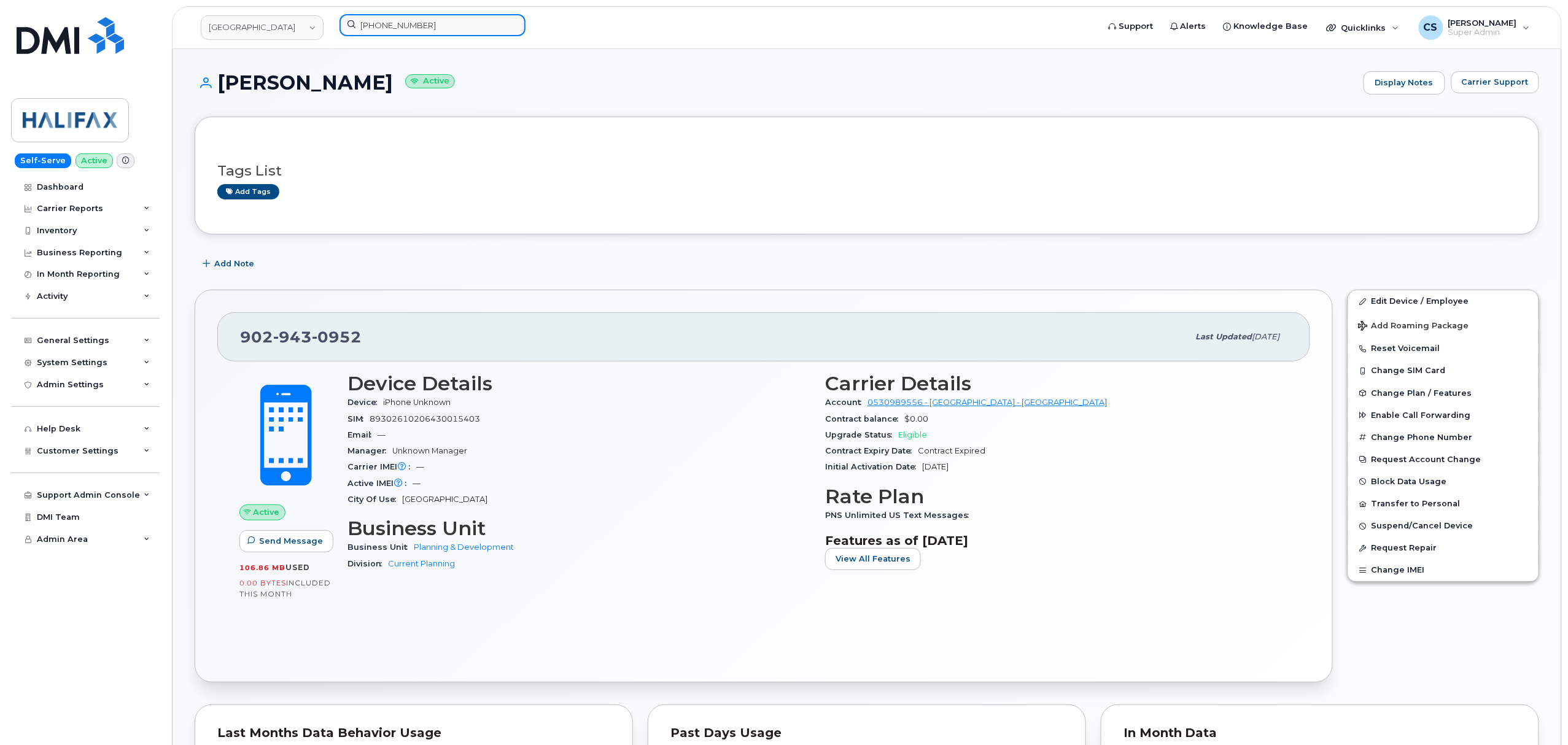
click at [418, 20] on input "314-956-3492" at bounding box center [432, 25] width 186 height 22
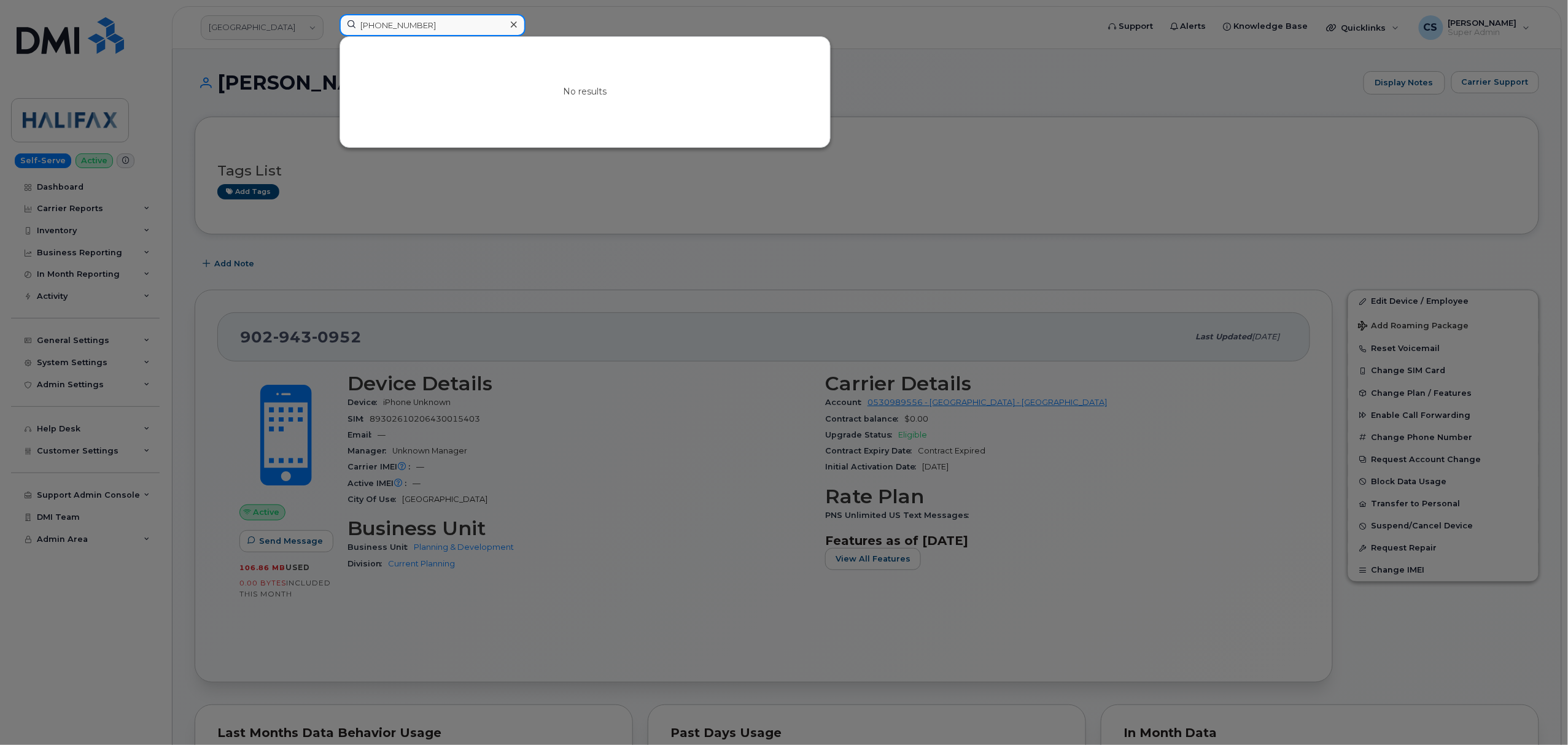
drag, startPoint x: 436, startPoint y: 28, endPoint x: 247, endPoint y: 25, distance: 189.0
click at [330, 25] on div "314-956-3492 No results" at bounding box center [715, 27] width 770 height 27
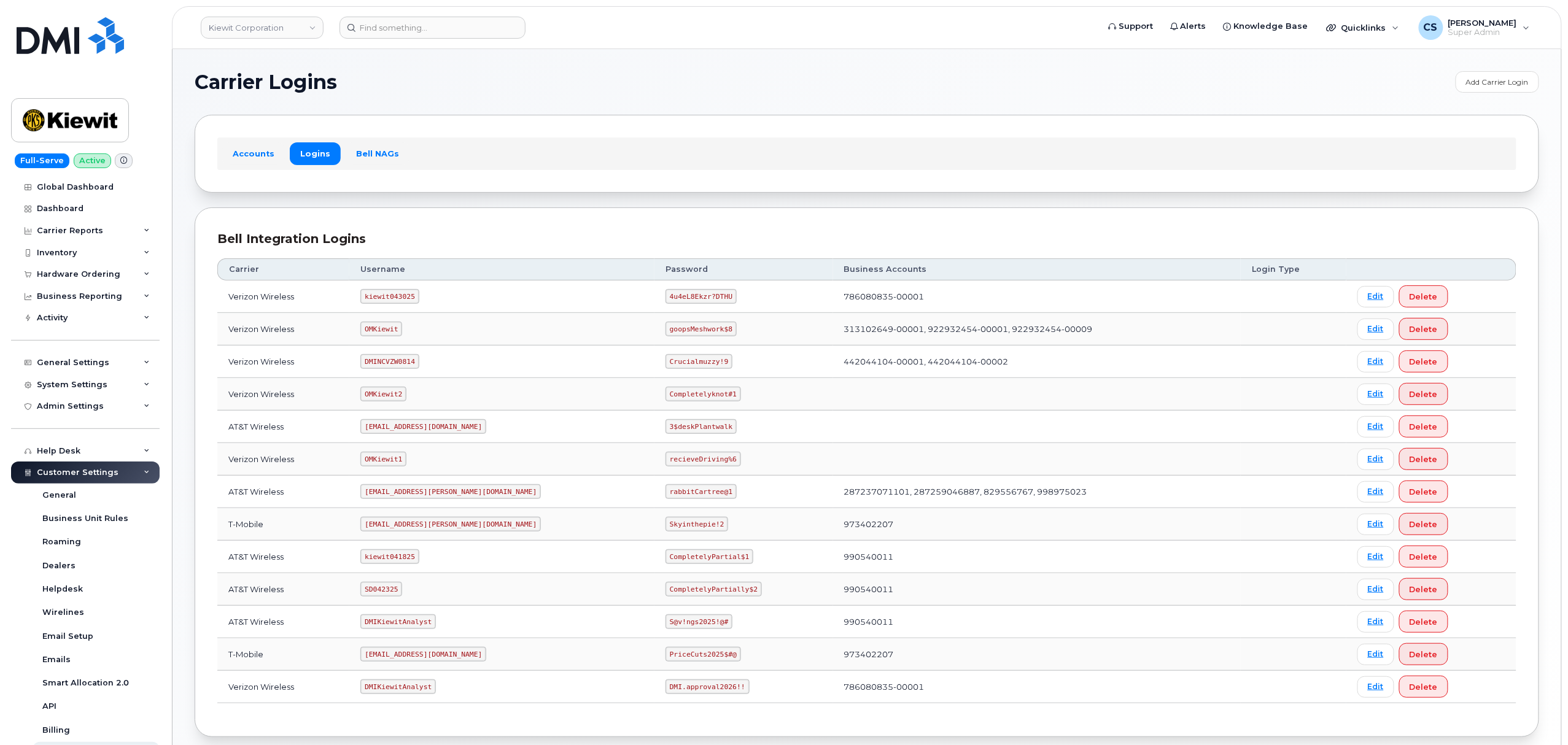
click at [399, 593] on code "SD042325" at bounding box center [381, 589] width 42 height 15
copy code "SD042325"
drag, startPoint x: 695, startPoint y: 593, endPoint x: 614, endPoint y: 595, distance: 81.0
click at [666, 595] on code "CompletelyPartially$2" at bounding box center [714, 589] width 96 height 15
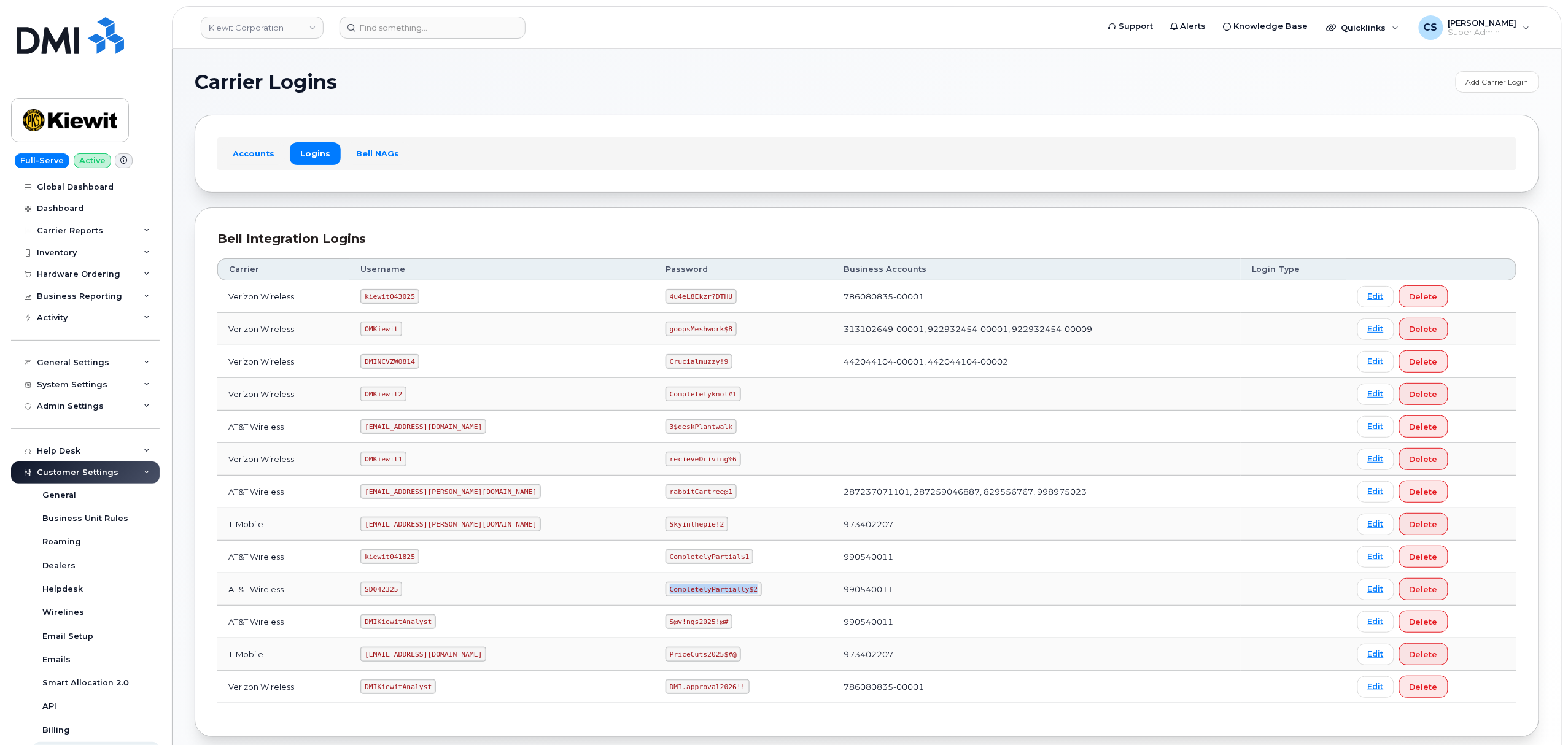
copy code "CompletelyPartially$2"
